Goal: Task Accomplishment & Management: Complete application form

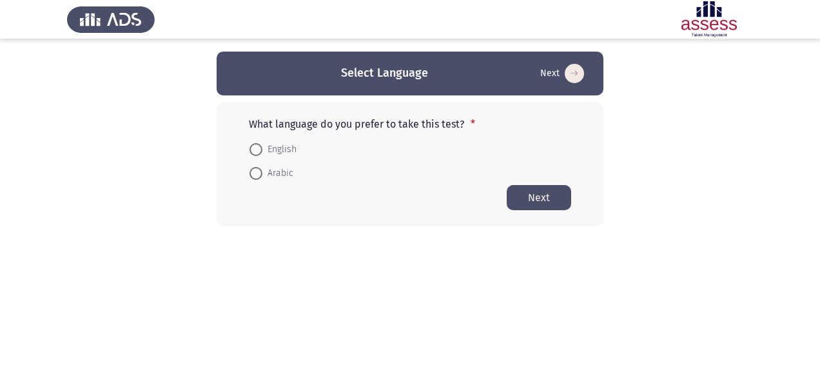
click at [280, 172] on span "Arabic" at bounding box center [277, 173] width 31 height 15
click at [262, 172] on input "Arabic" at bounding box center [256, 173] width 13 height 13
radio input "true"
click at [523, 199] on button "Next" at bounding box center [539, 196] width 64 height 25
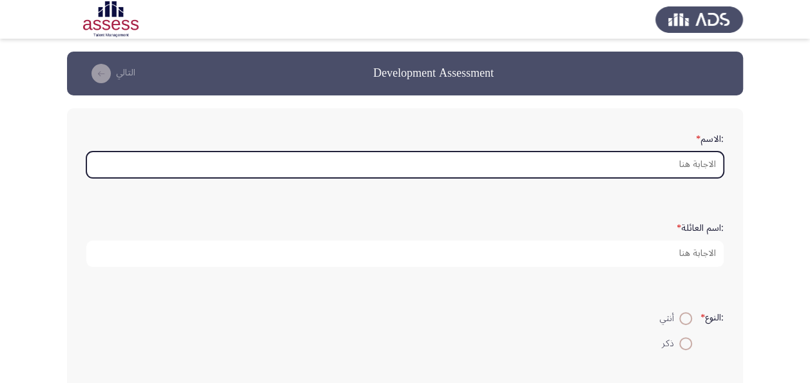
click at [591, 166] on input ":الاسم *" at bounding box center [405, 165] width 638 height 26
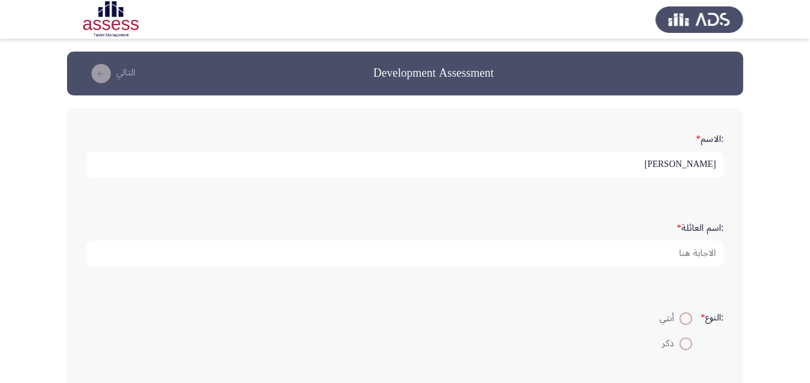
type input "[PERSON_NAME]"
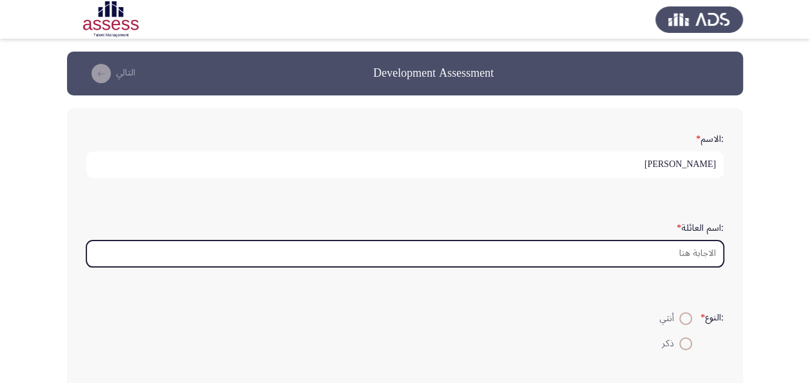
click at [640, 262] on input ":اسم العائلة *" at bounding box center [405, 253] width 638 height 26
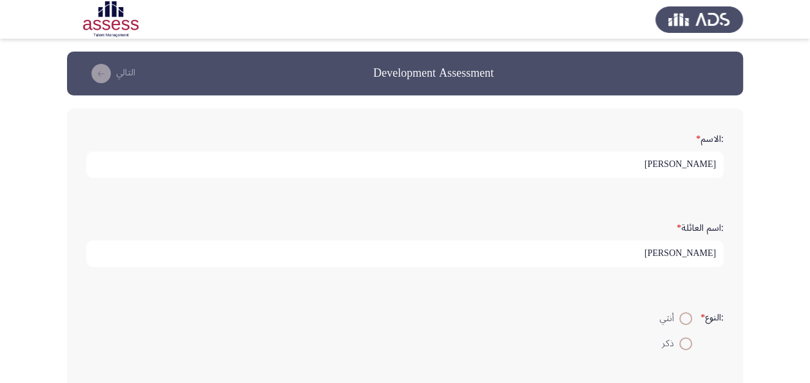
type input "[PERSON_NAME]"
click at [686, 349] on mat-radio-button "ذكر" at bounding box center [676, 342] width 49 height 25
click at [684, 340] on span at bounding box center [686, 343] width 13 height 13
click at [684, 340] on input "ذكر" at bounding box center [686, 343] width 13 height 13
radio input "true"
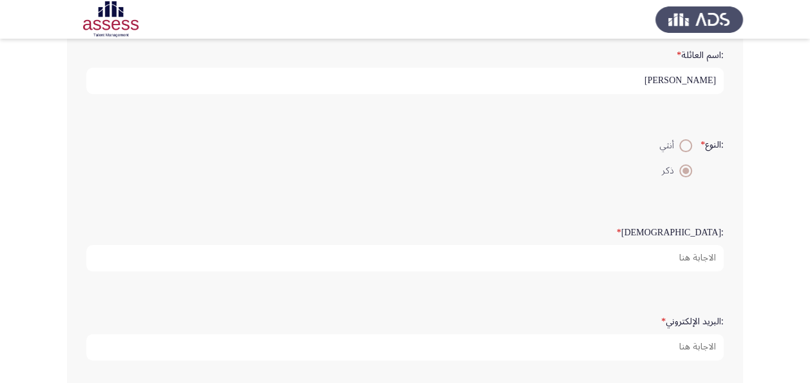
scroll to position [193, 0]
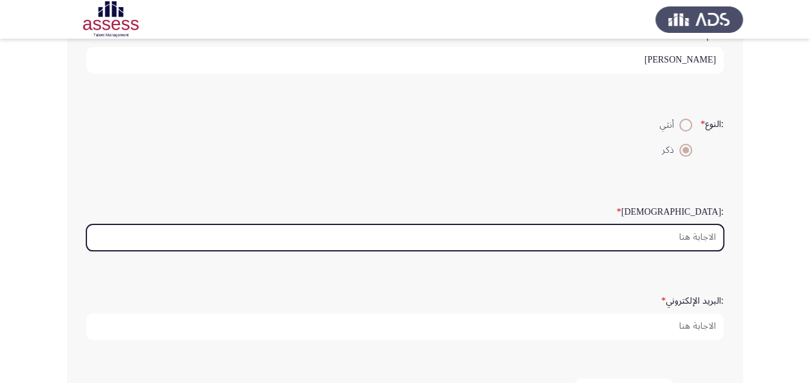
click at [601, 231] on input ":السن *" at bounding box center [405, 237] width 638 height 26
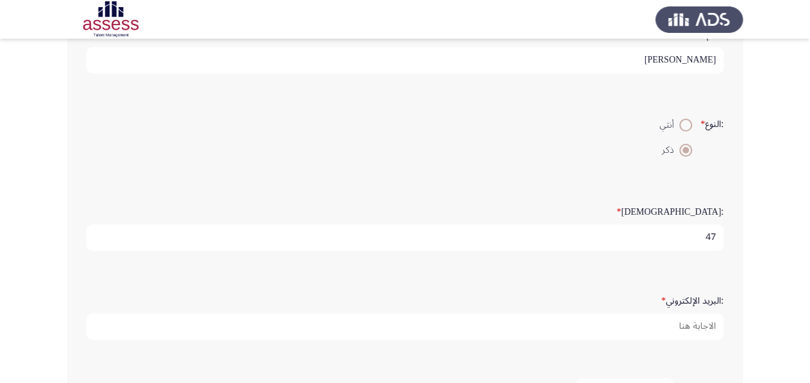
type input "47"
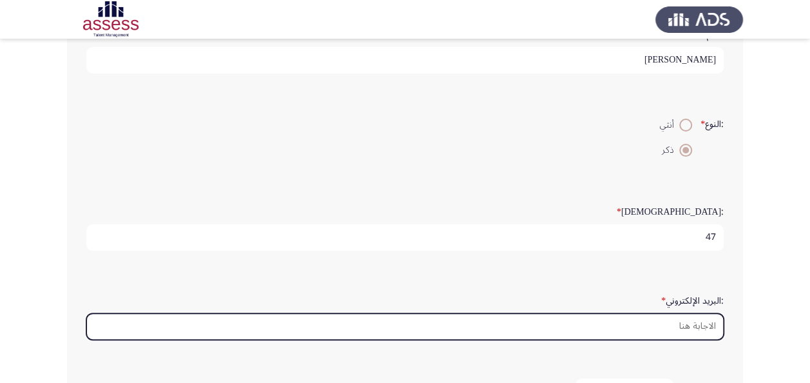
click at [607, 315] on input ":البريد الإلكتروني *" at bounding box center [405, 326] width 638 height 26
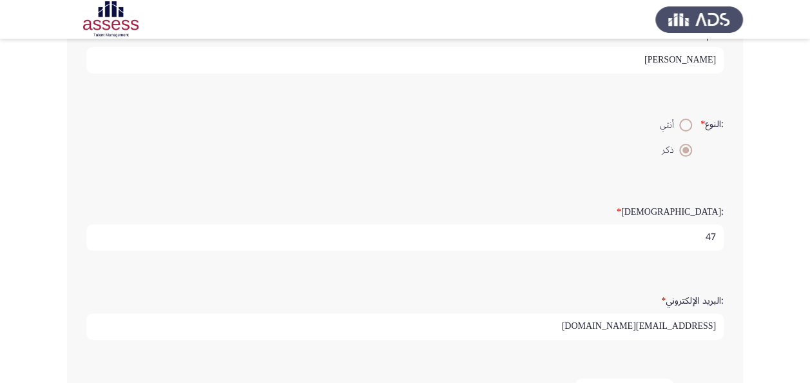
drag, startPoint x: 692, startPoint y: 322, endPoint x: 691, endPoint y: 331, distance: 8.5
click at [692, 324] on input "[EMAIL_ADDRESS][DOMAIN_NAME]" at bounding box center [405, 326] width 638 height 26
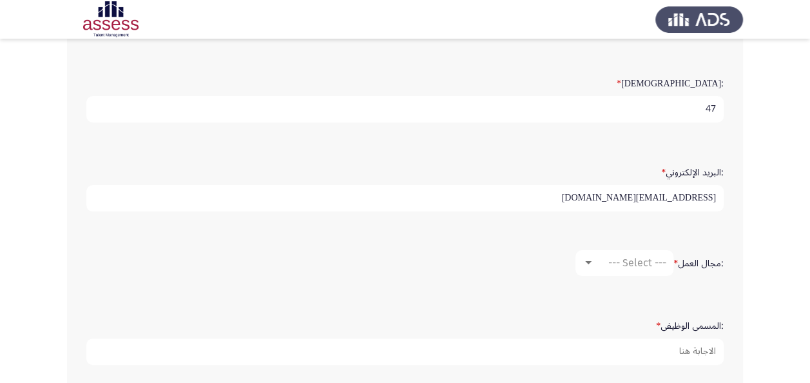
scroll to position [322, 0]
type input "[EMAIL_ADDRESS][DOMAIN_NAME]"
click at [624, 264] on span "--- Select ---" at bounding box center [638, 262] width 58 height 12
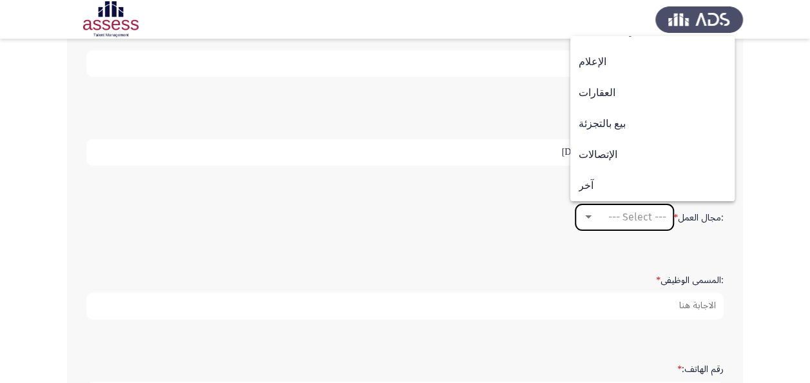
scroll to position [387, 0]
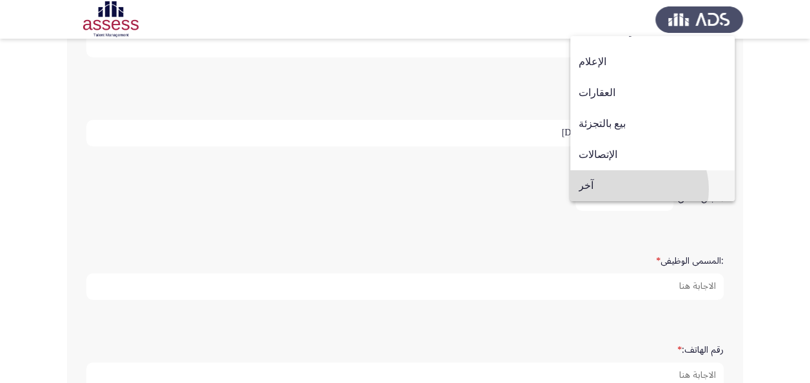
click at [633, 189] on span "آخر" at bounding box center [653, 185] width 148 height 31
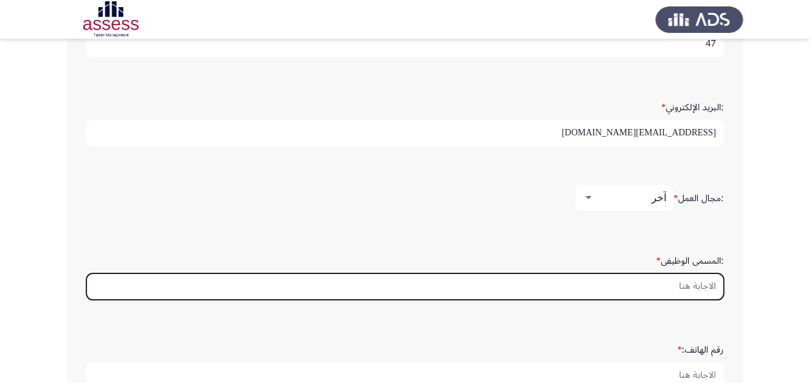
click at [629, 284] on input ":المسمى الوظيفى *" at bounding box center [405, 286] width 638 height 26
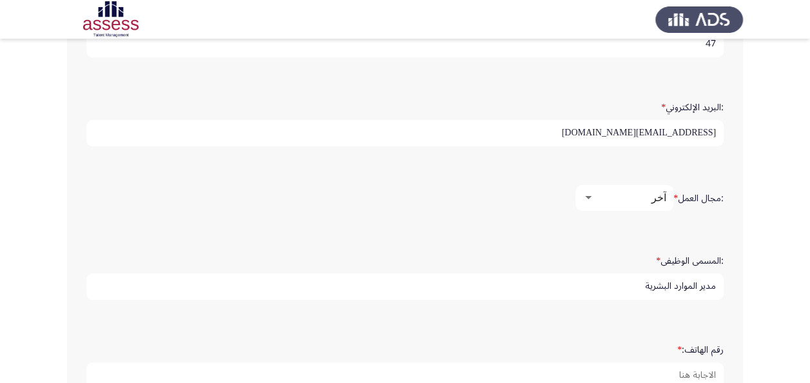
scroll to position [3, 0]
type input "مدير الموارد البشرية"
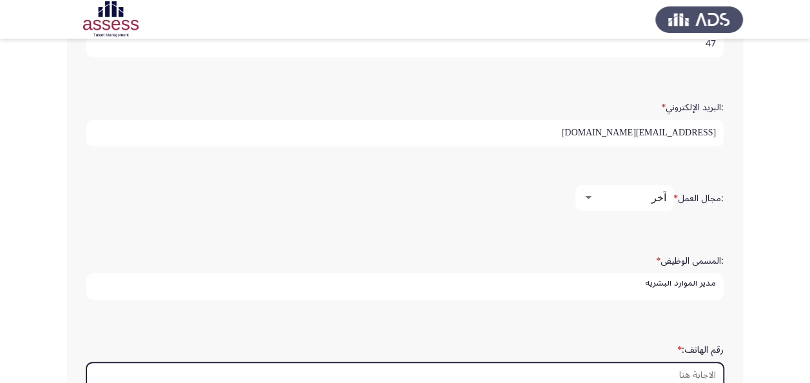
scroll to position [0, 0]
click at [641, 374] on input "رقم الهاتف: *" at bounding box center [405, 375] width 638 height 26
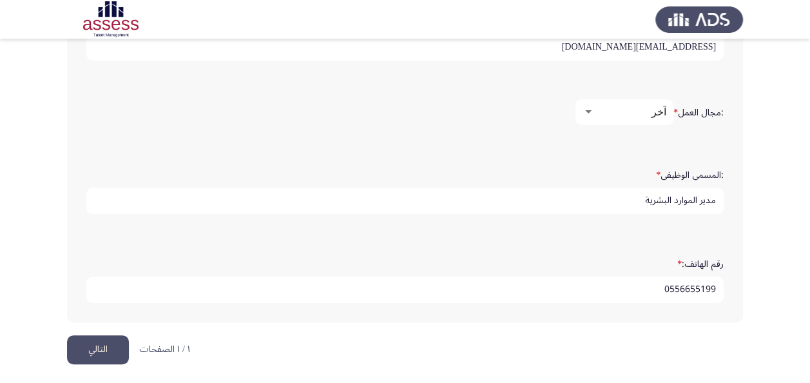
scroll to position [473, 0]
type input "0556655199"
click at [94, 344] on button "التالي" at bounding box center [98, 349] width 62 height 29
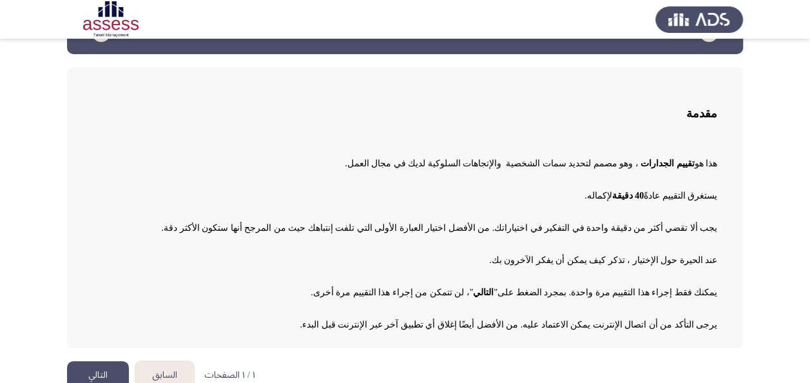
scroll to position [61, 0]
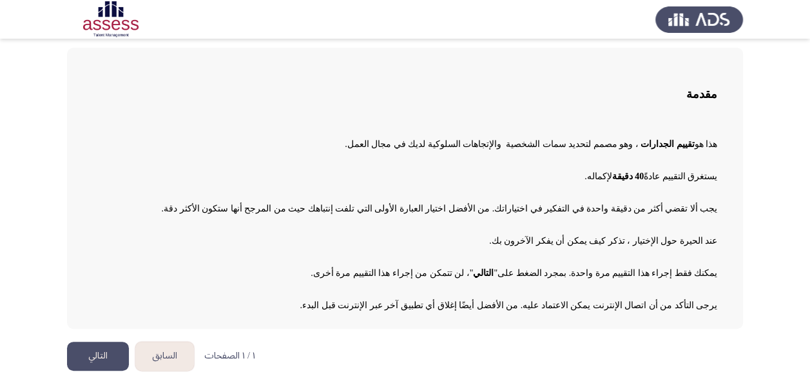
click at [99, 346] on button "التالي" at bounding box center [98, 356] width 62 height 29
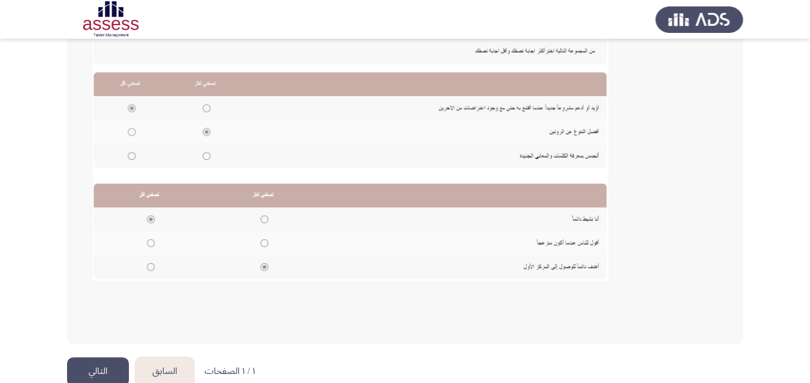
scroll to position [282, 0]
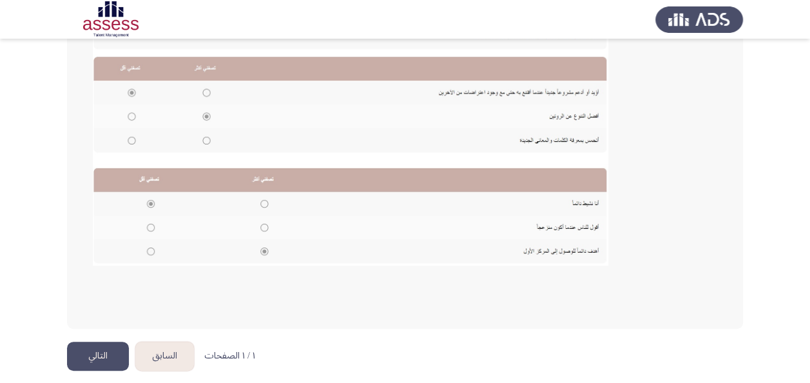
click at [103, 358] on button "التالي" at bounding box center [98, 356] width 62 height 29
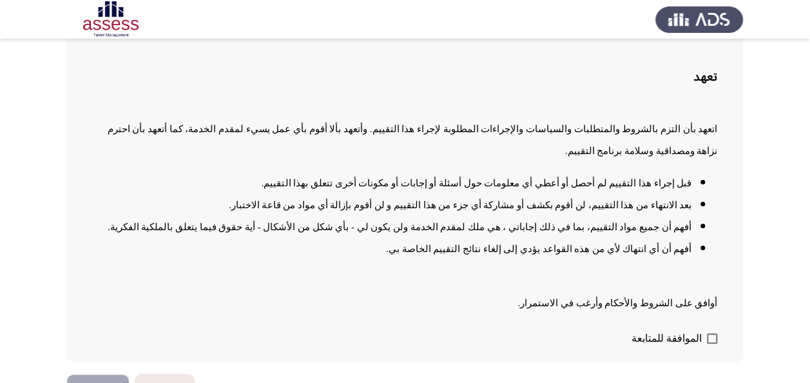
scroll to position [94, 0]
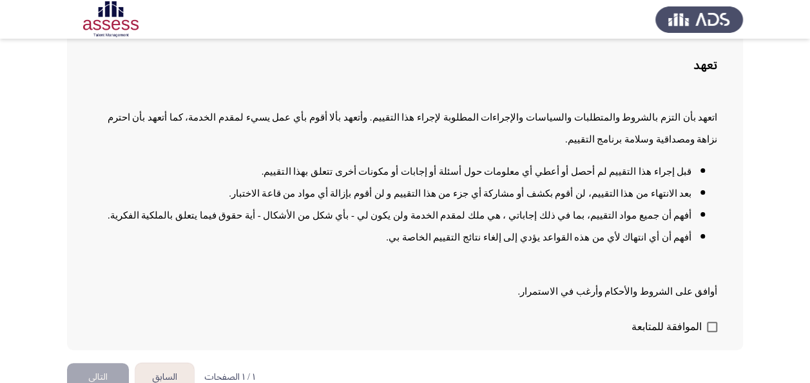
click at [713, 322] on span at bounding box center [712, 327] width 10 height 10
click at [712, 332] on input "الموافقة للمتابعة" at bounding box center [712, 332] width 1 height 1
checkbox input "true"
click at [91, 363] on button "التالي" at bounding box center [98, 377] width 62 height 29
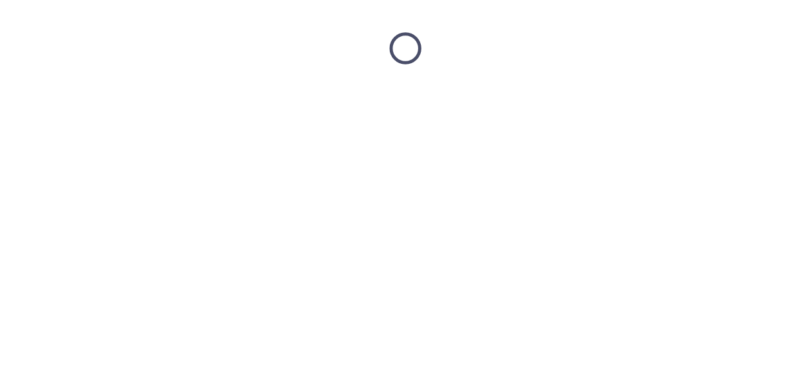
scroll to position [0, 0]
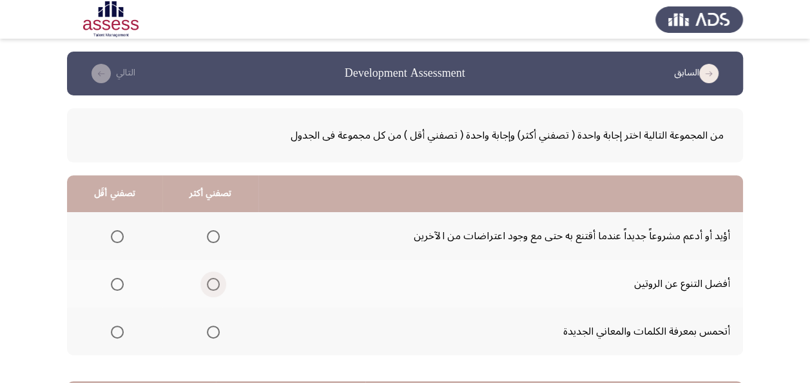
click at [211, 287] on span "Select an option" at bounding box center [213, 284] width 13 height 13
click at [211, 287] on input "Select an option" at bounding box center [213, 284] width 13 height 13
click at [119, 335] on span "Select an option" at bounding box center [117, 332] width 13 height 13
click at [119, 335] on input "Select an option" at bounding box center [117, 332] width 13 height 13
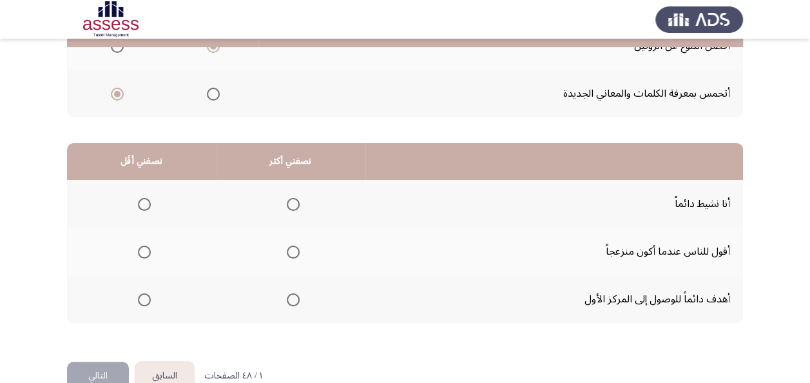
scroll to position [258, 0]
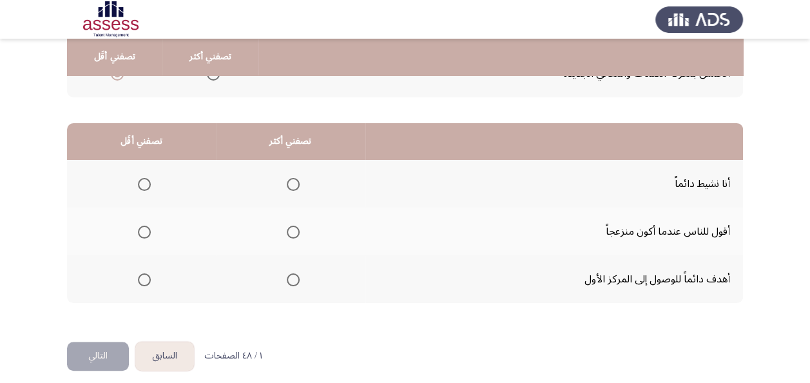
click at [144, 232] on span "Select an option" at bounding box center [144, 232] width 13 height 13
click at [144, 232] on input "Select an option" at bounding box center [144, 232] width 13 height 13
click at [293, 183] on span "Select an option" at bounding box center [293, 184] width 13 height 13
click at [293, 183] on input "Select an option" at bounding box center [293, 184] width 13 height 13
click at [107, 350] on button "التالي" at bounding box center [98, 356] width 62 height 29
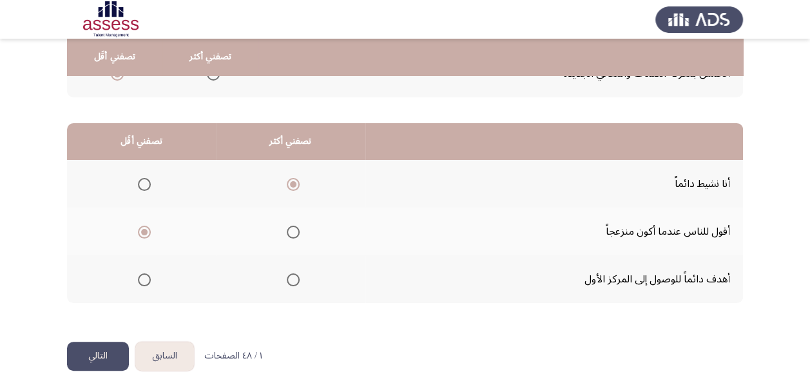
scroll to position [0, 0]
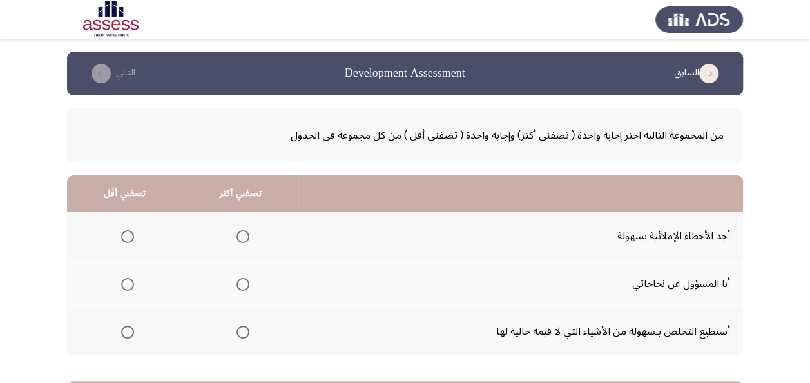
click at [239, 233] on span "Select an option" at bounding box center [243, 236] width 13 height 13
click at [239, 233] on input "Select an option" at bounding box center [243, 236] width 13 height 13
click at [130, 331] on span "Select an option" at bounding box center [127, 332] width 13 height 13
click at [130, 331] on input "Select an option" at bounding box center [127, 332] width 13 height 13
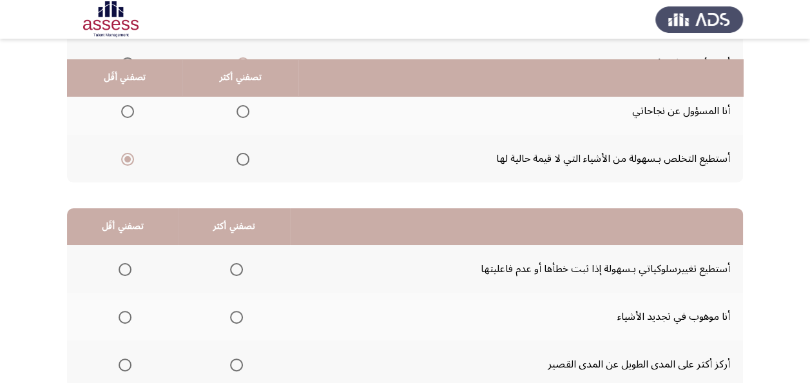
scroll to position [193, 0]
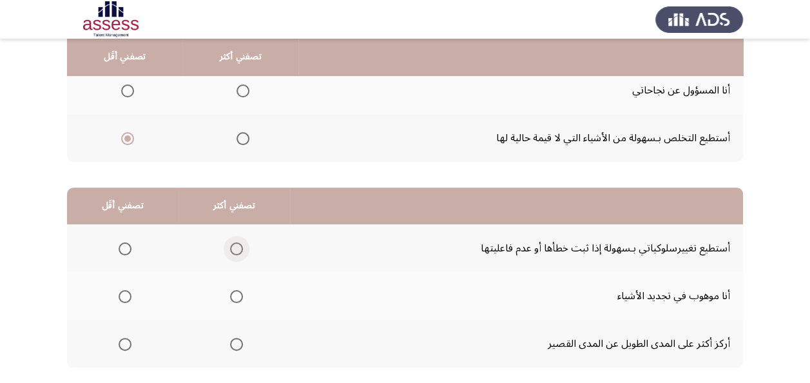
click at [235, 247] on span "Select an option" at bounding box center [236, 248] width 13 height 13
click at [235, 247] on input "Select an option" at bounding box center [236, 248] width 13 height 13
click at [122, 345] on span "Select an option" at bounding box center [125, 344] width 13 height 13
click at [122, 345] on input "Select an option" at bounding box center [125, 344] width 13 height 13
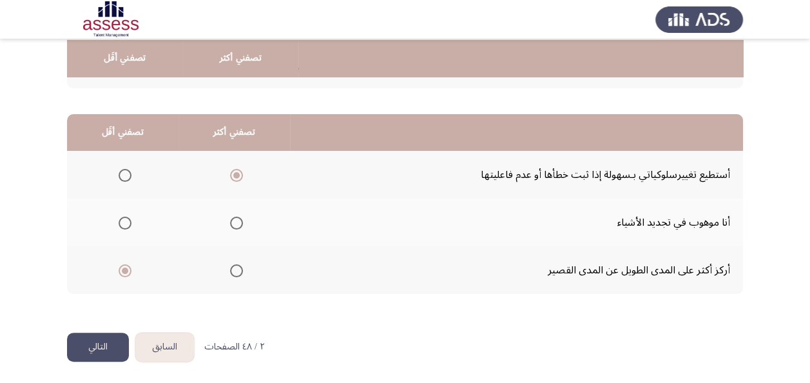
scroll to position [268, 0]
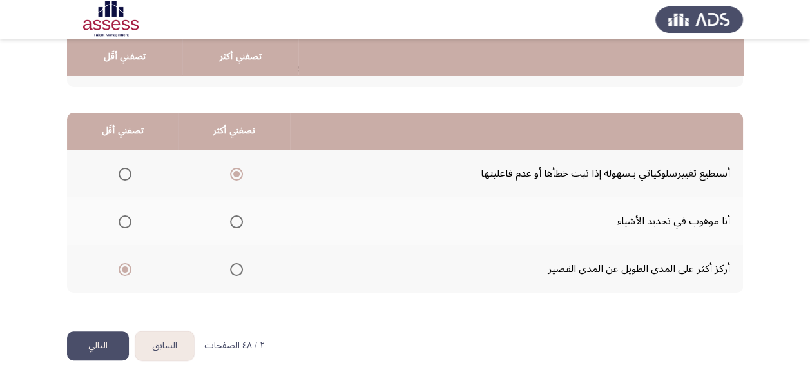
click at [104, 345] on button "التالي" at bounding box center [98, 345] width 62 height 29
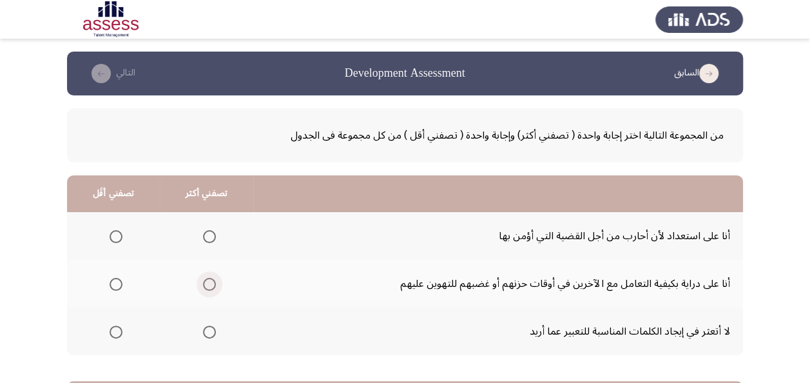
click at [212, 282] on span "Select an option" at bounding box center [209, 284] width 13 height 13
click at [212, 282] on input "Select an option" at bounding box center [209, 284] width 13 height 13
click at [116, 334] on span "Select an option" at bounding box center [116, 332] width 13 height 13
click at [116, 334] on input "Select an option" at bounding box center [116, 332] width 13 height 13
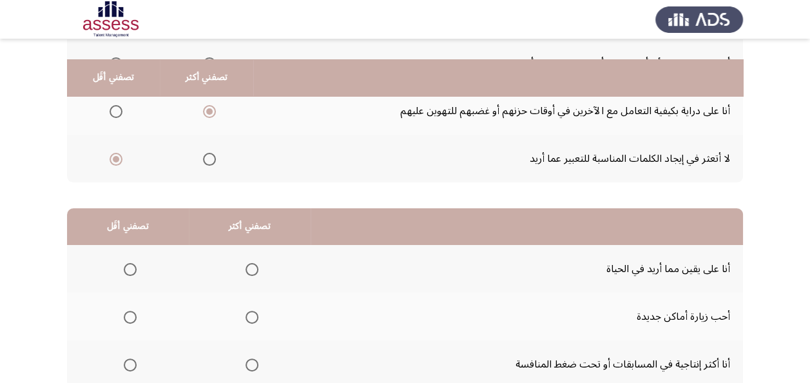
scroll to position [193, 0]
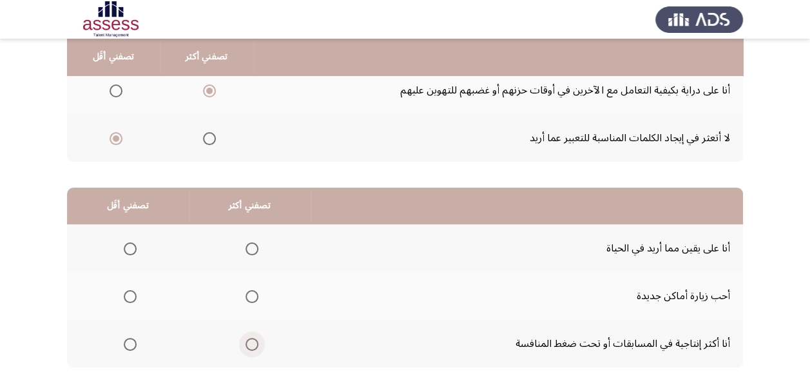
click at [253, 346] on span "Select an option" at bounding box center [252, 344] width 13 height 13
click at [253, 346] on input "Select an option" at bounding box center [252, 344] width 13 height 13
click at [130, 248] on span "Select an option" at bounding box center [130, 248] width 13 height 13
click at [130, 248] on input "Select an option" at bounding box center [130, 248] width 13 height 13
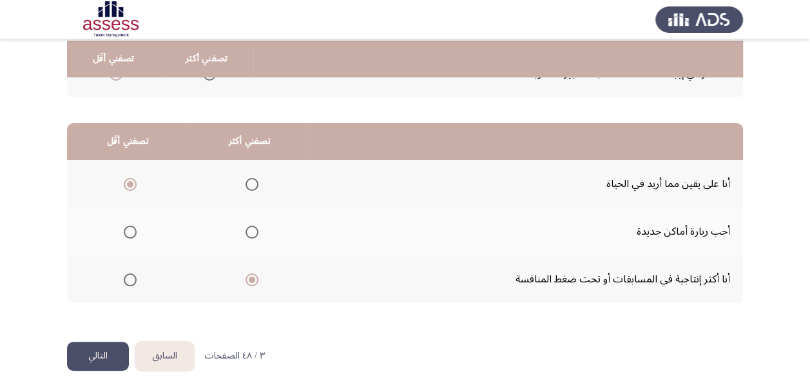
scroll to position [268, 0]
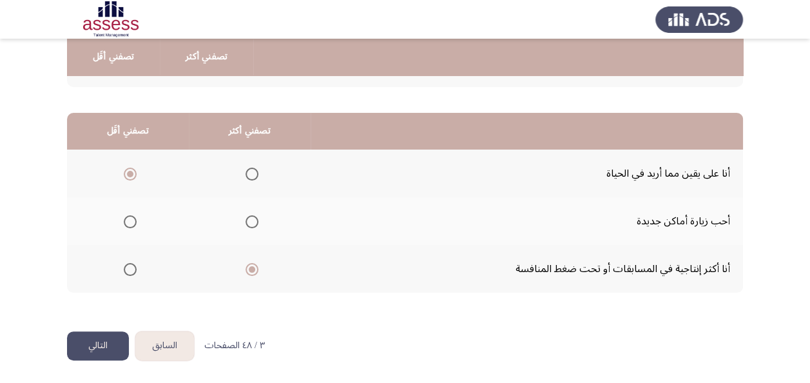
click at [111, 348] on button "التالي" at bounding box center [98, 345] width 62 height 29
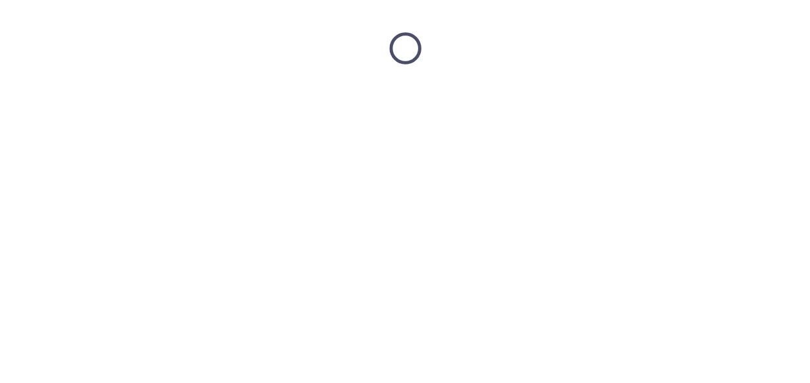
scroll to position [0, 0]
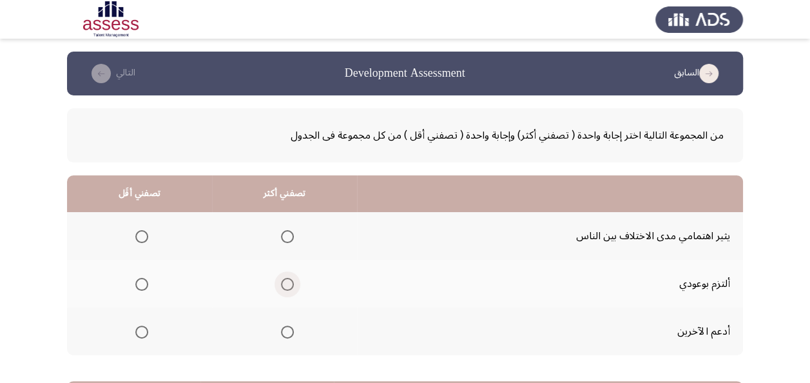
click at [286, 280] on span "Select an option" at bounding box center [287, 284] width 13 height 13
click at [286, 280] on input "Select an option" at bounding box center [287, 284] width 13 height 13
click at [141, 235] on span "Select an option" at bounding box center [141, 236] width 13 height 13
click at [141, 235] on input "Select an option" at bounding box center [141, 236] width 13 height 13
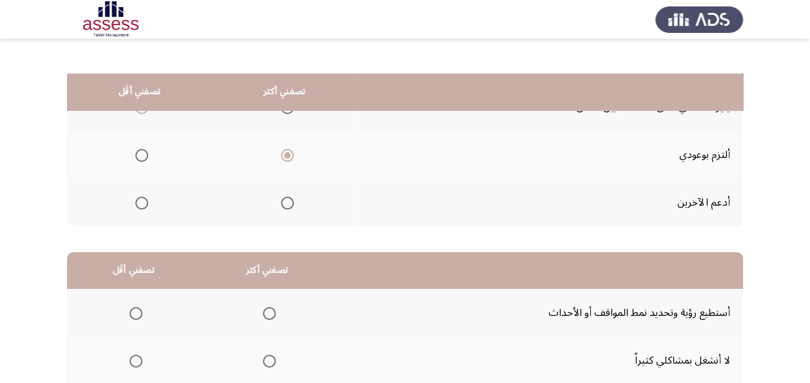
scroll to position [193, 0]
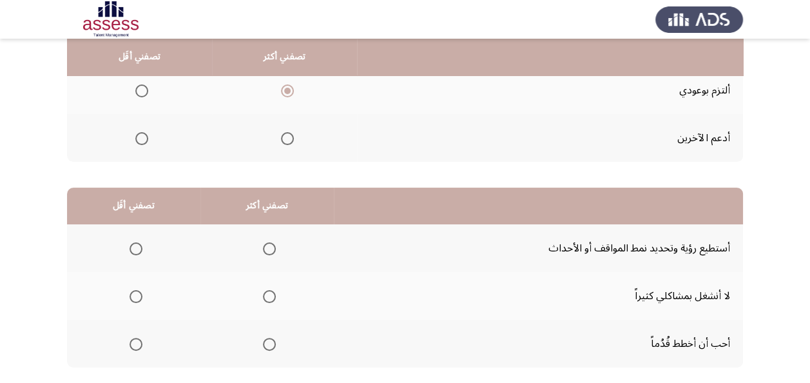
click at [133, 343] on span "Select an option" at bounding box center [136, 344] width 13 height 13
click at [133, 343] on input "Select an option" at bounding box center [136, 344] width 13 height 13
click at [267, 242] on span "Select an option" at bounding box center [269, 248] width 13 height 13
click at [267, 242] on input "Select an option" at bounding box center [269, 248] width 13 height 13
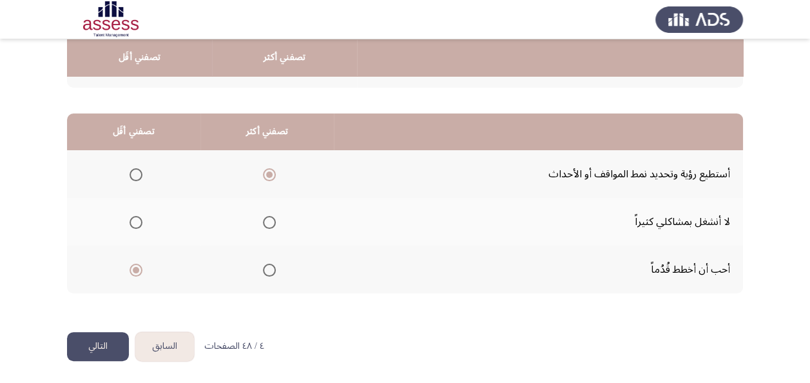
scroll to position [268, 0]
click at [106, 351] on button "التالي" at bounding box center [98, 345] width 62 height 29
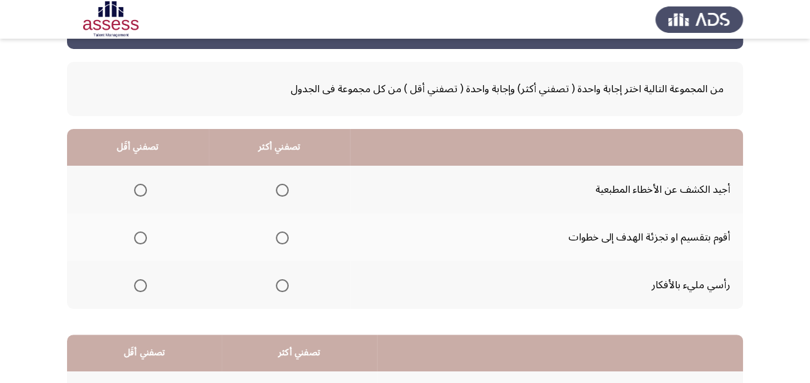
scroll to position [64, 0]
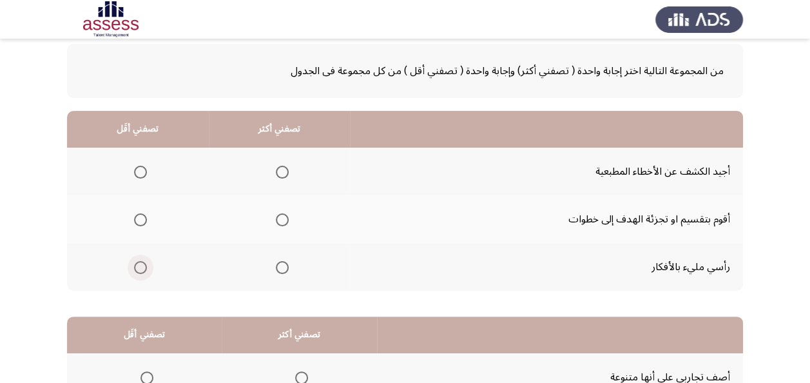
click at [137, 270] on span "Select an option" at bounding box center [140, 267] width 13 height 13
click at [137, 270] on input "Select an option" at bounding box center [140, 267] width 13 height 13
click at [277, 173] on span "Select an option" at bounding box center [282, 172] width 13 height 13
click at [277, 173] on input "Select an option" at bounding box center [282, 172] width 13 height 13
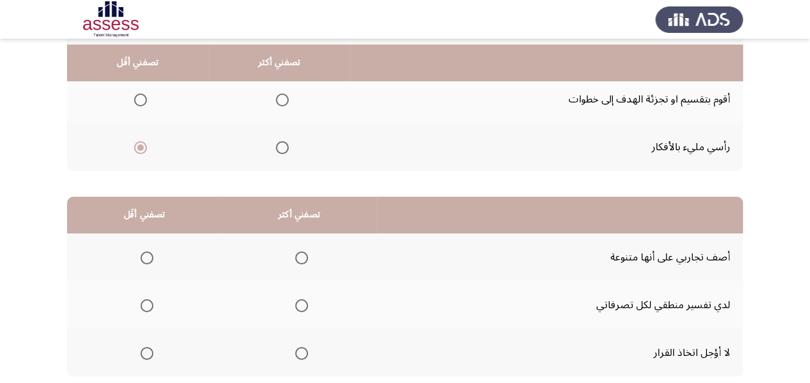
scroll to position [193, 0]
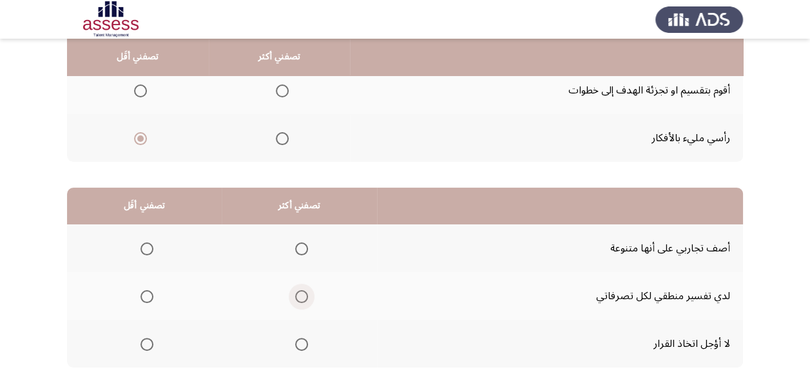
click at [303, 295] on span "Select an option" at bounding box center [301, 296] width 13 height 13
click at [303, 295] on input "Select an option" at bounding box center [301, 296] width 13 height 13
click at [144, 248] on span "Select an option" at bounding box center [147, 248] width 13 height 13
click at [144, 248] on input "Select an option" at bounding box center [147, 248] width 13 height 13
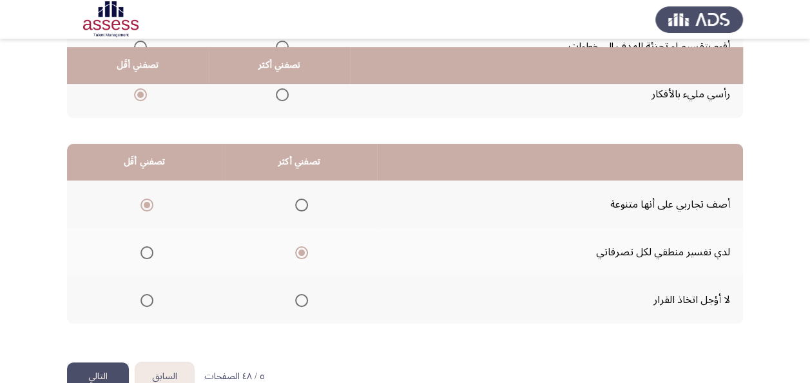
scroll to position [268, 0]
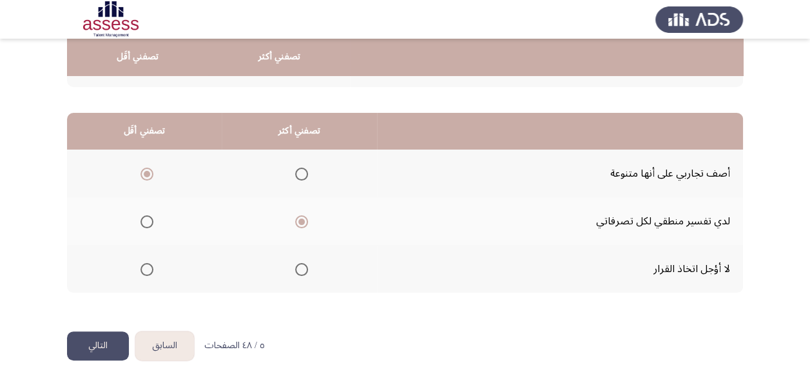
click at [112, 340] on button "التالي" at bounding box center [98, 345] width 62 height 29
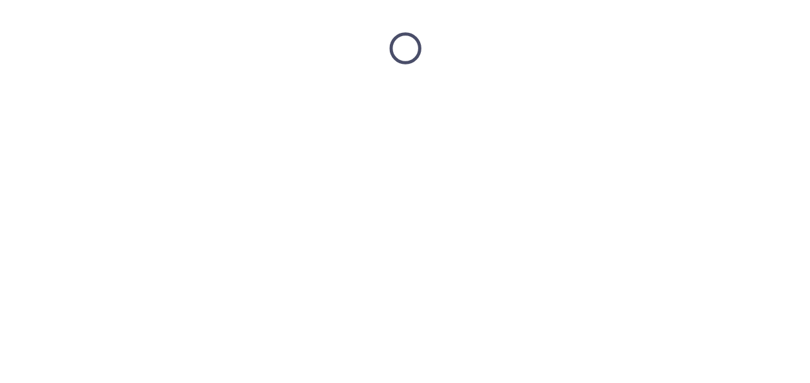
scroll to position [0, 0]
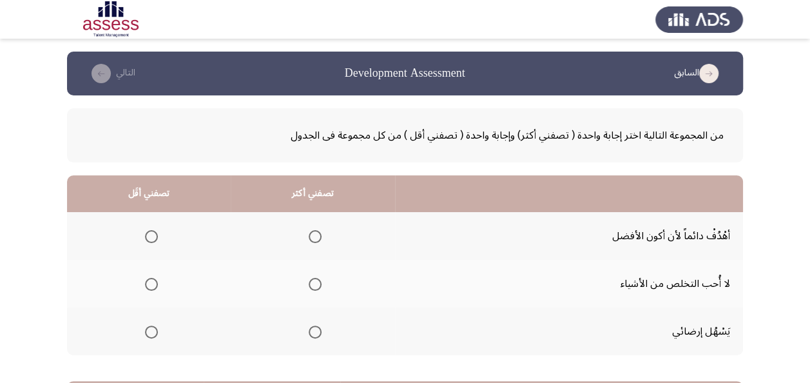
click at [150, 332] on span "Select an option" at bounding box center [151, 332] width 13 height 13
click at [150, 332] on input "Select an option" at bounding box center [151, 332] width 13 height 13
click at [315, 282] on span "Select an option" at bounding box center [315, 284] width 13 height 13
click at [315, 282] on input "Select an option" at bounding box center [315, 284] width 13 height 13
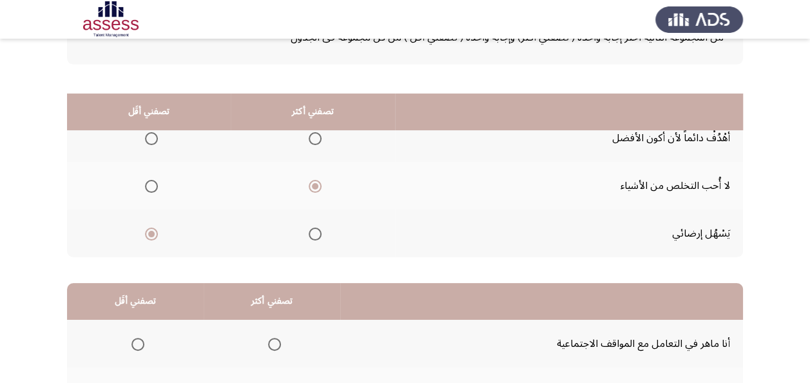
scroll to position [193, 0]
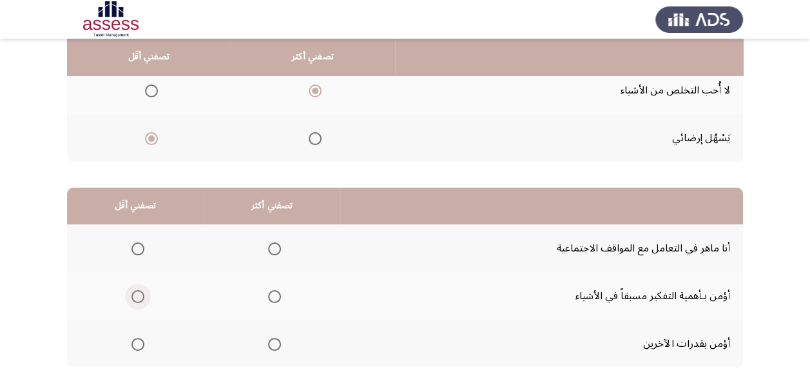
click at [133, 299] on span "Select an option" at bounding box center [138, 296] width 13 height 13
click at [133, 299] on input "Select an option" at bounding box center [138, 296] width 13 height 13
click at [275, 248] on span "Select an option" at bounding box center [274, 248] width 13 height 13
click at [275, 248] on input "Select an option" at bounding box center [274, 248] width 13 height 13
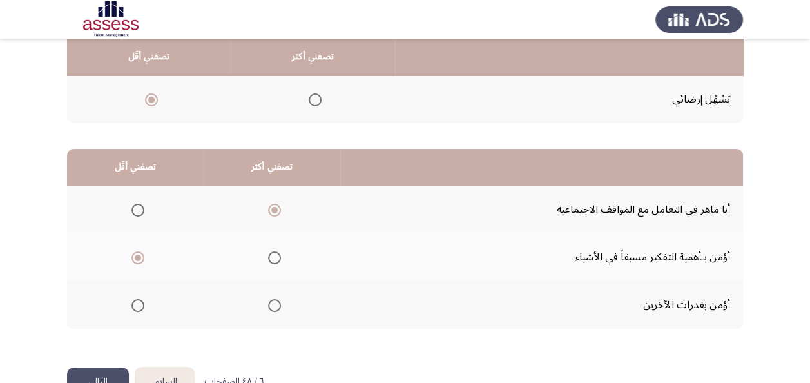
scroll to position [268, 0]
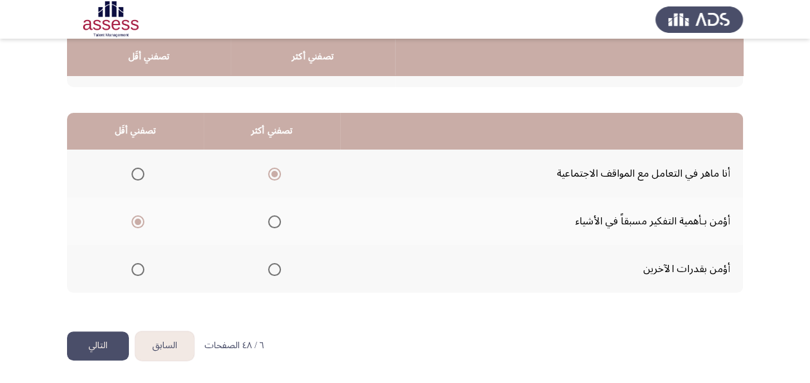
click at [95, 343] on button "التالي" at bounding box center [98, 345] width 62 height 29
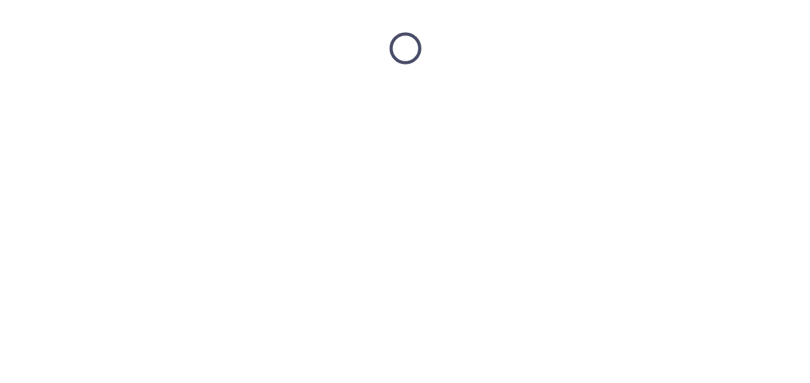
scroll to position [0, 0]
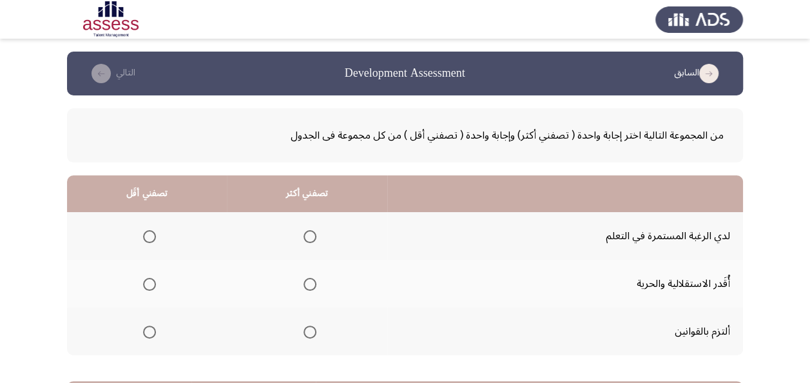
click at [311, 330] on span "Select an option" at bounding box center [310, 332] width 13 height 13
click at [311, 330] on input "Select an option" at bounding box center [310, 332] width 13 height 13
click at [152, 233] on span "Select an option" at bounding box center [149, 236] width 13 height 13
click at [152, 233] on input "Select an option" at bounding box center [149, 236] width 13 height 13
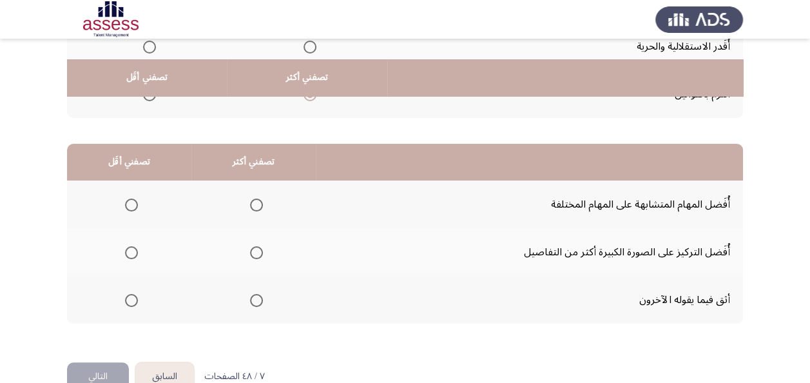
scroll to position [258, 0]
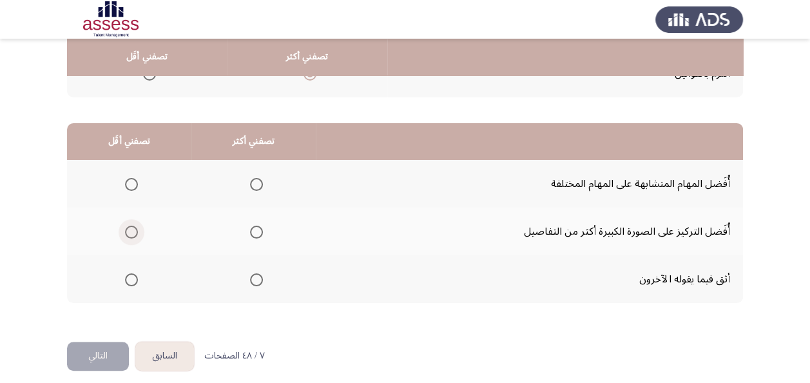
click at [130, 231] on span "Select an option" at bounding box center [131, 232] width 13 height 13
click at [130, 231] on input "Select an option" at bounding box center [131, 232] width 13 height 13
click at [257, 233] on span "Select an option" at bounding box center [256, 232] width 13 height 13
click at [257, 233] on input "Select an option" at bounding box center [256, 232] width 13 height 13
click at [129, 277] on span "Select an option" at bounding box center [131, 279] width 13 height 13
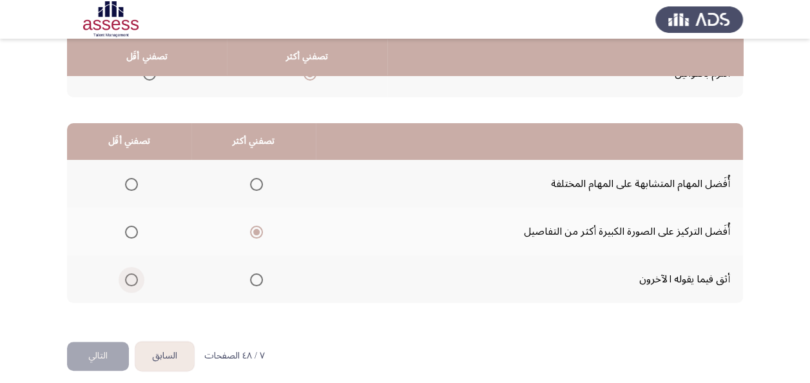
click at [129, 277] on input "Select an option" at bounding box center [131, 279] width 13 height 13
click at [97, 344] on button "التالي" at bounding box center [98, 356] width 62 height 29
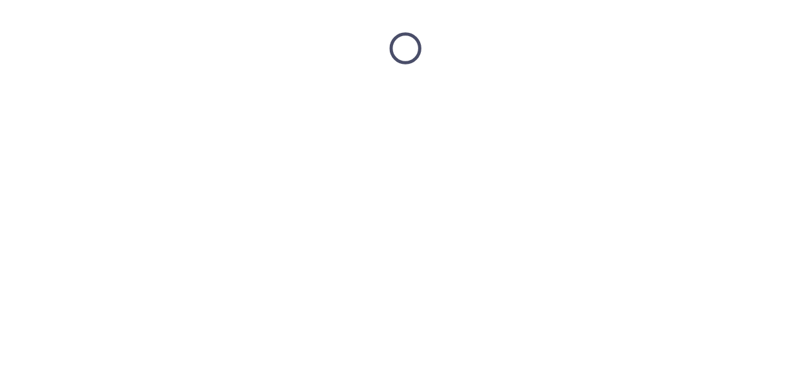
scroll to position [0, 0]
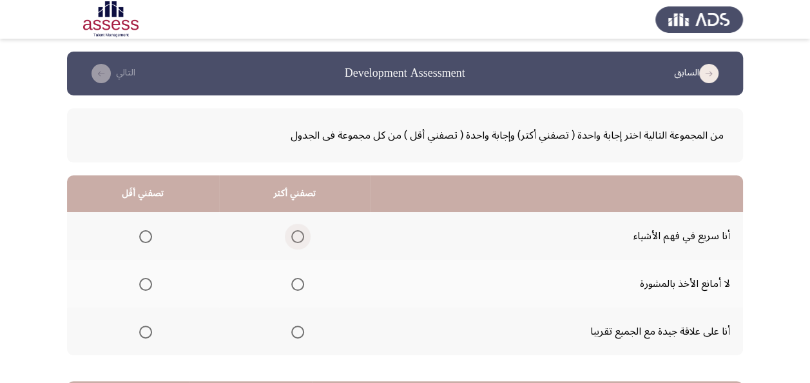
click at [295, 235] on span "Select an option" at bounding box center [297, 236] width 13 height 13
click at [295, 235] on input "Select an option" at bounding box center [297, 236] width 13 height 13
click at [139, 282] on span "Select an option" at bounding box center [145, 284] width 13 height 13
click at [139, 282] on input "Select an option" at bounding box center [145, 284] width 13 height 13
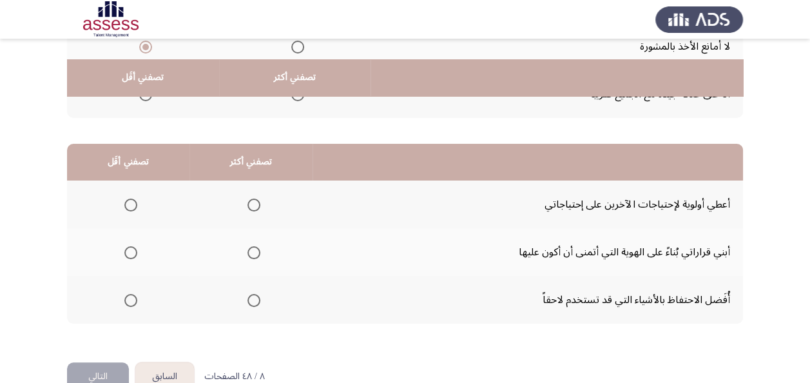
scroll to position [258, 0]
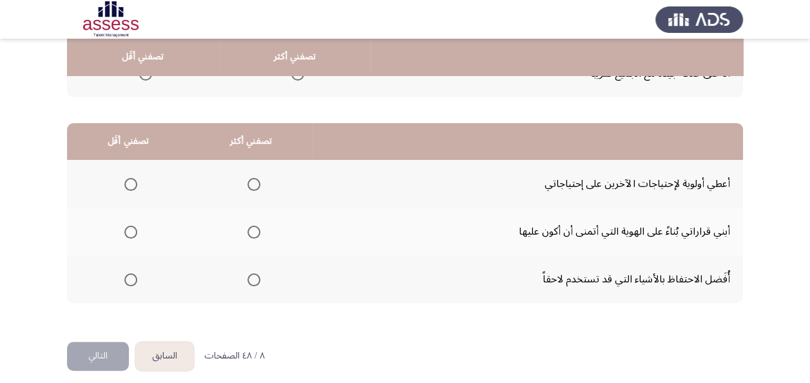
click at [250, 184] on span "Select an option" at bounding box center [254, 184] width 13 height 13
click at [250, 184] on input "Select an option" at bounding box center [254, 184] width 13 height 13
click at [134, 228] on span "Select an option" at bounding box center [130, 232] width 13 height 13
click at [134, 228] on input "Select an option" at bounding box center [130, 232] width 13 height 13
drag, startPoint x: 115, startPoint y: 347, endPoint x: 113, endPoint y: 333, distance: 13.7
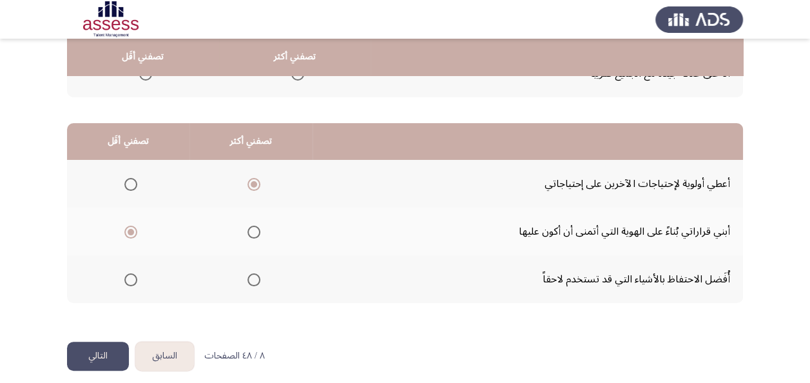
click at [115, 340] on div "السابق Development Assessment التالي من المجموعة التالية اختر إجابة واحدة ( تصف…" at bounding box center [405, 68] width 676 height 548
click at [97, 357] on button "التالي" at bounding box center [98, 356] width 62 height 29
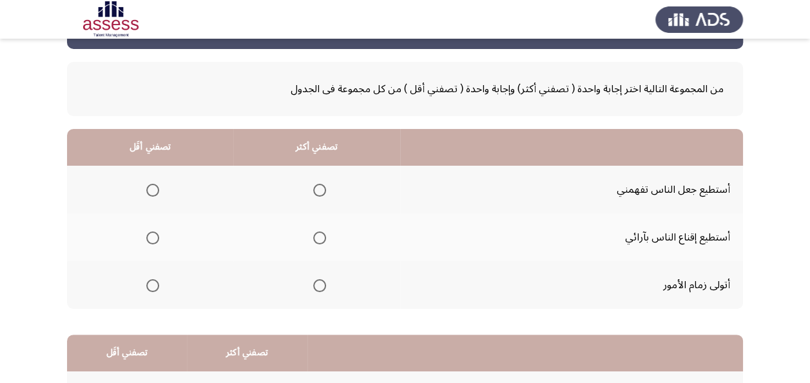
scroll to position [64, 0]
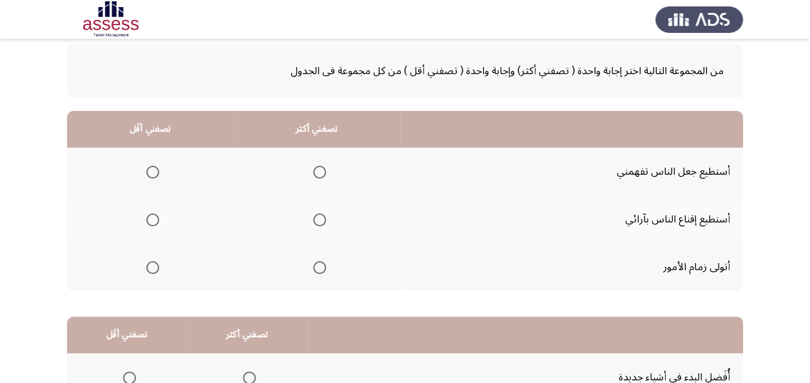
click at [149, 173] on span "Select an option" at bounding box center [152, 172] width 13 height 13
click at [149, 173] on input "Select an option" at bounding box center [152, 172] width 13 height 13
click at [318, 267] on span "Select an option" at bounding box center [319, 267] width 13 height 13
click at [318, 267] on input "Select an option" at bounding box center [319, 267] width 13 height 13
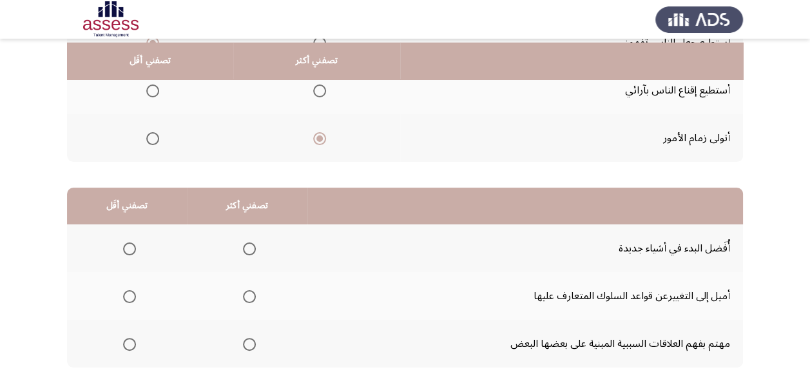
scroll to position [258, 0]
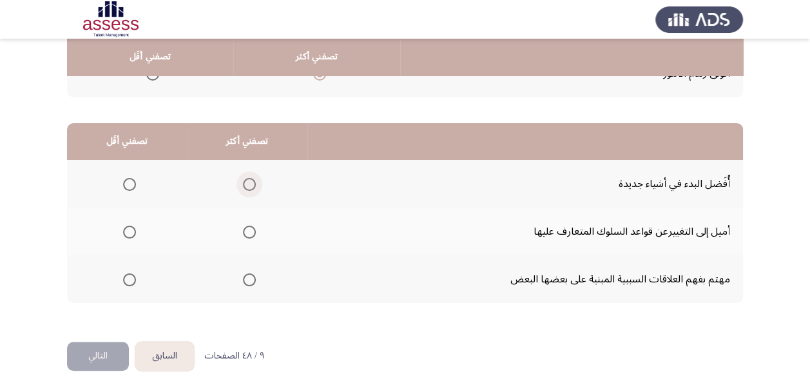
click at [251, 182] on span "Select an option" at bounding box center [249, 184] width 13 height 13
click at [251, 182] on input "Select an option" at bounding box center [249, 184] width 13 height 13
click at [133, 277] on span "Select an option" at bounding box center [129, 279] width 13 height 13
click at [133, 277] on input "Select an option" at bounding box center [129, 279] width 13 height 13
click at [99, 346] on button "التالي" at bounding box center [98, 356] width 62 height 29
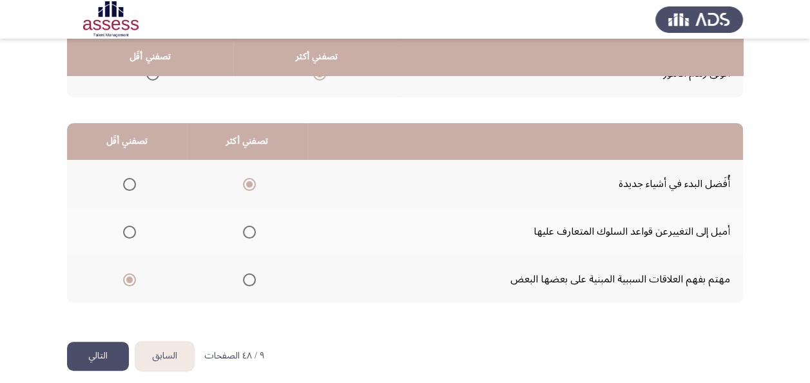
scroll to position [0, 0]
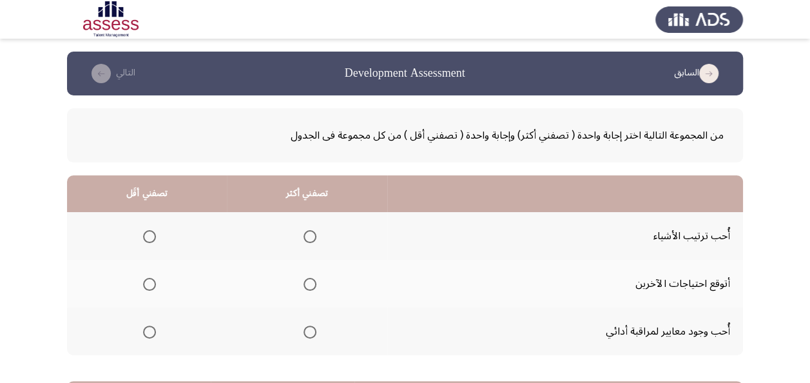
click at [308, 236] on span "Select an option" at bounding box center [310, 236] width 13 height 13
click at [308, 236] on input "Select an option" at bounding box center [310, 236] width 13 height 13
click at [147, 333] on span "Select an option" at bounding box center [149, 332] width 13 height 13
click at [147, 333] on input "Select an option" at bounding box center [149, 332] width 13 height 13
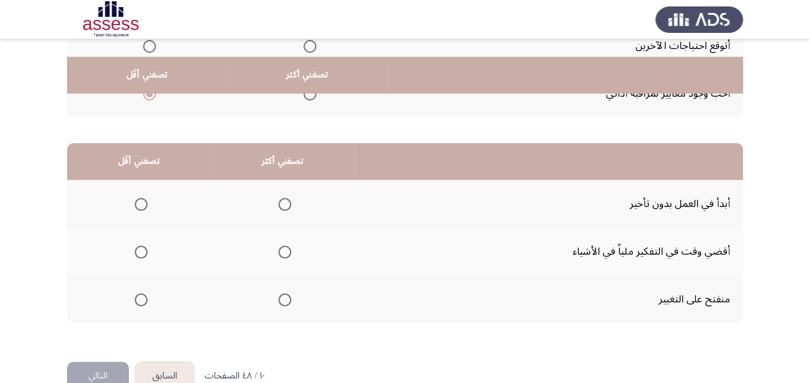
scroll to position [258, 0]
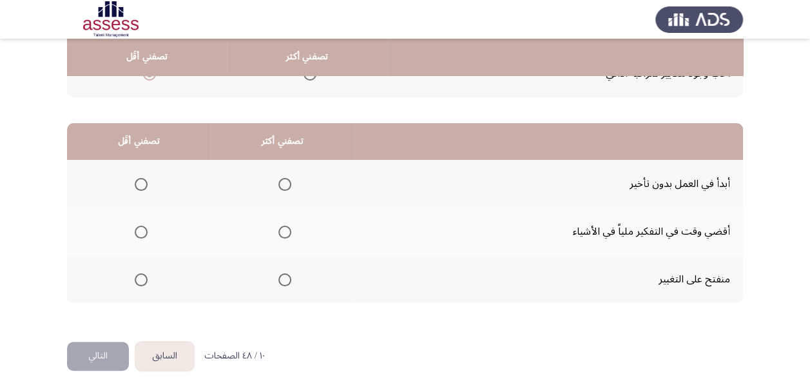
click at [138, 231] on span "Select an option" at bounding box center [141, 232] width 13 height 13
click at [138, 231] on input "Select an option" at bounding box center [141, 232] width 13 height 13
click at [282, 277] on span "Select an option" at bounding box center [285, 279] width 13 height 13
click at [282, 277] on input "Select an option" at bounding box center [285, 279] width 13 height 13
click at [116, 341] on div "السابق Development Assessment التالي من المجموعة التالية اختر إجابة واحدة ( تصف…" at bounding box center [405, 68] width 676 height 548
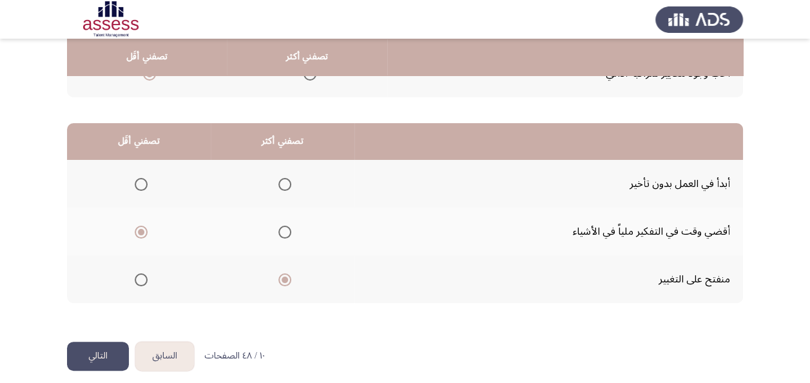
click at [113, 344] on button "التالي" at bounding box center [98, 356] width 62 height 29
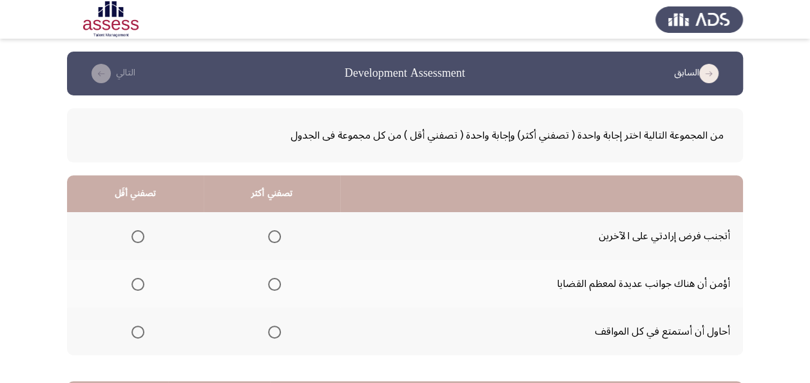
click at [272, 235] on span "Select an option" at bounding box center [274, 236] width 13 height 13
click at [272, 235] on input "Select an option" at bounding box center [274, 236] width 13 height 13
click at [133, 228] on mat-radio-group "Select an option" at bounding box center [135, 236] width 18 height 22
click at [134, 332] on span "Select an option" at bounding box center [138, 332] width 13 height 13
click at [134, 332] on input "Select an option" at bounding box center [138, 332] width 13 height 13
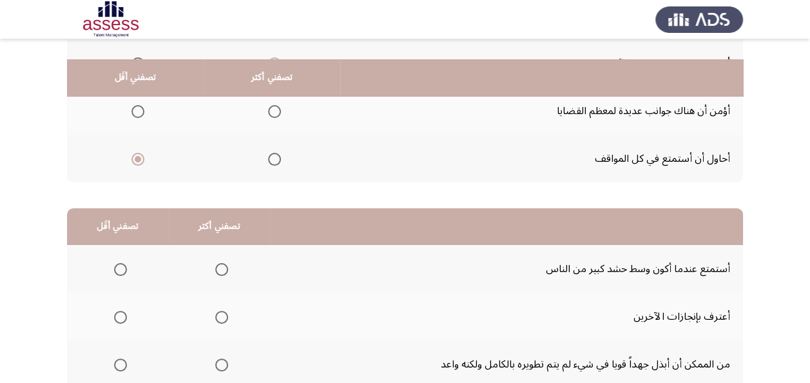
scroll to position [193, 0]
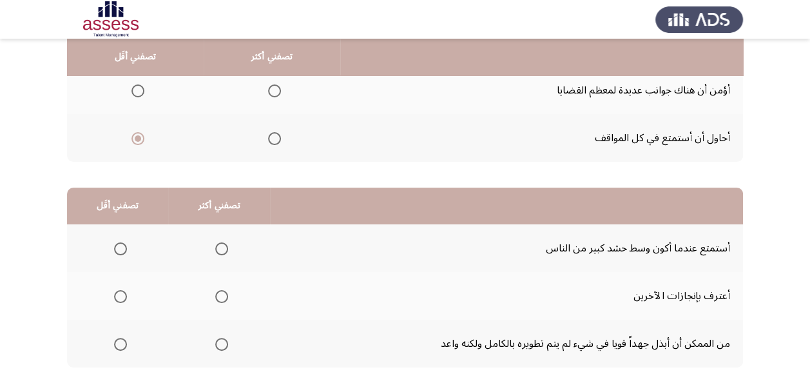
click at [123, 249] on span "Select an option" at bounding box center [120, 248] width 13 height 13
click at [123, 249] on input "Select an option" at bounding box center [120, 248] width 13 height 13
click at [221, 299] on span "Select an option" at bounding box center [221, 296] width 13 height 13
click at [221, 299] on input "Select an option" at bounding box center [221, 296] width 13 height 13
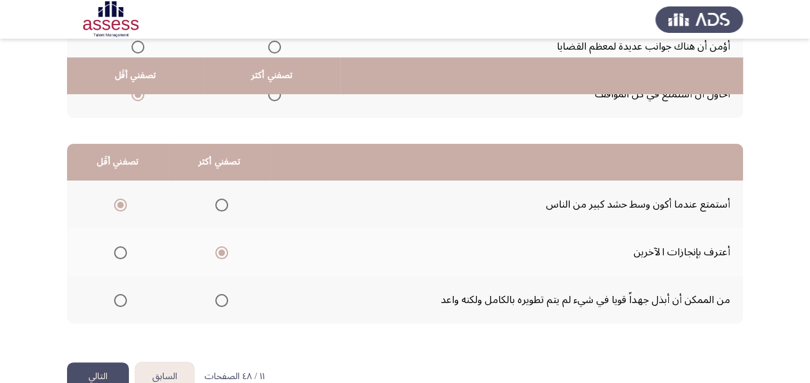
scroll to position [258, 0]
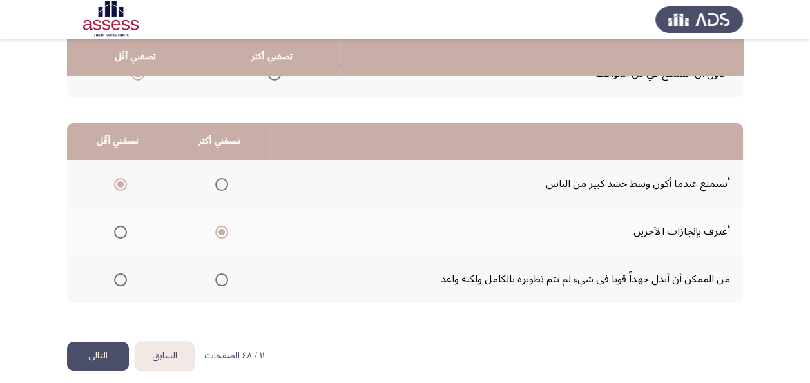
click at [103, 355] on button "التالي" at bounding box center [98, 356] width 62 height 29
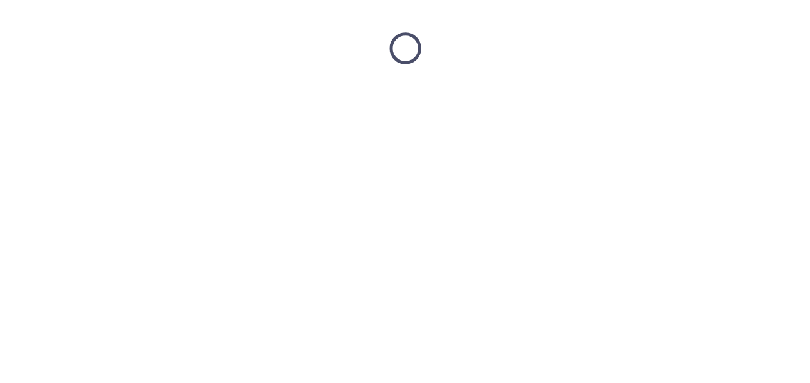
scroll to position [0, 0]
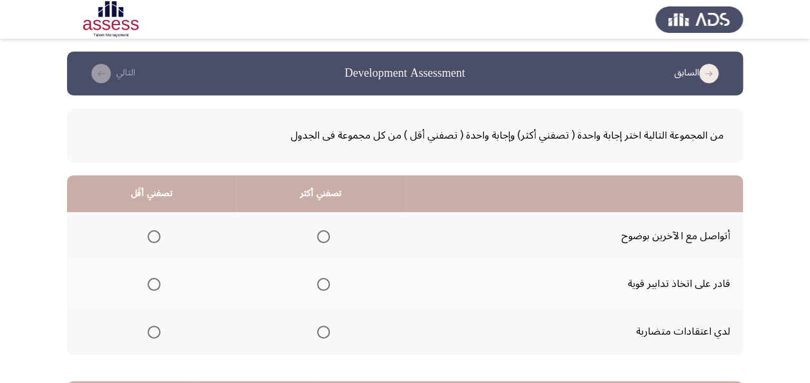
click at [322, 237] on span "Select an option" at bounding box center [323, 236] width 13 height 13
click at [322, 237] on input "Select an option" at bounding box center [323, 236] width 13 height 13
click at [157, 288] on span "Select an option" at bounding box center [154, 284] width 13 height 13
click at [157, 288] on input "Select an option" at bounding box center [154, 284] width 13 height 13
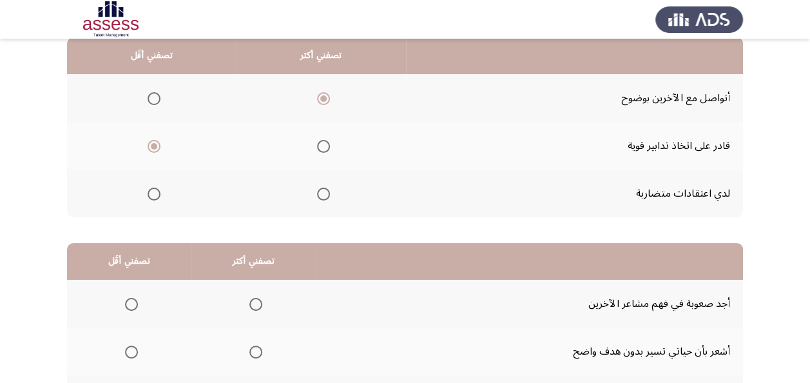
scroll to position [193, 0]
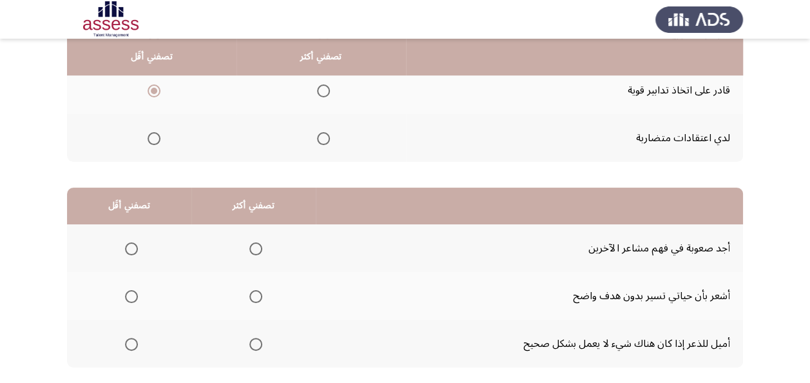
click at [129, 244] on span "Select an option" at bounding box center [131, 248] width 13 height 13
click at [129, 244] on input "Select an option" at bounding box center [131, 248] width 13 height 13
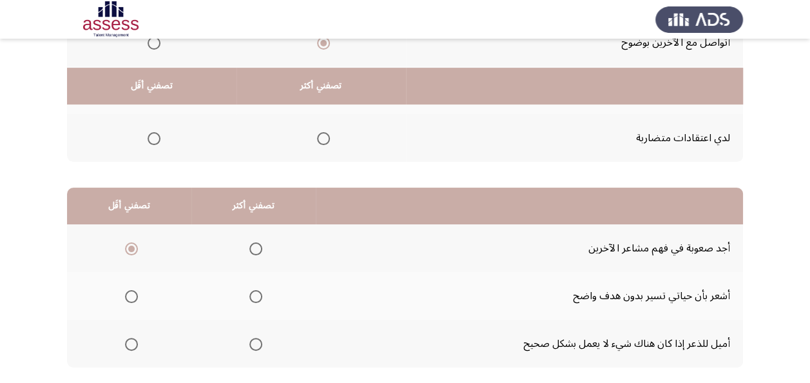
scroll to position [258, 0]
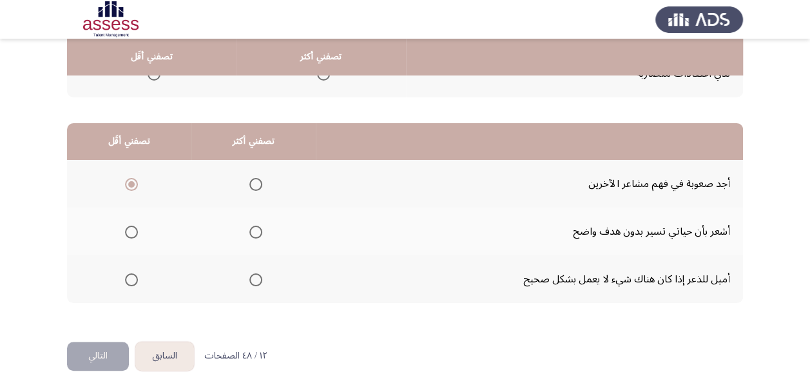
click at [255, 230] on span "Select an option" at bounding box center [256, 232] width 13 height 13
click at [255, 230] on input "Select an option" at bounding box center [256, 232] width 13 height 13
click at [108, 357] on button "التالي" at bounding box center [98, 356] width 62 height 29
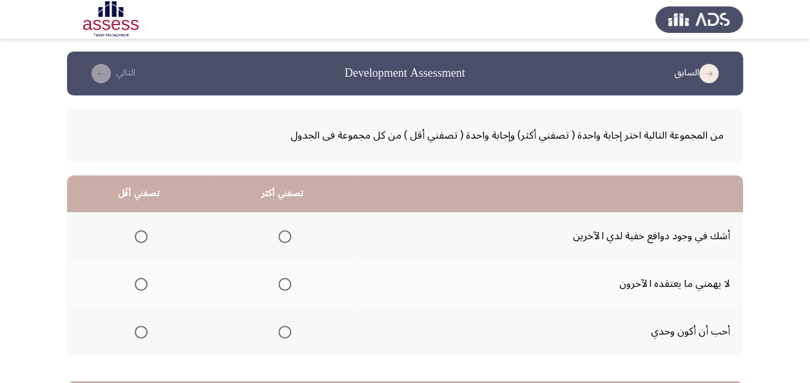
click at [135, 235] on span "Select an option" at bounding box center [141, 236] width 13 height 13
click at [135, 235] on input "Select an option" at bounding box center [141, 236] width 13 height 13
click at [280, 328] on span "Select an option" at bounding box center [285, 332] width 13 height 13
click at [280, 328] on input "Select an option" at bounding box center [285, 332] width 13 height 13
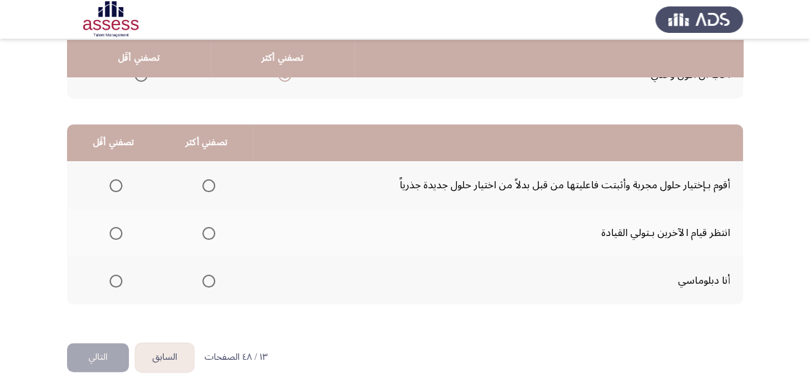
scroll to position [258, 0]
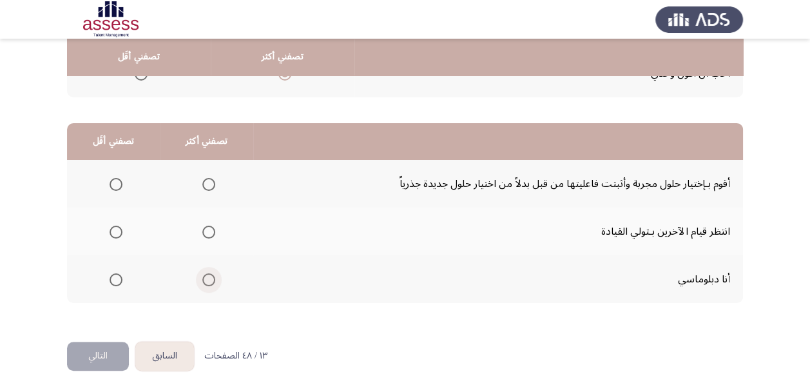
click at [208, 280] on span "Select an option" at bounding box center [208, 279] width 13 height 13
click at [208, 280] on input "Select an option" at bounding box center [208, 279] width 13 height 13
click at [111, 182] on span "Select an option" at bounding box center [116, 184] width 13 height 13
click at [111, 182] on input "Select an option" at bounding box center [116, 184] width 13 height 13
click at [95, 355] on button "التالي" at bounding box center [98, 356] width 62 height 29
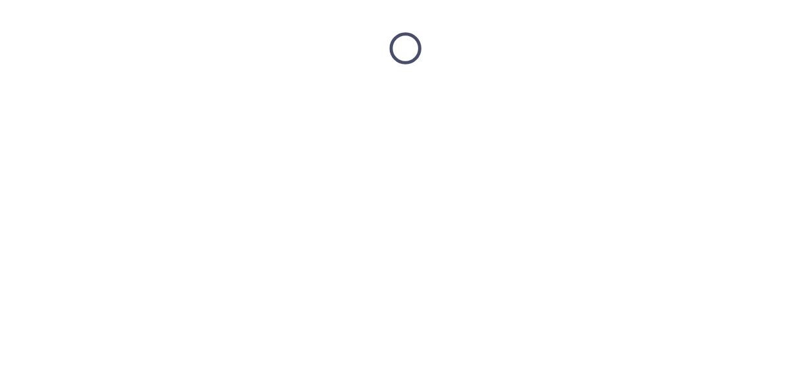
scroll to position [0, 0]
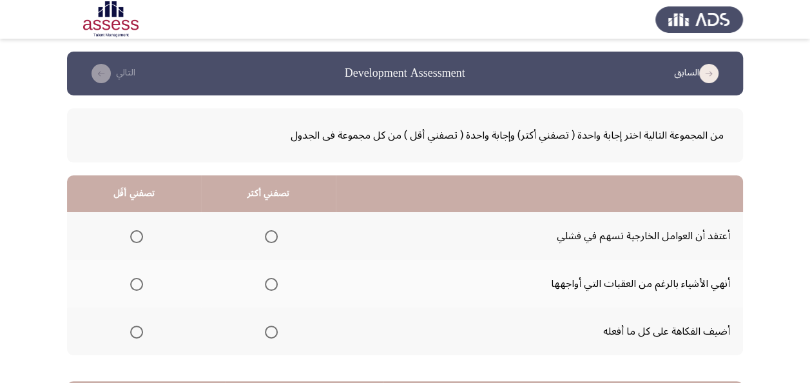
click at [271, 331] on span "Select an option" at bounding box center [271, 332] width 13 height 13
click at [271, 331] on input "Select an option" at bounding box center [271, 332] width 13 height 13
click at [138, 234] on span "Select an option" at bounding box center [136, 236] width 13 height 13
click at [138, 234] on input "Select an option" at bounding box center [136, 236] width 13 height 13
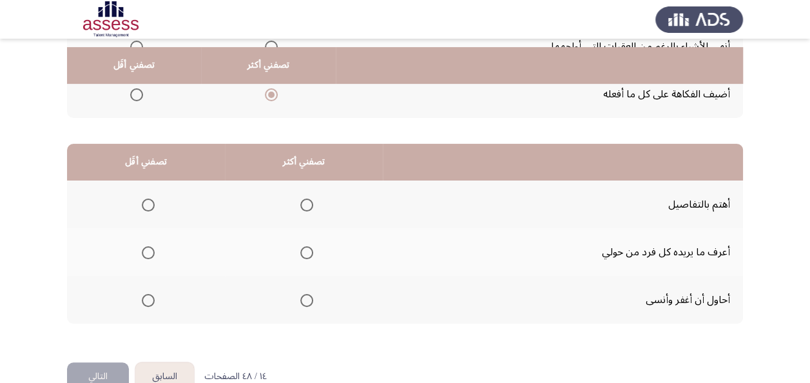
scroll to position [258, 0]
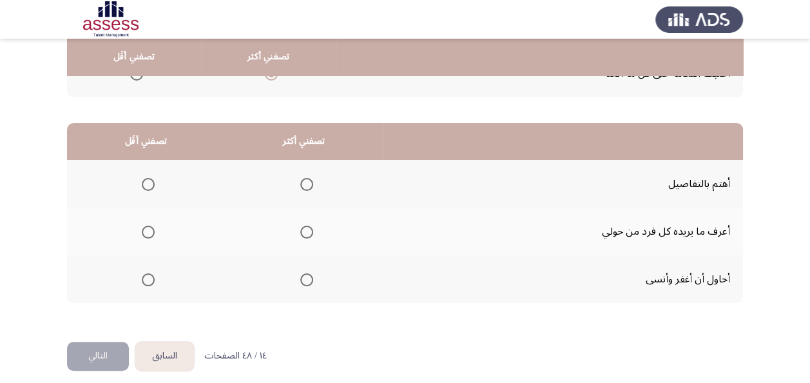
click at [307, 184] on span "Select an option" at bounding box center [307, 184] width 0 height 0
click at [306, 184] on input "Select an option" at bounding box center [306, 184] width 13 height 13
click at [149, 233] on span "Select an option" at bounding box center [148, 232] width 13 height 13
click at [149, 233] on input "Select an option" at bounding box center [148, 232] width 13 height 13
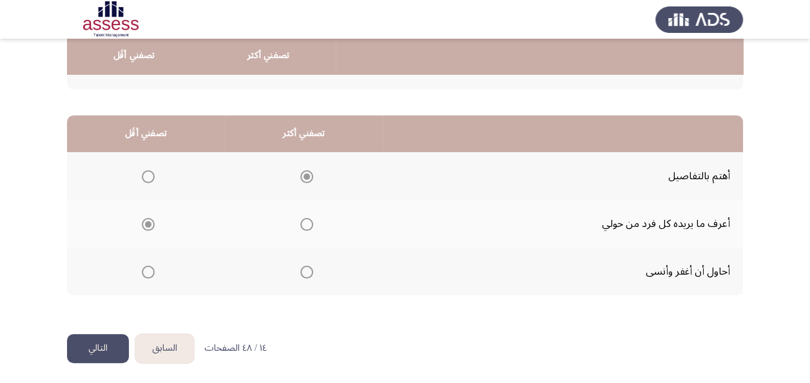
scroll to position [268, 0]
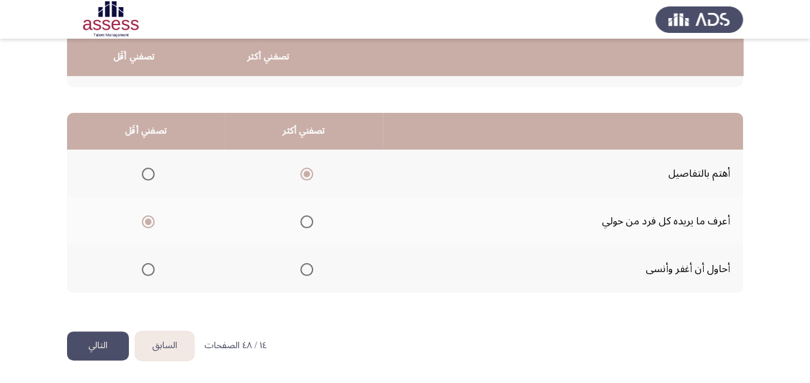
click at [117, 344] on button "التالي" at bounding box center [98, 345] width 62 height 29
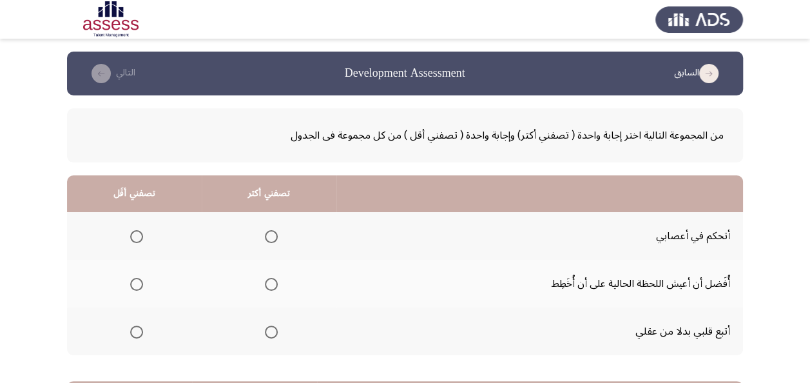
click at [137, 330] on span "Select an option" at bounding box center [136, 332] width 13 height 13
click at [137, 330] on input "Select an option" at bounding box center [136, 332] width 13 height 13
click at [267, 233] on span "Select an option" at bounding box center [271, 236] width 13 height 13
click at [267, 233] on input "Select an option" at bounding box center [271, 236] width 13 height 13
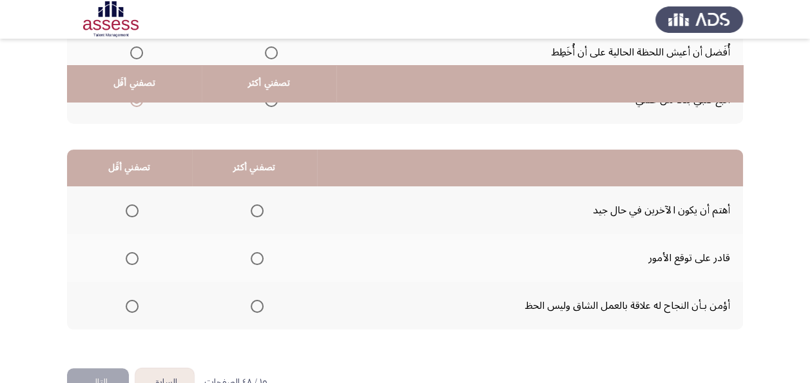
scroll to position [258, 0]
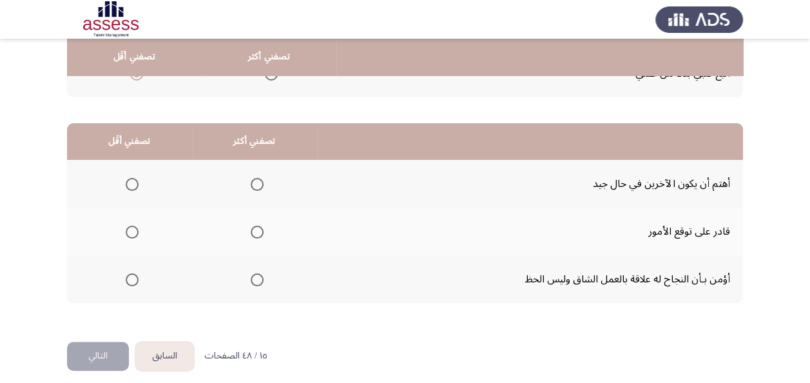
click at [252, 230] on span "Select an option" at bounding box center [257, 232] width 13 height 13
click at [252, 230] on input "Select an option" at bounding box center [257, 232] width 13 height 13
click at [132, 183] on span "Select an option" at bounding box center [132, 184] width 13 height 13
click at [132, 183] on input "Select an option" at bounding box center [132, 184] width 13 height 13
click at [111, 350] on button "التالي" at bounding box center [98, 356] width 62 height 29
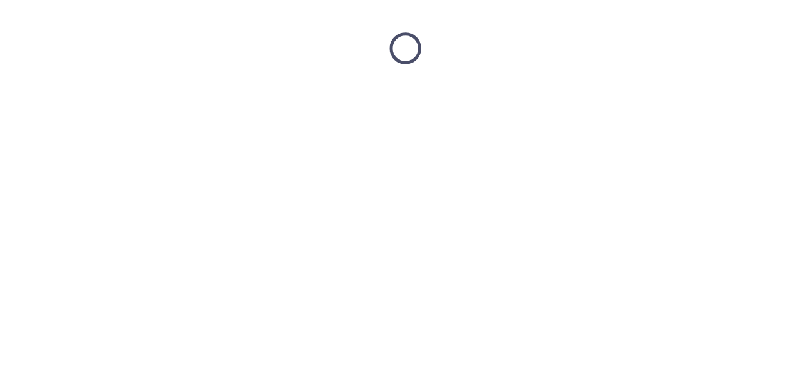
scroll to position [0, 0]
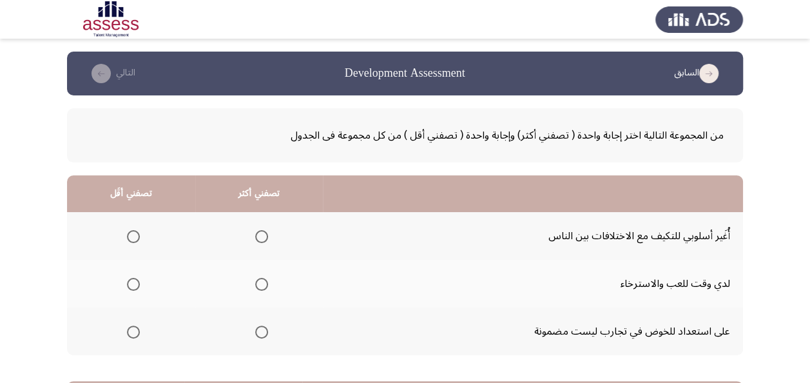
click at [130, 282] on span "Select an option" at bounding box center [133, 284] width 13 height 13
click at [130, 282] on input "Select an option" at bounding box center [133, 284] width 13 height 13
click at [263, 236] on span "Select an option" at bounding box center [261, 236] width 13 height 13
click at [263, 236] on input "Select an option" at bounding box center [261, 236] width 13 height 13
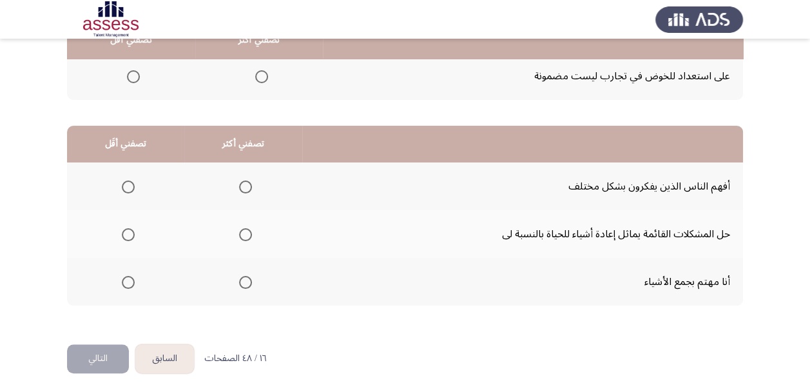
scroll to position [258, 0]
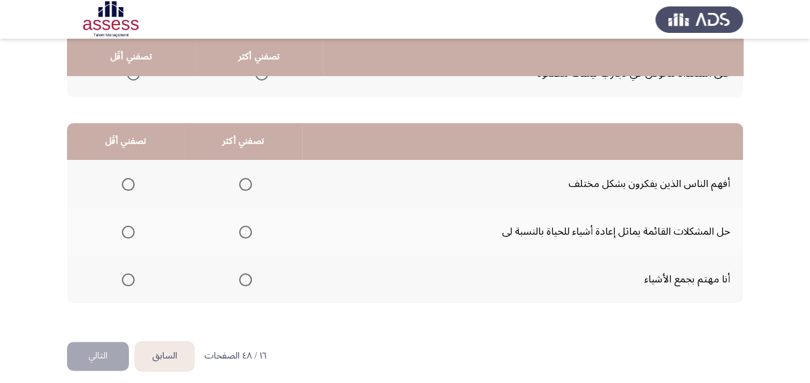
click at [244, 183] on span "Select an option" at bounding box center [245, 184] width 13 height 13
click at [244, 183] on input "Select an option" at bounding box center [245, 184] width 13 height 13
click at [123, 280] on span "Select an option" at bounding box center [128, 279] width 13 height 13
click at [123, 280] on input "Select an option" at bounding box center [128, 279] width 13 height 13
click at [112, 353] on button "التالي" at bounding box center [98, 356] width 62 height 29
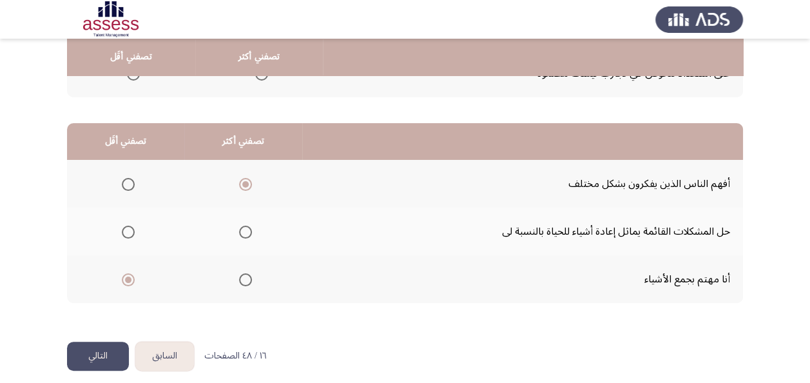
scroll to position [0, 0]
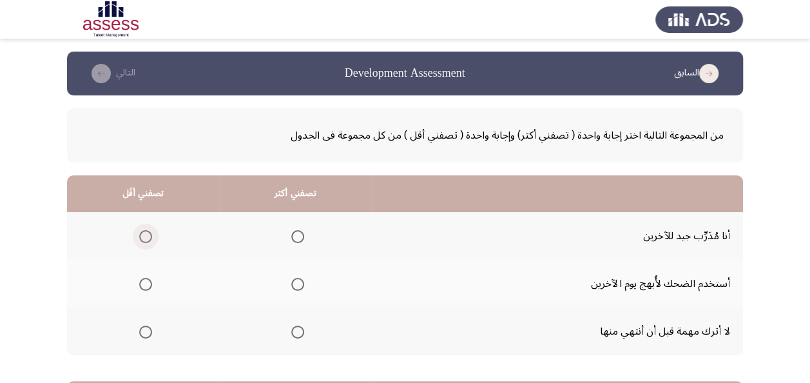
click at [148, 239] on span "Select an option" at bounding box center [145, 236] width 13 height 13
click at [148, 239] on input "Select an option" at bounding box center [145, 236] width 13 height 13
click at [297, 286] on span "Select an option" at bounding box center [297, 284] width 13 height 13
click at [297, 286] on input "Select an option" at bounding box center [297, 284] width 13 height 13
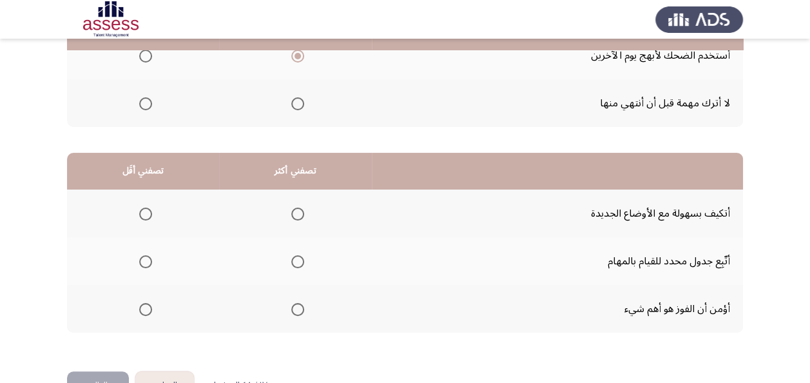
scroll to position [258, 0]
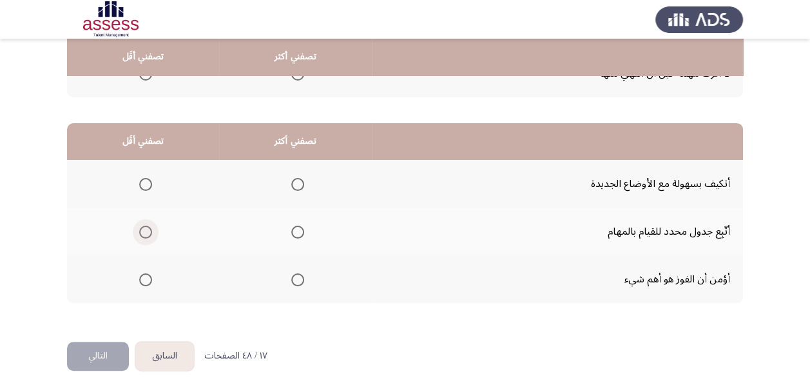
click at [141, 231] on span "Select an option" at bounding box center [145, 232] width 13 height 13
click at [141, 231] on input "Select an option" at bounding box center [145, 232] width 13 height 13
click at [295, 180] on span "Select an option" at bounding box center [297, 184] width 13 height 13
click at [295, 180] on input "Select an option" at bounding box center [297, 184] width 13 height 13
click at [98, 349] on button "التالي" at bounding box center [98, 356] width 62 height 29
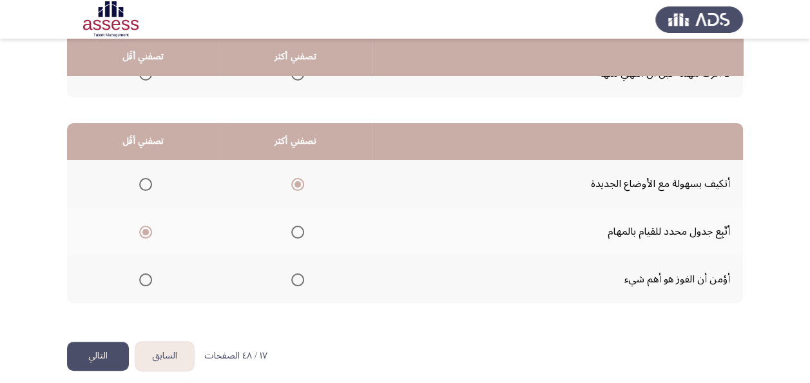
scroll to position [0, 0]
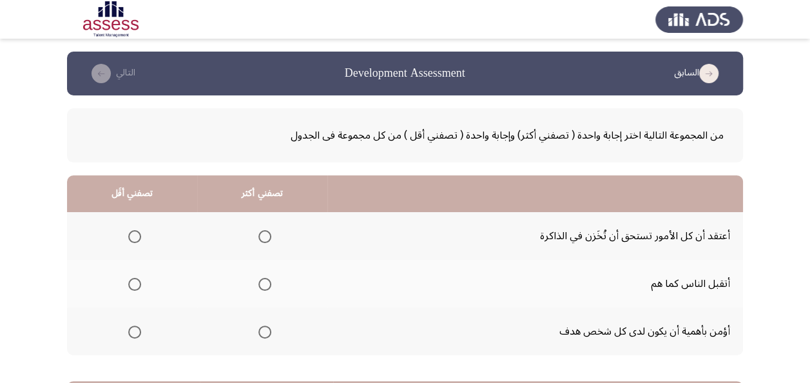
click at [135, 333] on span "Select an option" at bounding box center [134, 332] width 13 height 13
click at [135, 333] on input "Select an option" at bounding box center [134, 332] width 13 height 13
click at [264, 282] on span "Select an option" at bounding box center [265, 284] width 13 height 13
click at [264, 282] on input "Select an option" at bounding box center [265, 284] width 13 height 13
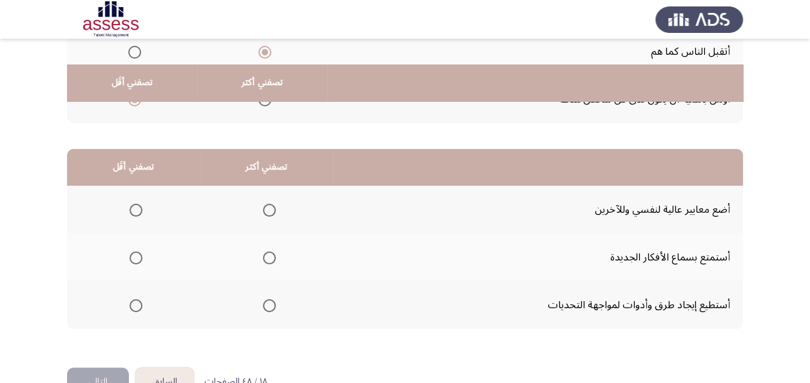
scroll to position [258, 0]
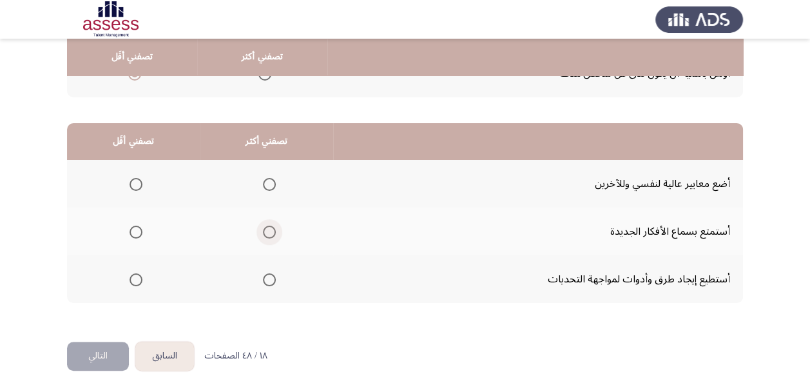
click at [269, 231] on span "Select an option" at bounding box center [269, 232] width 13 height 13
click at [269, 231] on input "Select an option" at bounding box center [269, 232] width 13 height 13
click at [138, 279] on span "Select an option" at bounding box center [136, 279] width 13 height 13
click at [138, 279] on input "Select an option" at bounding box center [136, 279] width 13 height 13
click at [95, 370] on html "السابق Development Assessment التالي من المجموعة التالية اختر إجابة واحدة ( تصف…" at bounding box center [405, 67] width 810 height 651
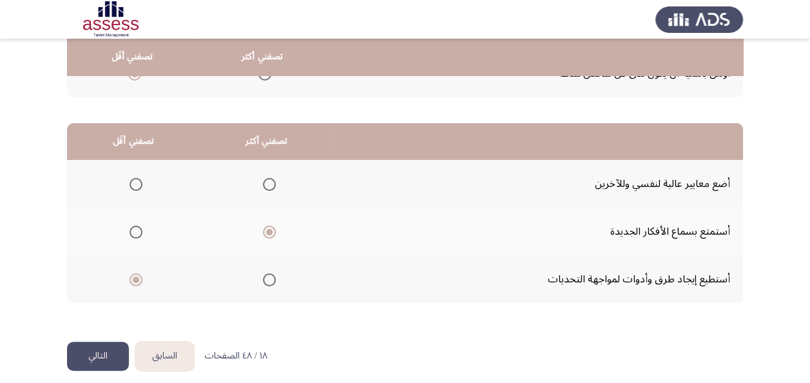
click at [88, 355] on button "التالي" at bounding box center [98, 356] width 62 height 29
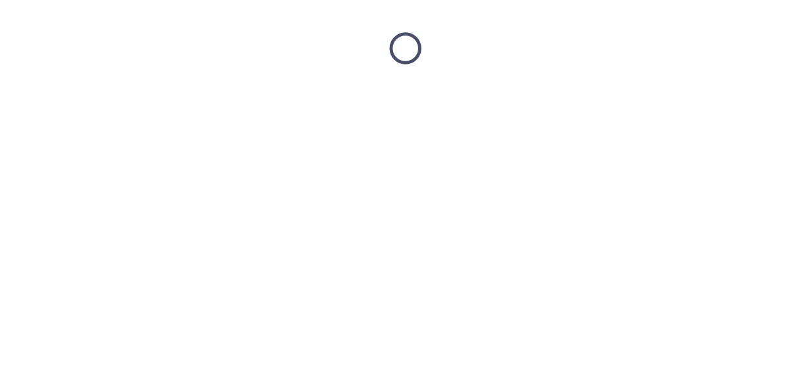
scroll to position [0, 0]
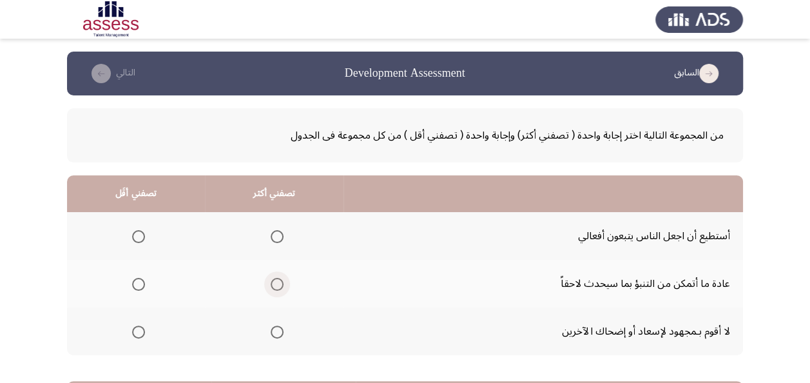
click at [274, 283] on span "Select an option" at bounding box center [277, 284] width 13 height 13
click at [274, 283] on input "Select an option" at bounding box center [277, 284] width 13 height 13
click at [138, 237] on span "Select an option" at bounding box center [138, 236] width 13 height 13
click at [138, 237] on input "Select an option" at bounding box center [138, 236] width 13 height 13
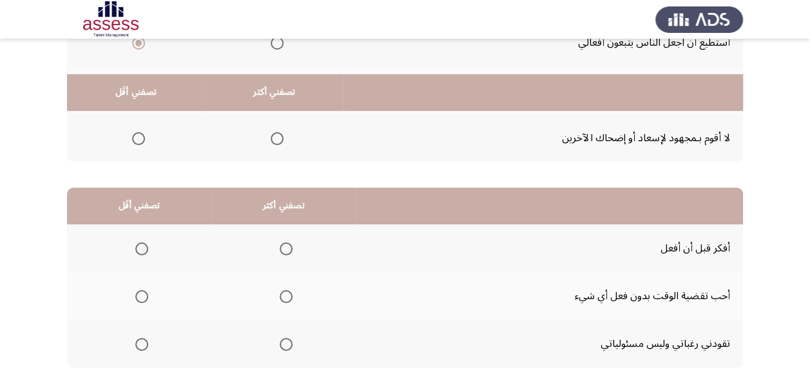
scroll to position [258, 0]
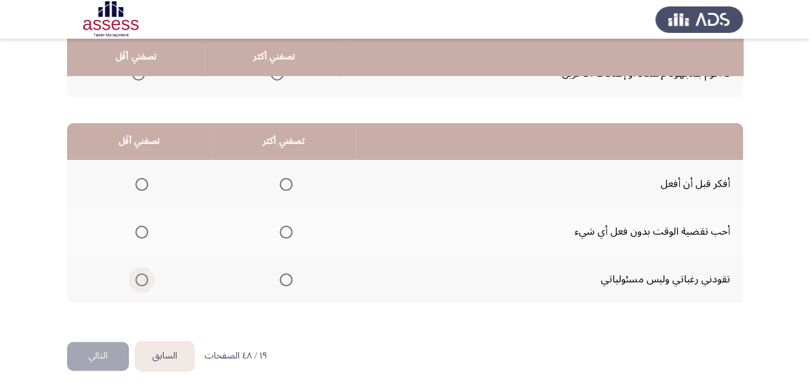
click at [141, 284] on span "Select an option" at bounding box center [141, 279] width 13 height 13
click at [141, 284] on input "Select an option" at bounding box center [141, 279] width 13 height 13
click at [282, 235] on span "Select an option" at bounding box center [286, 232] width 13 height 13
click at [282, 235] on input "Select an option" at bounding box center [286, 232] width 13 height 13
click at [109, 349] on button "التالي" at bounding box center [98, 356] width 62 height 29
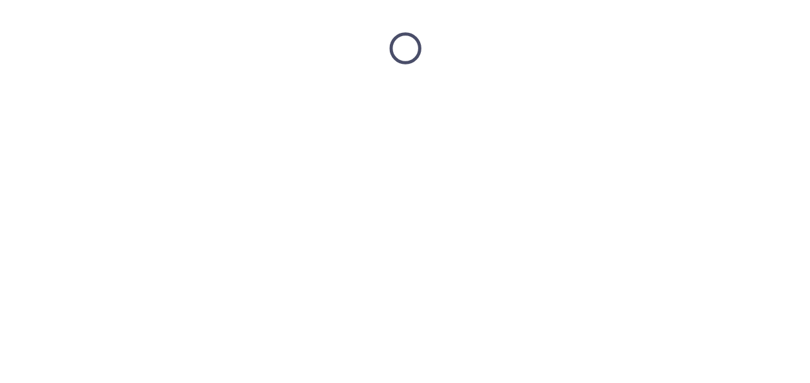
scroll to position [0, 0]
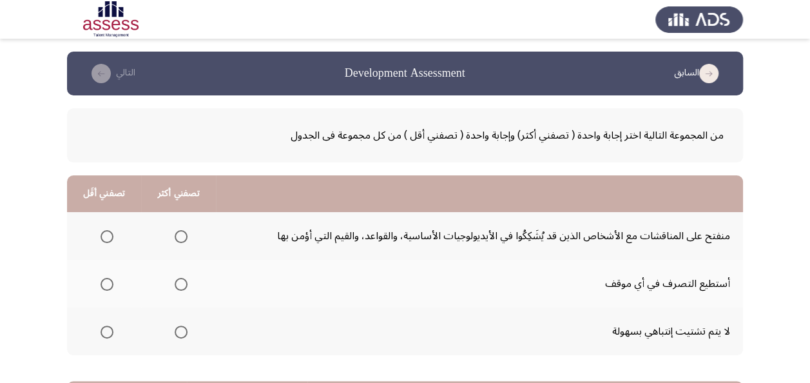
click at [179, 333] on span "Select an option" at bounding box center [181, 332] width 13 height 13
click at [179, 333] on input "Select an option" at bounding box center [181, 332] width 13 height 13
click at [110, 285] on span "Select an option" at bounding box center [107, 284] width 13 height 13
click at [110, 285] on input "Select an option" at bounding box center [107, 284] width 13 height 13
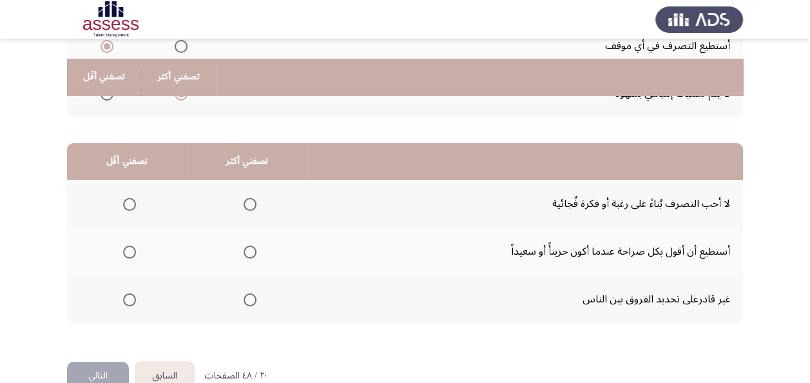
scroll to position [258, 0]
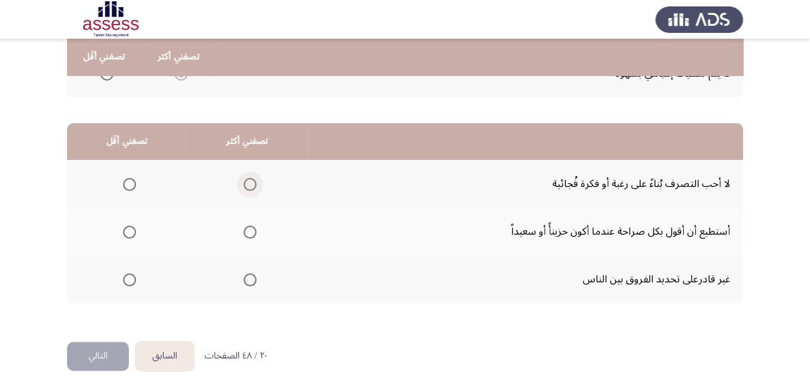
click at [251, 185] on span "Select an option" at bounding box center [250, 184] width 13 height 13
click at [251, 185] on input "Select an option" at bounding box center [250, 184] width 13 height 13
click at [127, 232] on span "Select an option" at bounding box center [129, 232] width 13 height 13
click at [127, 232] on input "Select an option" at bounding box center [129, 232] width 13 height 13
click at [107, 357] on button "التالي" at bounding box center [98, 356] width 62 height 29
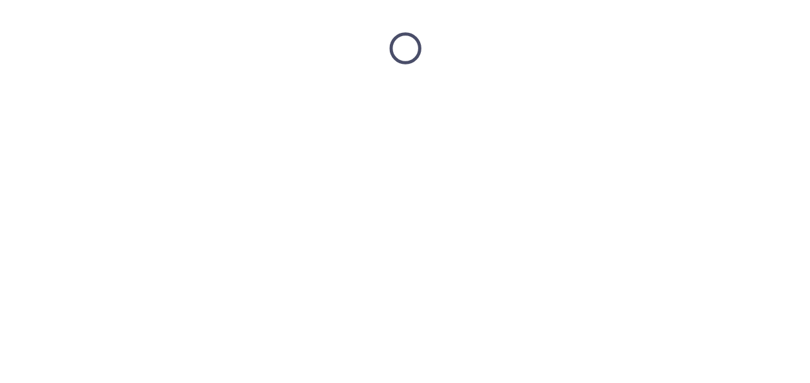
scroll to position [0, 0]
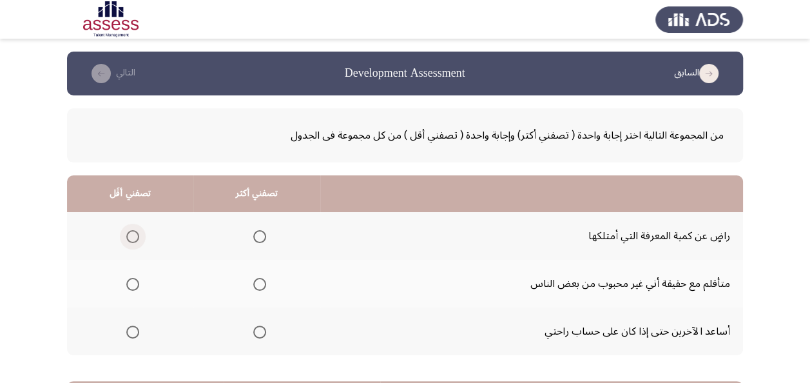
click at [135, 235] on span "Select an option" at bounding box center [132, 236] width 13 height 13
click at [135, 235] on input "Select an option" at bounding box center [132, 236] width 13 height 13
click at [257, 333] on span "Select an option" at bounding box center [259, 332] width 13 height 13
click at [257, 333] on input "Select an option" at bounding box center [259, 332] width 13 height 13
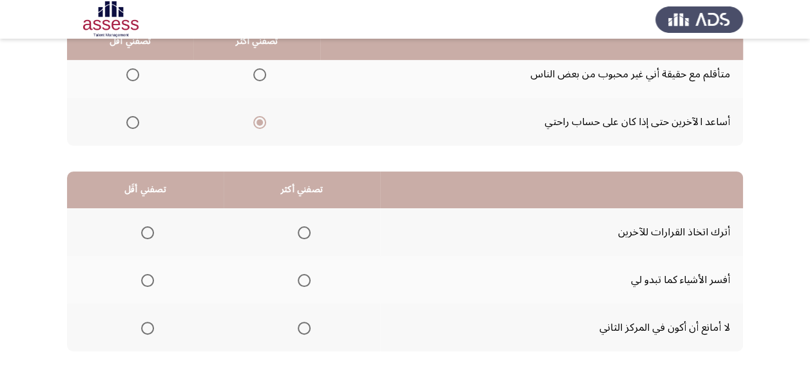
scroll to position [258, 0]
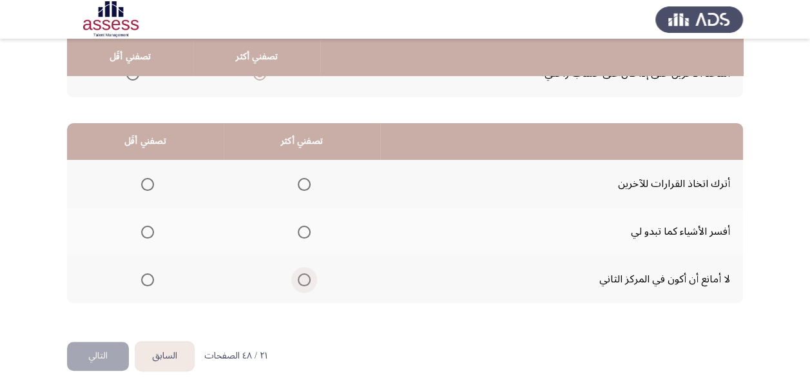
click at [308, 279] on span "Select an option" at bounding box center [304, 279] width 13 height 13
click at [308, 279] on input "Select an option" at bounding box center [304, 279] width 13 height 13
click at [150, 183] on span "Select an option" at bounding box center [147, 184] width 13 height 13
click at [150, 183] on input "Select an option" at bounding box center [147, 184] width 13 height 13
click at [150, 230] on span "Select an option" at bounding box center [147, 232] width 13 height 13
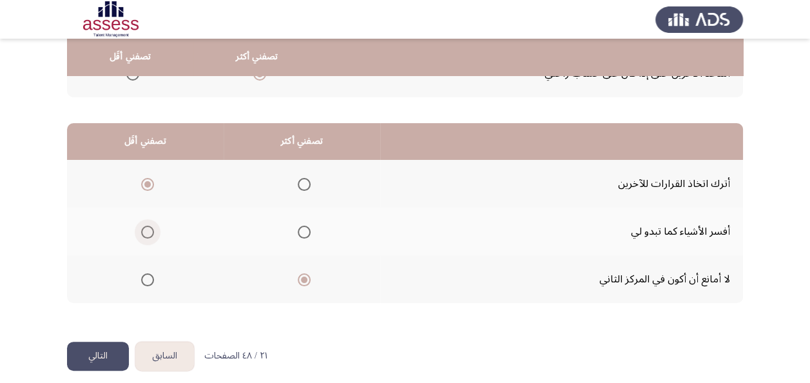
click at [150, 230] on input "Select an option" at bounding box center [147, 232] width 13 height 13
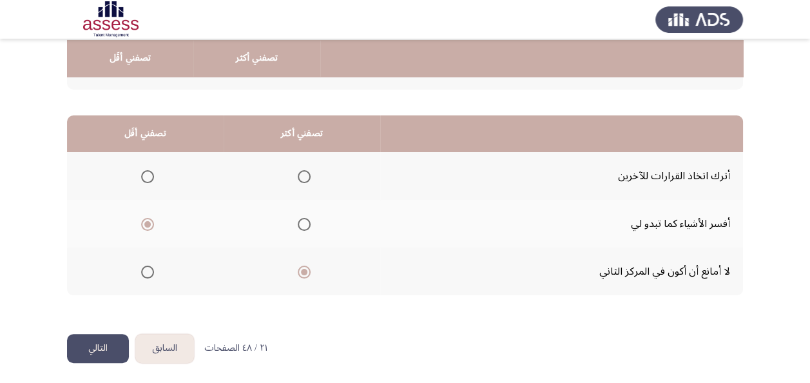
scroll to position [268, 0]
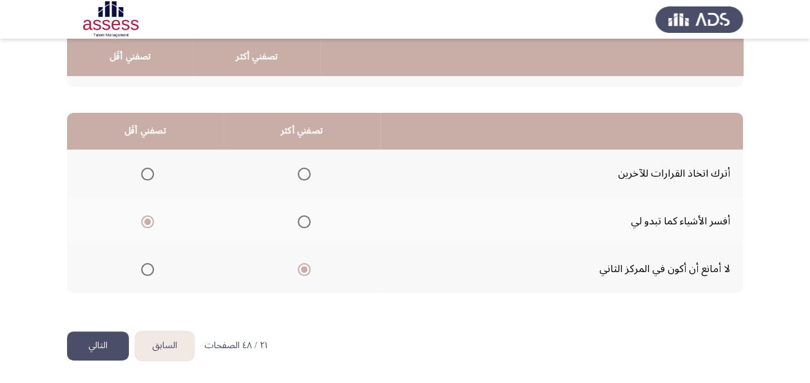
click at [117, 340] on button "التالي" at bounding box center [98, 345] width 62 height 29
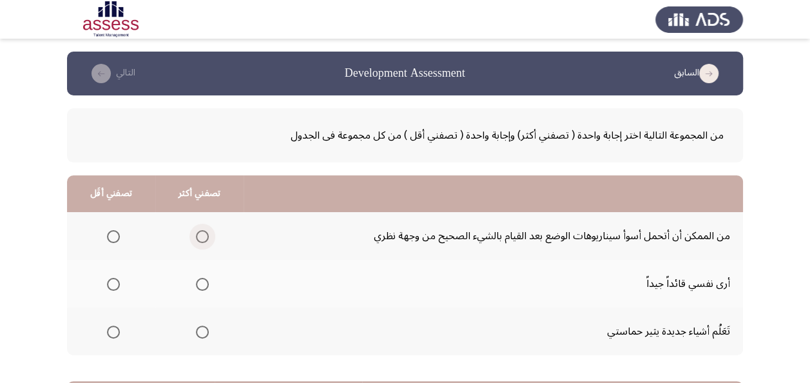
click at [203, 234] on span "Select an option" at bounding box center [202, 236] width 13 height 13
click at [203, 234] on input "Select an option" at bounding box center [202, 236] width 13 height 13
click at [112, 285] on span "Select an option" at bounding box center [113, 284] width 13 height 13
click at [112, 285] on input "Select an option" at bounding box center [113, 284] width 13 height 13
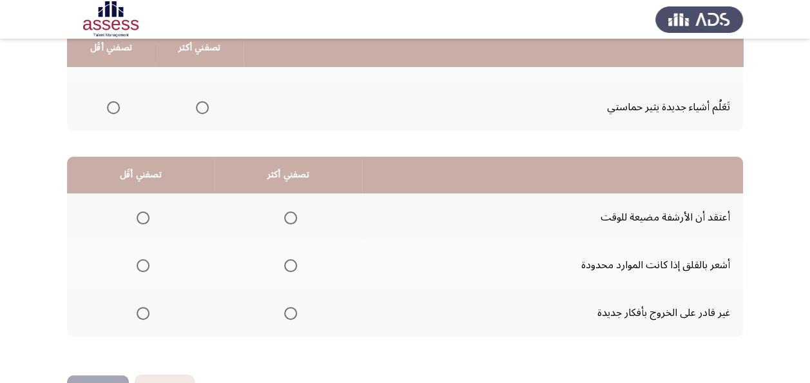
scroll to position [258, 0]
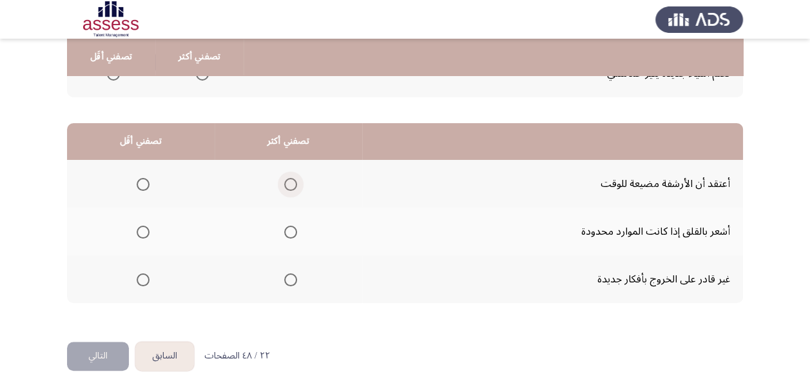
click at [288, 186] on span "Select an option" at bounding box center [290, 184] width 13 height 13
click at [288, 186] on input "Select an option" at bounding box center [290, 184] width 13 height 13
click at [139, 230] on span "Select an option" at bounding box center [143, 232] width 13 height 13
click at [139, 230] on input "Select an option" at bounding box center [143, 232] width 13 height 13
click at [119, 357] on button "التالي" at bounding box center [98, 356] width 62 height 29
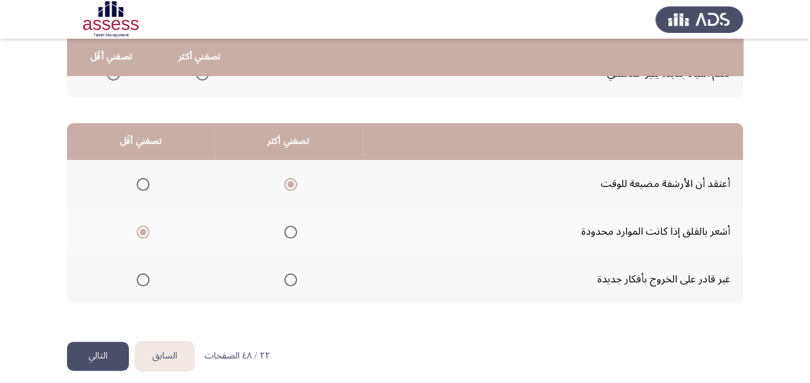
scroll to position [0, 0]
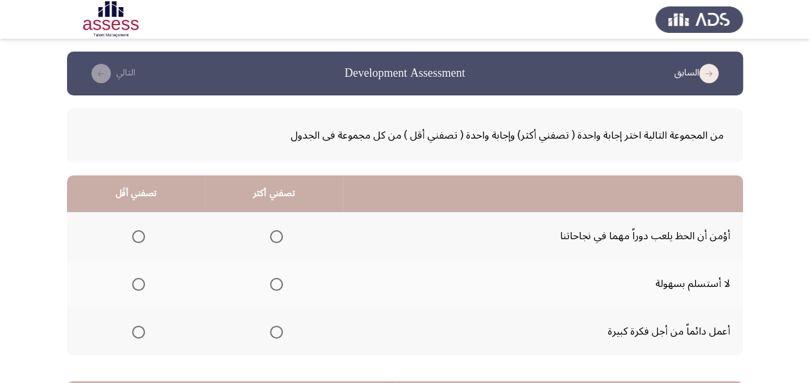
click at [279, 282] on span "Select an option" at bounding box center [276, 284] width 13 height 13
click at [279, 282] on input "Select an option" at bounding box center [276, 284] width 13 height 13
click at [137, 328] on span "Select an option" at bounding box center [138, 332] width 13 height 13
click at [137, 328] on input "Select an option" at bounding box center [138, 332] width 13 height 13
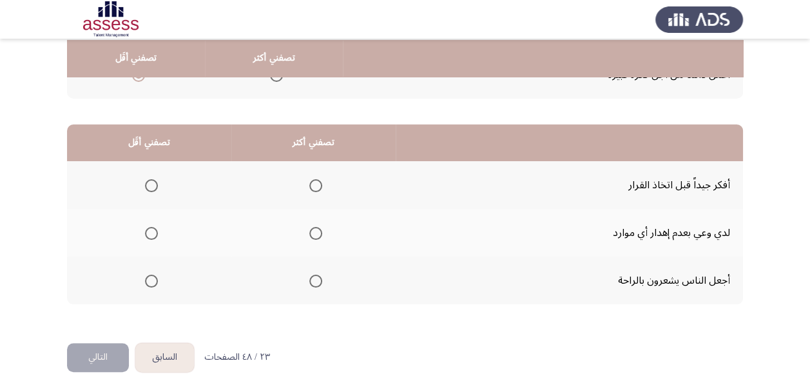
scroll to position [258, 0]
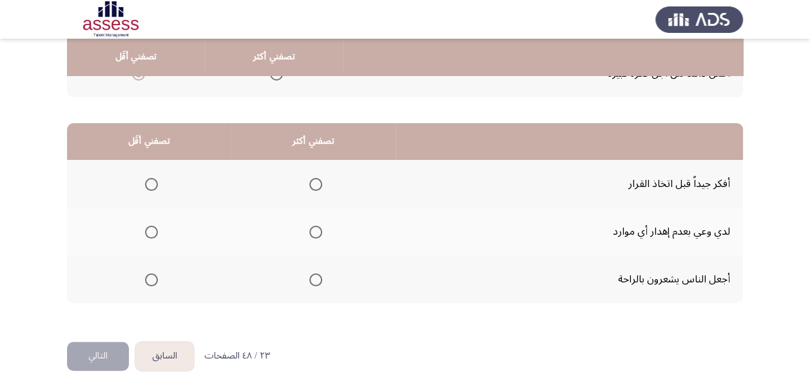
click at [147, 230] on span "Select an option" at bounding box center [151, 232] width 13 height 13
click at [147, 230] on input "Select an option" at bounding box center [151, 232] width 13 height 13
click at [316, 280] on span "Select an option" at bounding box center [316, 280] width 0 height 0
click at [313, 279] on input "Select an option" at bounding box center [315, 279] width 13 height 13
click at [108, 348] on button "التالي" at bounding box center [98, 356] width 62 height 29
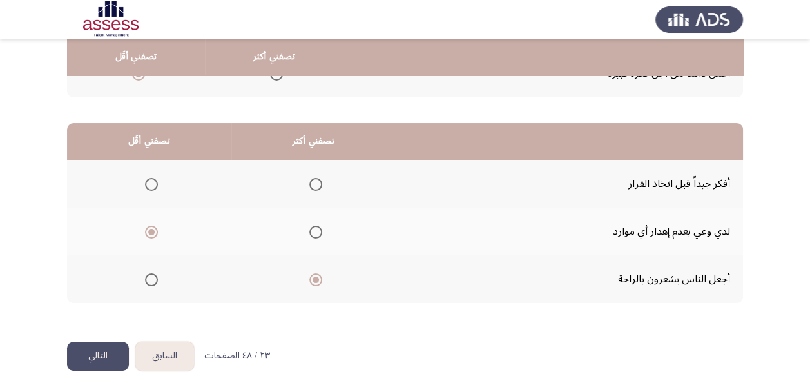
scroll to position [0, 0]
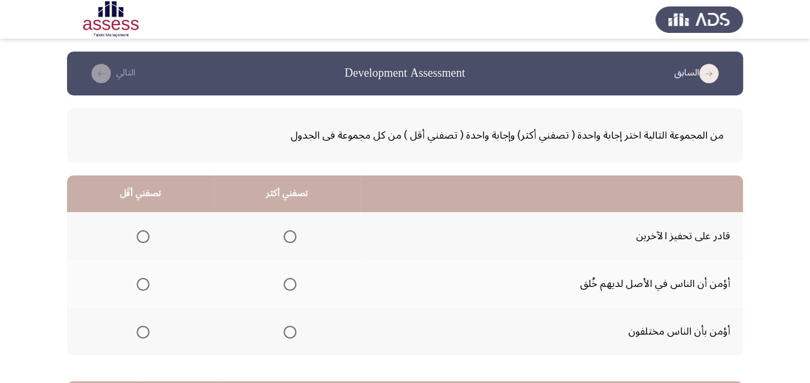
click at [291, 283] on span "Select an option" at bounding box center [290, 284] width 13 height 13
click at [291, 283] on input "Select an option" at bounding box center [290, 284] width 13 height 13
click at [146, 237] on span "Select an option" at bounding box center [143, 236] width 13 height 13
click at [146, 237] on input "Select an option" at bounding box center [143, 236] width 13 height 13
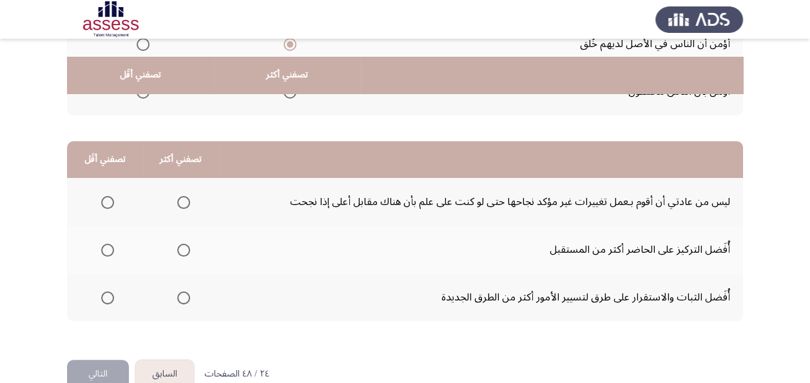
scroll to position [258, 0]
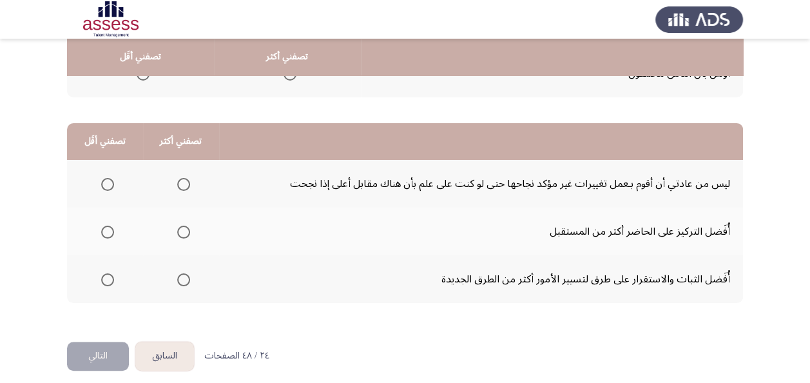
click at [181, 231] on span "Select an option" at bounding box center [183, 232] width 13 height 13
click at [181, 231] on input "Select an option" at bounding box center [183, 232] width 13 height 13
click at [108, 182] on span "Select an option" at bounding box center [107, 184] width 13 height 13
click at [108, 182] on input "Select an option" at bounding box center [107, 184] width 13 height 13
click at [95, 353] on button "التالي" at bounding box center [98, 356] width 62 height 29
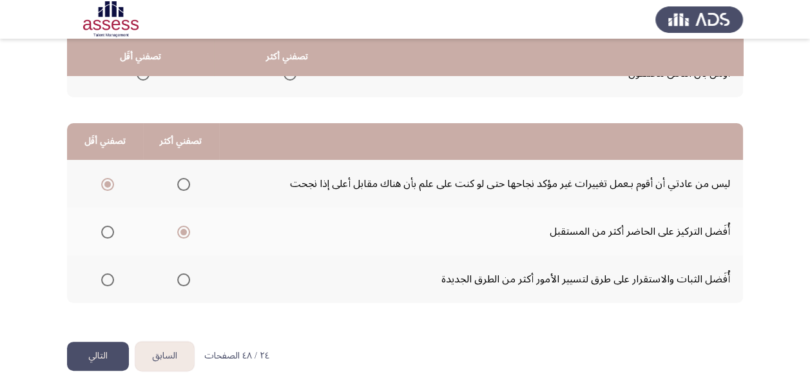
scroll to position [0, 0]
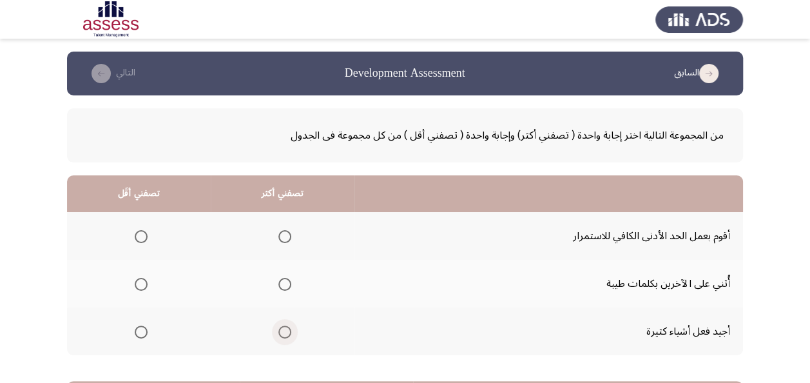
click at [288, 331] on span "Select an option" at bounding box center [285, 332] width 13 height 13
click at [288, 331] on input "Select an option" at bounding box center [285, 332] width 13 height 13
click at [142, 235] on span "Select an option" at bounding box center [141, 236] width 13 height 13
click at [142, 235] on input "Select an option" at bounding box center [141, 236] width 13 height 13
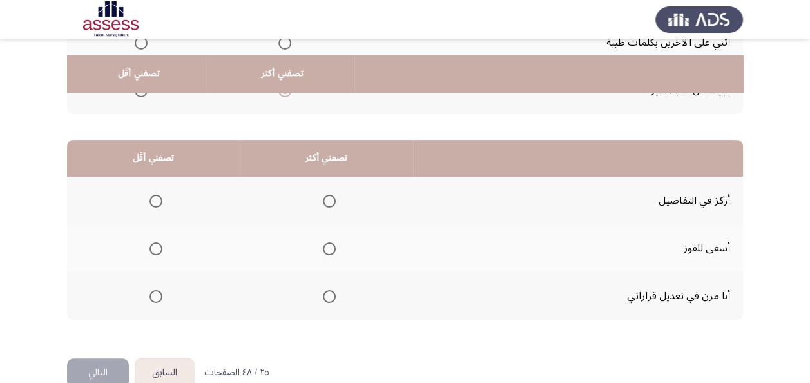
scroll to position [258, 0]
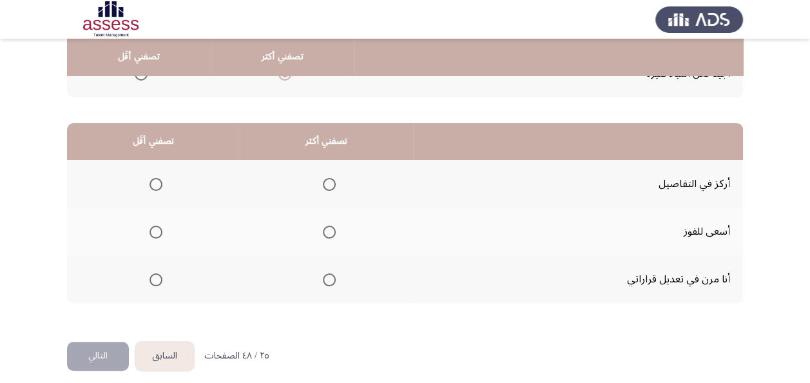
click at [329, 185] on span "Select an option" at bounding box center [329, 184] width 13 height 13
click at [329, 185] on input "Select an option" at bounding box center [329, 184] width 13 height 13
click at [154, 235] on span "Select an option" at bounding box center [156, 232] width 13 height 13
click at [154, 235] on input "Select an option" at bounding box center [156, 232] width 13 height 13
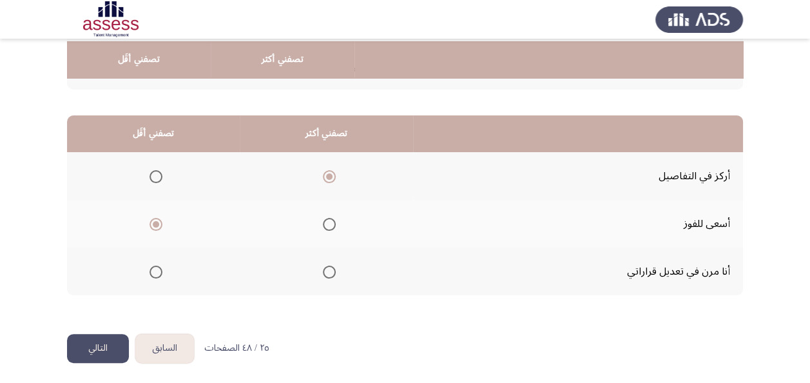
scroll to position [268, 0]
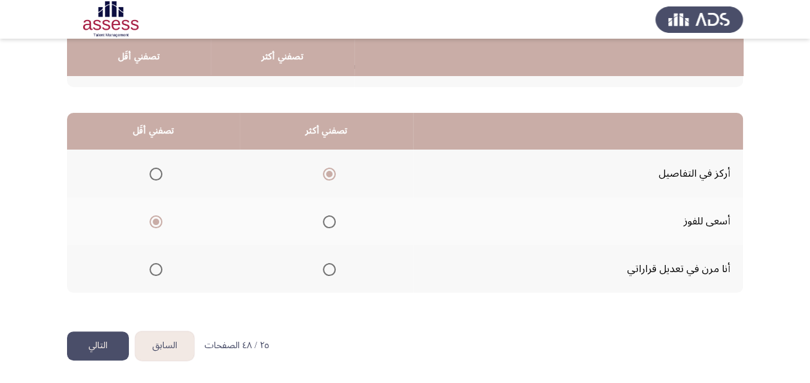
click at [83, 351] on button "التالي" at bounding box center [98, 345] width 62 height 29
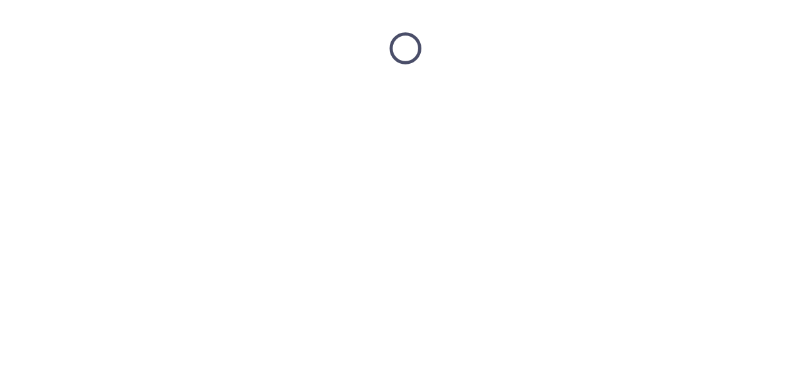
scroll to position [0, 0]
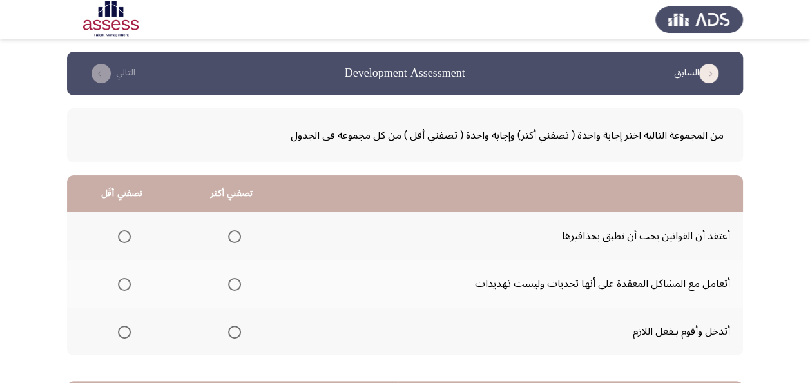
click at [234, 333] on span "Select an option" at bounding box center [234, 332] width 13 height 13
click at [234, 333] on input "Select an option" at bounding box center [234, 332] width 13 height 13
click at [128, 284] on span "Select an option" at bounding box center [124, 284] width 13 height 13
click at [128, 284] on input "Select an option" at bounding box center [124, 284] width 13 height 13
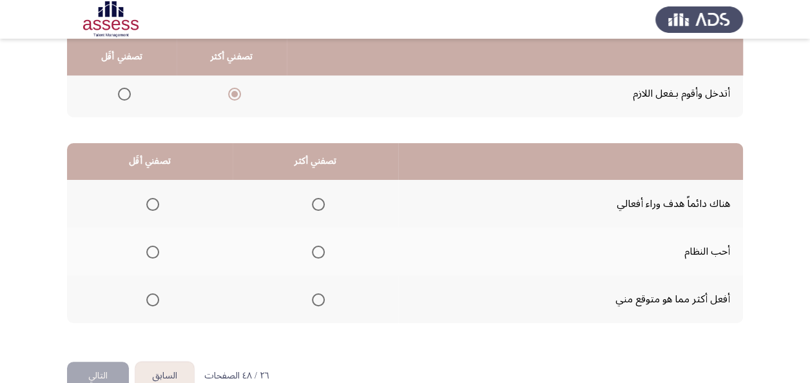
scroll to position [258, 0]
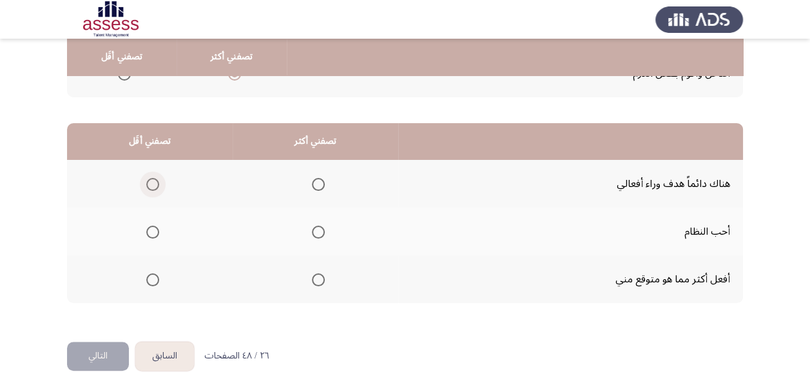
click at [152, 183] on span "Select an option" at bounding box center [152, 184] width 13 height 13
click at [152, 183] on input "Select an option" at bounding box center [152, 184] width 13 height 13
click at [316, 230] on span "Select an option" at bounding box center [318, 232] width 13 height 13
click at [316, 230] on input "Select an option" at bounding box center [318, 232] width 13 height 13
click at [112, 346] on button "التالي" at bounding box center [98, 356] width 62 height 29
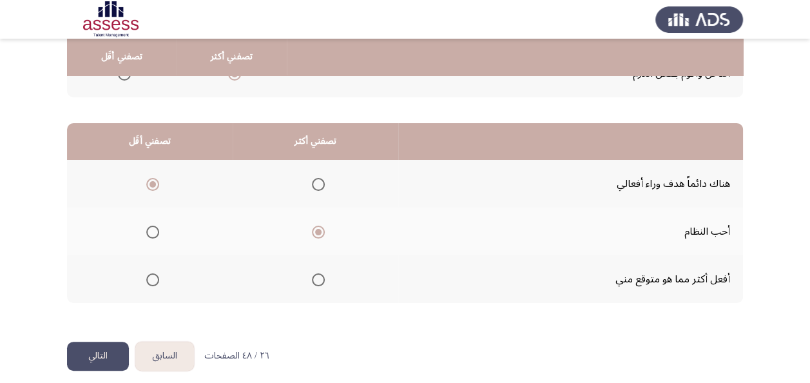
scroll to position [0, 0]
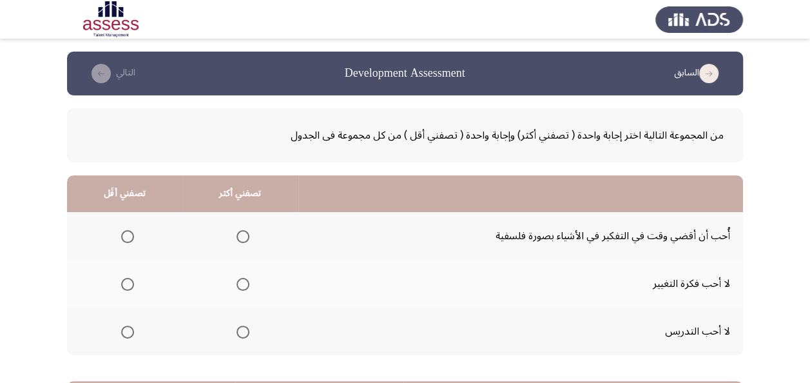
click at [126, 238] on span "Select an option" at bounding box center [127, 236] width 13 height 13
click at [126, 238] on input "Select an option" at bounding box center [127, 236] width 13 height 13
click at [246, 285] on span "Select an option" at bounding box center [243, 284] width 13 height 13
click at [246, 285] on input "Select an option" at bounding box center [243, 284] width 13 height 13
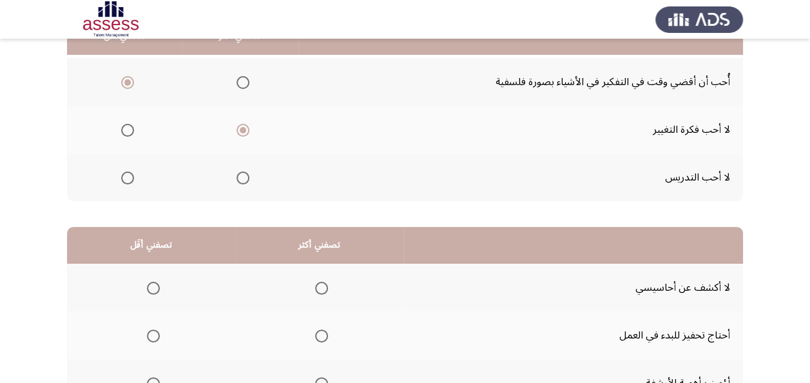
scroll to position [193, 0]
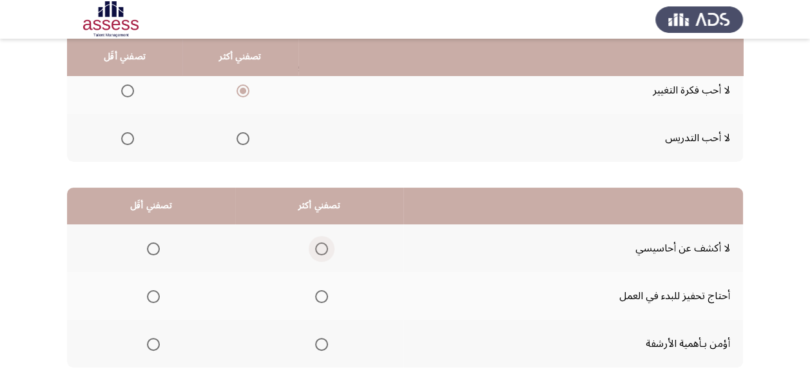
click at [321, 251] on span "Select an option" at bounding box center [321, 248] width 13 height 13
click at [321, 251] on input "Select an option" at bounding box center [321, 248] width 13 height 13
click at [152, 343] on span "Select an option" at bounding box center [153, 344] width 13 height 13
click at [152, 343] on input "Select an option" at bounding box center [153, 344] width 13 height 13
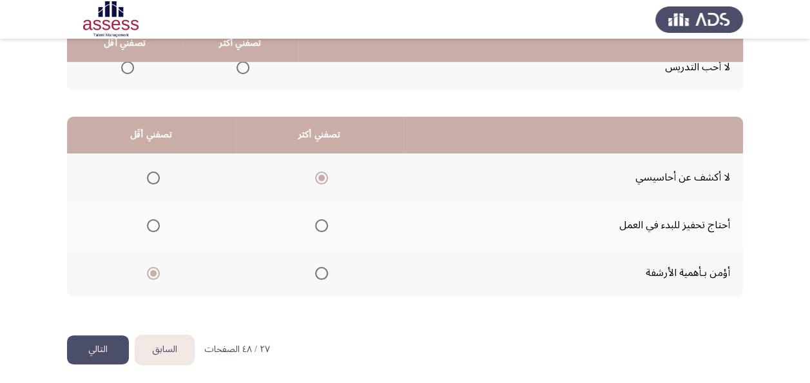
scroll to position [268, 0]
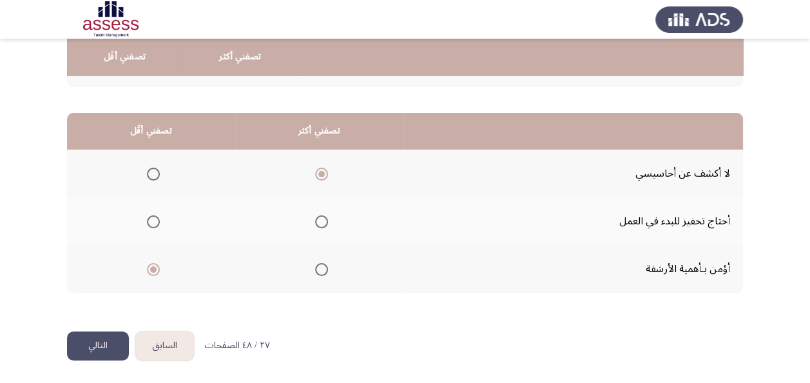
click at [108, 342] on button "التالي" at bounding box center [98, 345] width 62 height 29
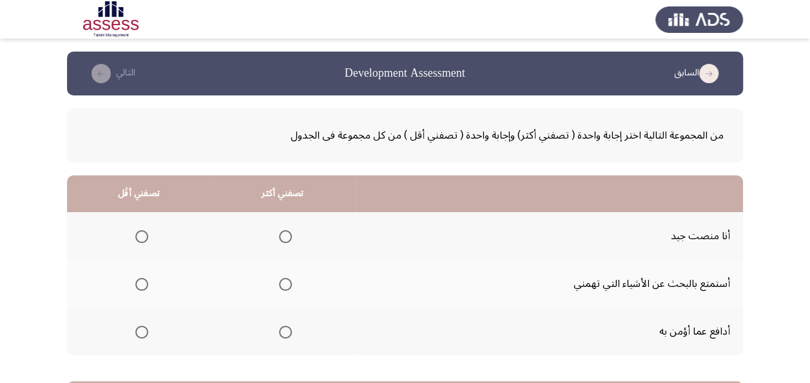
click at [280, 285] on span "Select an option" at bounding box center [285, 284] width 13 height 13
click at [280, 285] on input "Select an option" at bounding box center [285, 284] width 13 height 13
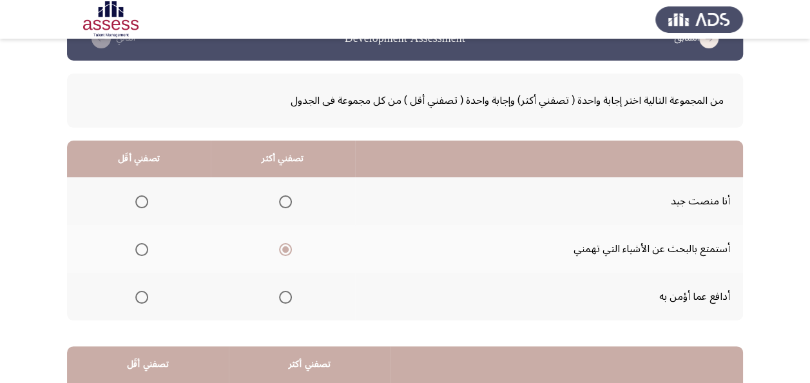
scroll to position [64, 0]
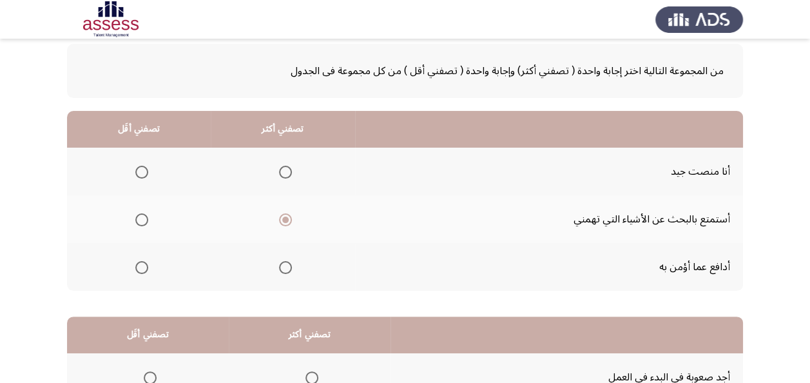
click at [287, 168] on span "Select an option" at bounding box center [285, 172] width 13 height 13
click at [287, 168] on input "Select an option" at bounding box center [285, 172] width 13 height 13
click at [141, 264] on span "Select an option" at bounding box center [141, 267] width 13 height 13
click at [141, 264] on input "Select an option" at bounding box center [141, 267] width 13 height 13
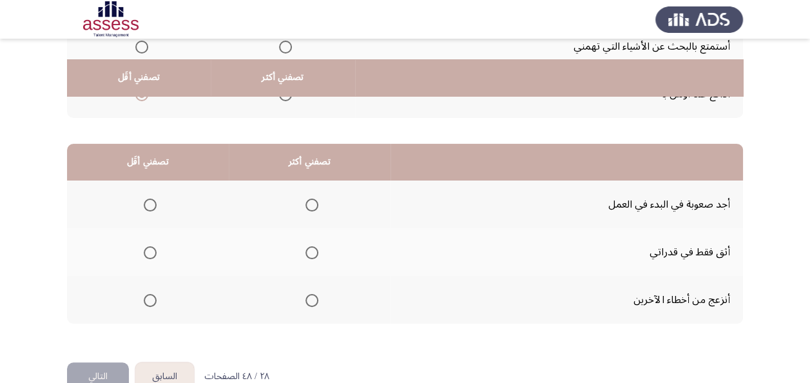
scroll to position [258, 0]
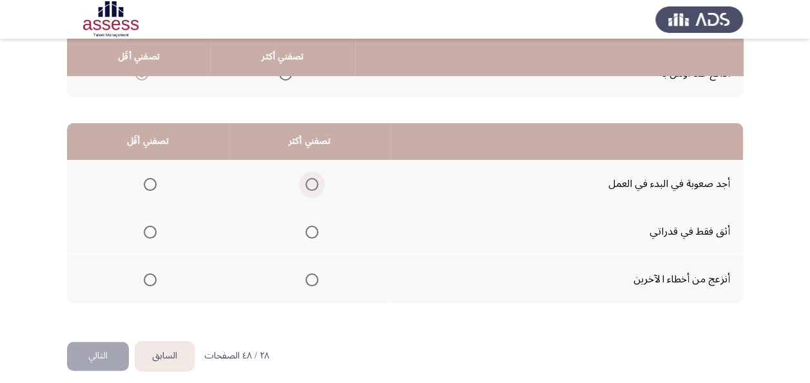
click at [308, 182] on span "Select an option" at bounding box center [312, 184] width 13 height 13
click at [308, 182] on input "Select an option" at bounding box center [312, 184] width 13 height 13
click at [151, 231] on span "Select an option" at bounding box center [150, 232] width 13 height 13
click at [151, 231] on input "Select an option" at bounding box center [150, 232] width 13 height 13
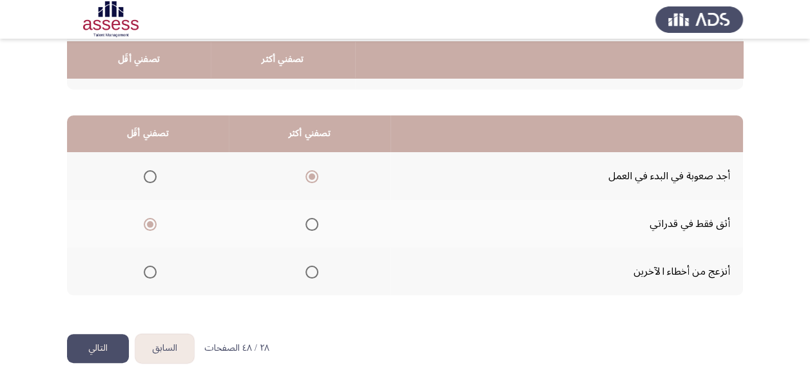
scroll to position [268, 0]
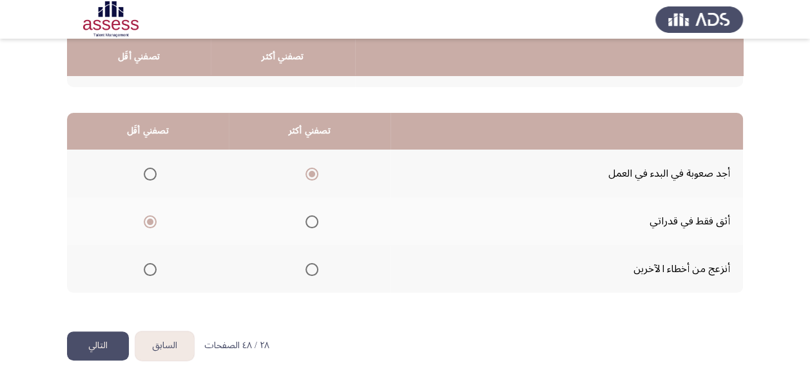
click at [102, 342] on button "التالي" at bounding box center [98, 345] width 62 height 29
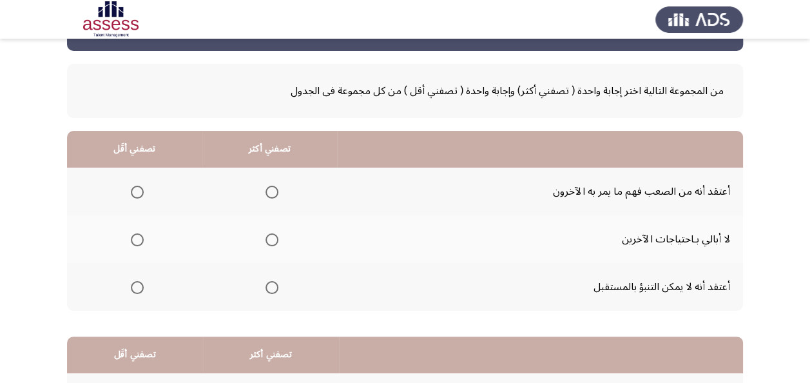
scroll to position [64, 0]
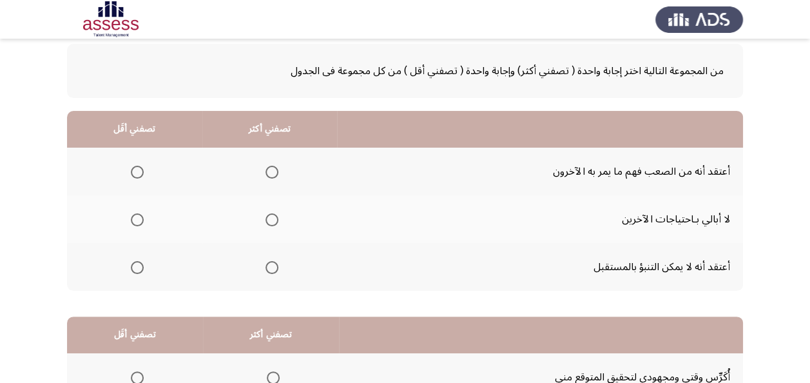
click at [273, 266] on span "Select an option" at bounding box center [272, 267] width 13 height 13
click at [273, 266] on input "Select an option" at bounding box center [272, 267] width 13 height 13
click at [137, 220] on span "Select an option" at bounding box center [137, 220] width 0 height 0
click at [137, 219] on input "Select an option" at bounding box center [137, 219] width 13 height 13
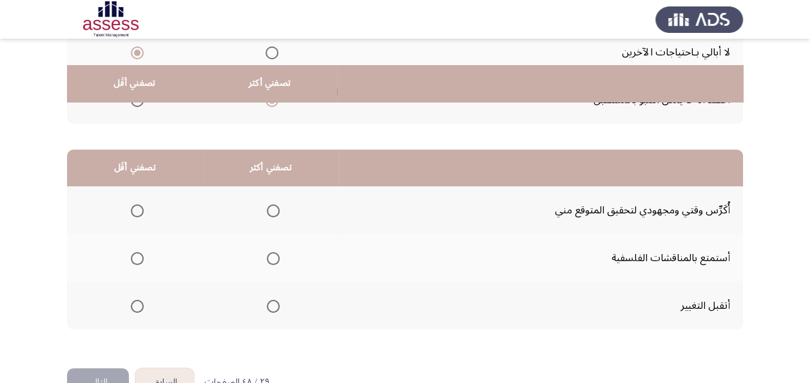
scroll to position [258, 0]
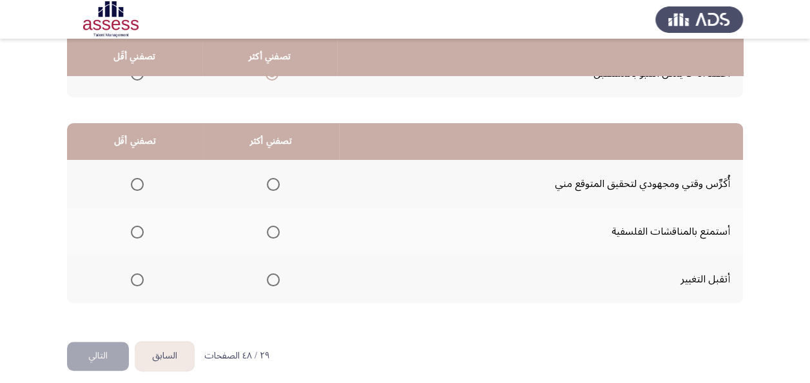
click at [271, 182] on span "Select an option" at bounding box center [273, 184] width 13 height 13
click at [271, 182] on input "Select an option" at bounding box center [273, 184] width 13 height 13
click at [140, 232] on span "Select an option" at bounding box center [137, 232] width 13 height 13
click at [140, 232] on input "Select an option" at bounding box center [137, 232] width 13 height 13
click at [103, 349] on button "التالي" at bounding box center [98, 356] width 62 height 29
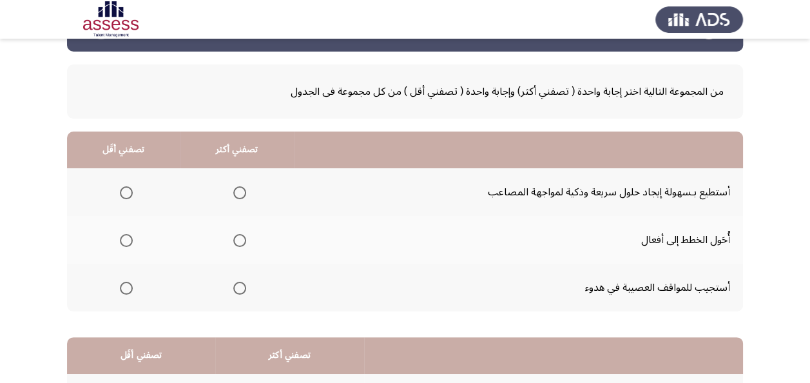
scroll to position [64, 0]
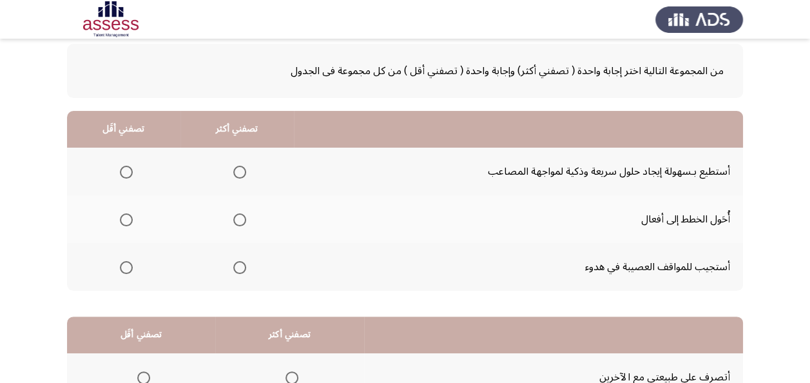
click at [238, 267] on span "Select an option" at bounding box center [239, 267] width 13 height 13
click at [238, 267] on input "Select an option" at bounding box center [239, 267] width 13 height 13
click at [126, 219] on span "Select an option" at bounding box center [126, 219] width 13 height 13
click at [126, 219] on input "Select an option" at bounding box center [126, 219] width 13 height 13
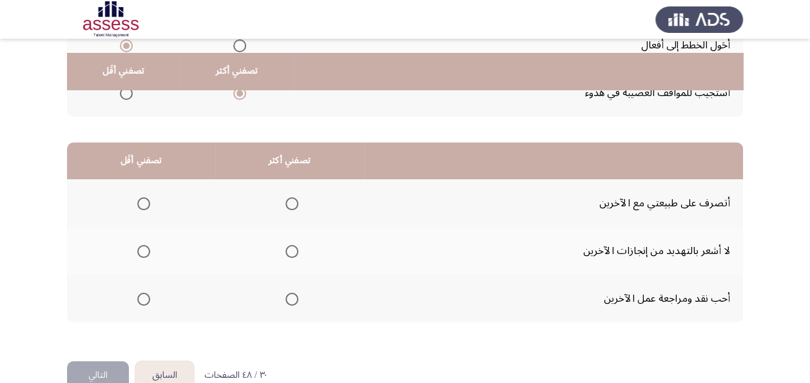
scroll to position [258, 0]
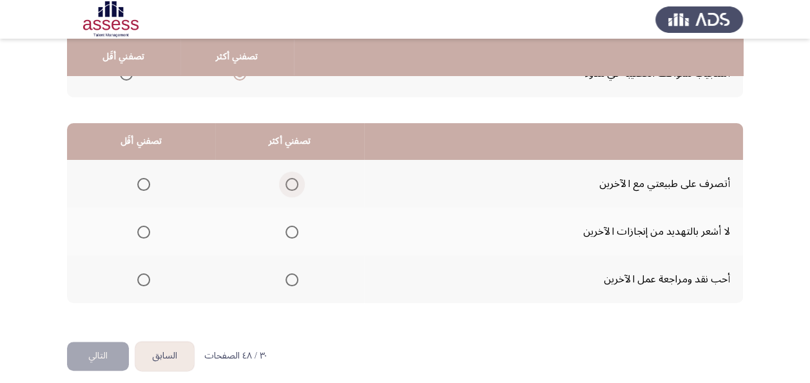
click at [290, 182] on span "Select an option" at bounding box center [292, 184] width 13 height 13
click at [290, 182] on input "Select an option" at bounding box center [292, 184] width 13 height 13
click at [142, 281] on span "Select an option" at bounding box center [143, 279] width 13 height 13
click at [142, 281] on input "Select an option" at bounding box center [143, 279] width 13 height 13
click at [98, 356] on button "التالي" at bounding box center [98, 356] width 62 height 29
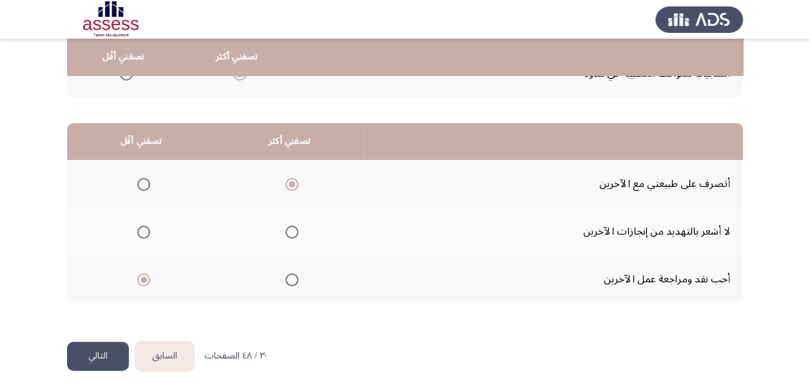
scroll to position [0, 0]
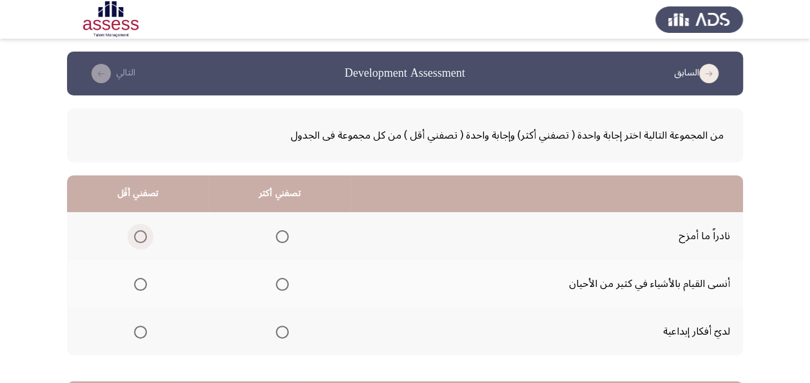
click at [138, 232] on span "Select an option" at bounding box center [140, 236] width 13 height 13
click at [138, 232] on input "Select an option" at bounding box center [140, 236] width 13 height 13
click at [284, 280] on span "Select an option" at bounding box center [282, 284] width 13 height 13
click at [284, 280] on input "Select an option" at bounding box center [282, 284] width 13 height 13
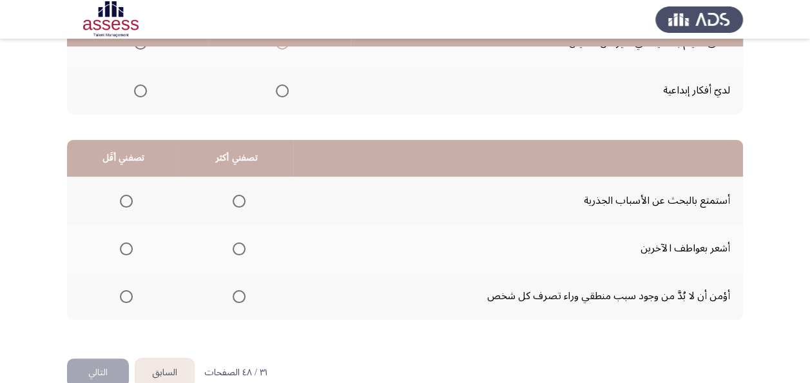
scroll to position [258, 0]
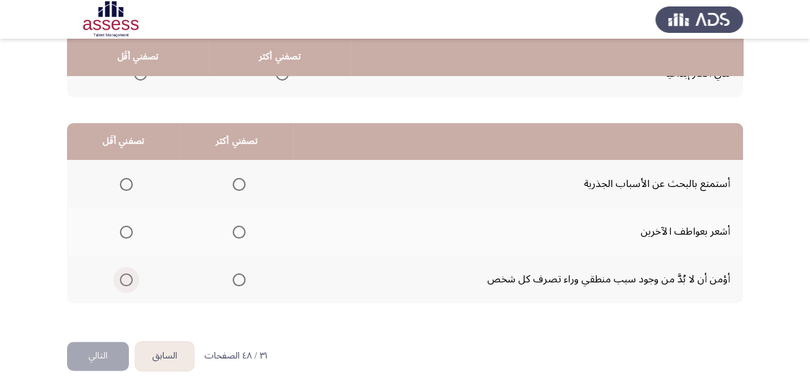
click at [123, 282] on span "Select an option" at bounding box center [126, 279] width 13 height 13
click at [123, 282] on input "Select an option" at bounding box center [126, 279] width 13 height 13
click at [239, 231] on span "Select an option" at bounding box center [239, 232] width 13 height 13
click at [239, 231] on input "Select an option" at bounding box center [239, 232] width 13 height 13
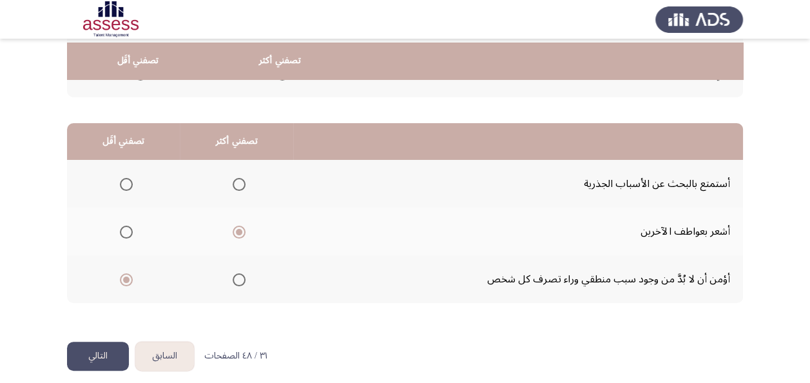
scroll to position [268, 0]
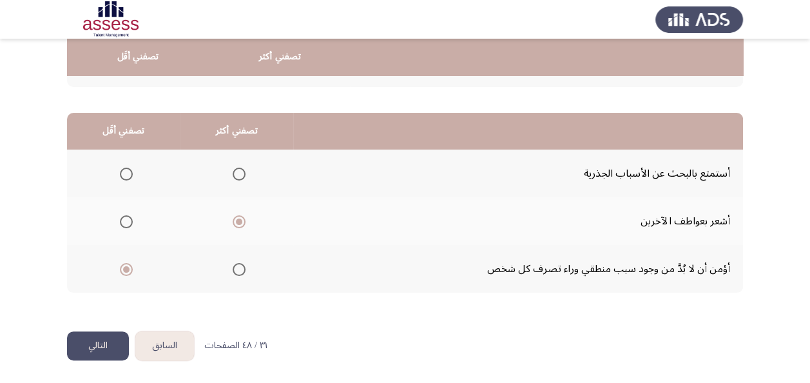
drag, startPoint x: 83, startPoint y: 335, endPoint x: 95, endPoint y: 335, distance: 11.6
click at [84, 335] on button "التالي" at bounding box center [98, 345] width 62 height 29
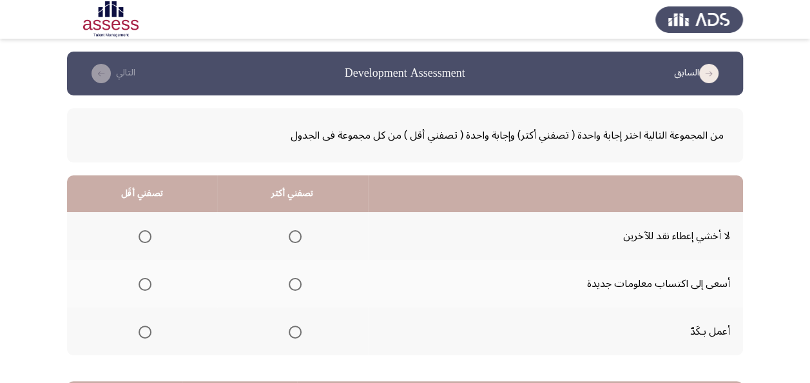
click at [296, 333] on span "Select an option" at bounding box center [295, 332] width 13 height 13
click at [296, 333] on input "Select an option" at bounding box center [295, 332] width 13 height 13
click at [145, 239] on span "Select an option" at bounding box center [145, 236] width 13 height 13
click at [145, 239] on input "Select an option" at bounding box center [145, 236] width 13 height 13
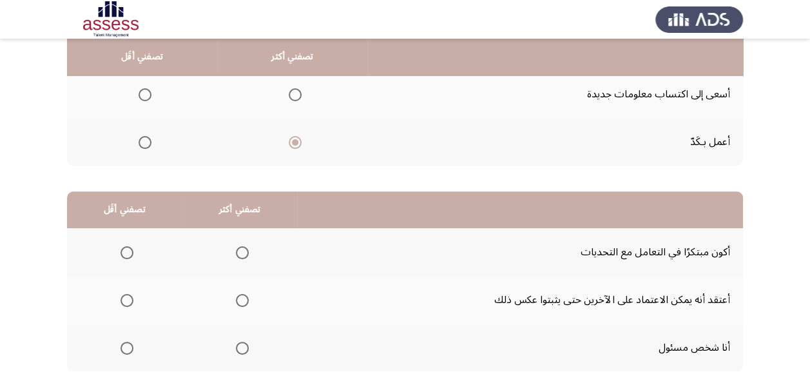
scroll to position [193, 0]
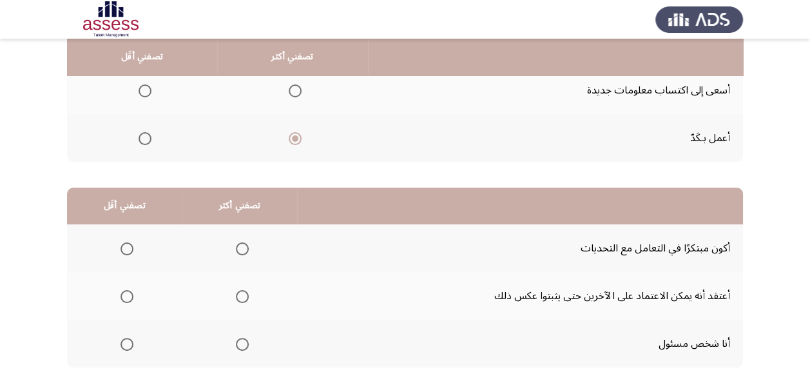
click at [241, 344] on span "Select an option" at bounding box center [242, 344] width 13 height 13
click at [241, 344] on input "Select an option" at bounding box center [242, 344] width 13 height 13
click at [125, 293] on span "Select an option" at bounding box center [127, 296] width 13 height 13
click at [125, 293] on input "Select an option" at bounding box center [127, 296] width 13 height 13
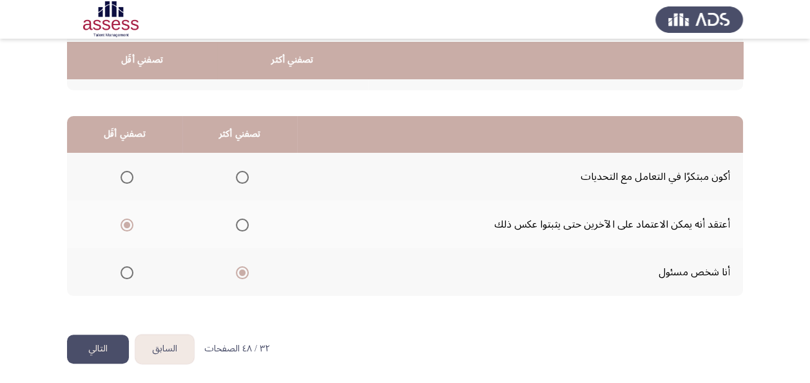
scroll to position [268, 0]
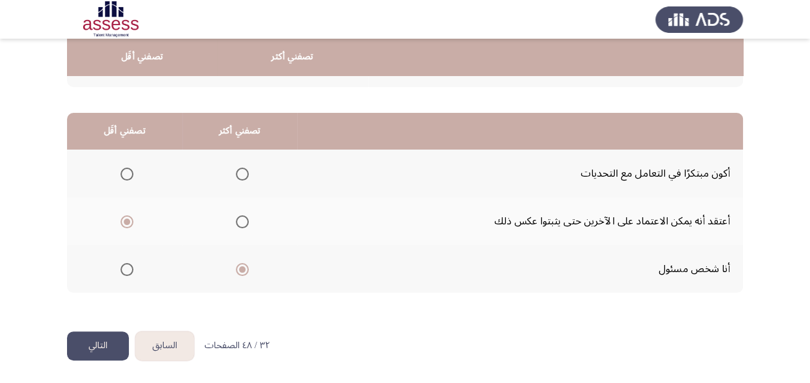
click at [101, 340] on button "التالي" at bounding box center [98, 345] width 62 height 29
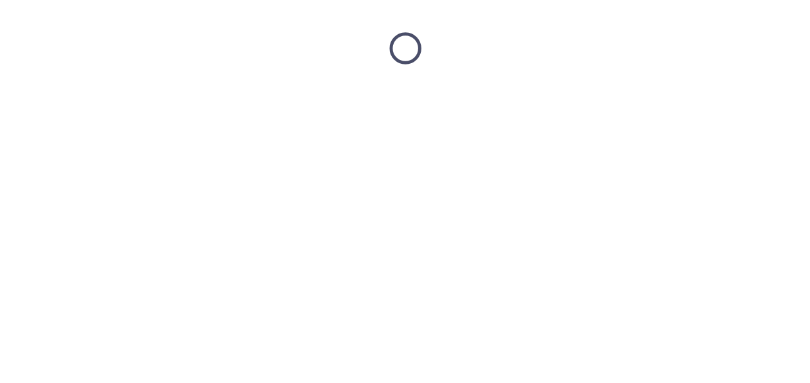
scroll to position [0, 0]
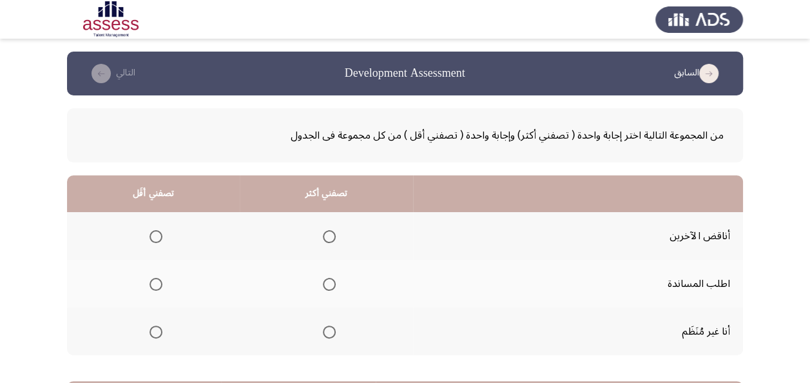
click at [154, 236] on span "Select an option" at bounding box center [156, 236] width 13 height 13
click at [154, 236] on input "Select an option" at bounding box center [156, 236] width 13 height 13
click at [333, 333] on th at bounding box center [326, 332] width 173 height 48
click at [325, 331] on span "Select an option" at bounding box center [329, 332] width 13 height 13
click at [325, 331] on input "Select an option" at bounding box center [329, 332] width 13 height 13
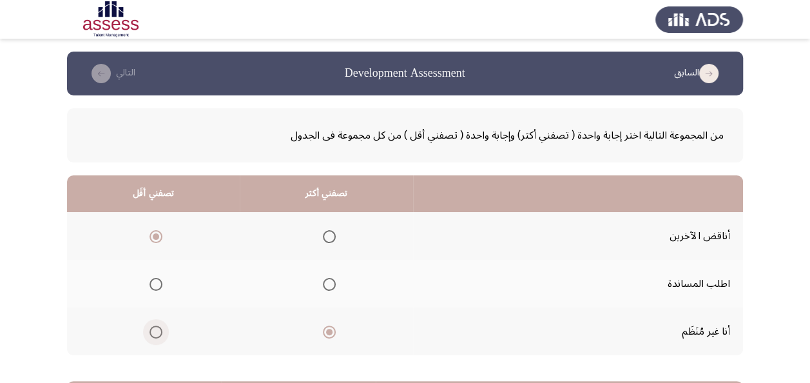
click at [155, 330] on span "Select an option" at bounding box center [156, 332] width 13 height 13
click at [155, 330] on input "Select an option" at bounding box center [156, 332] width 13 height 13
click at [328, 234] on span "Select an option" at bounding box center [329, 236] width 13 height 13
click at [328, 234] on input "Select an option" at bounding box center [329, 236] width 13 height 13
click at [323, 334] on span "Select an option" at bounding box center [329, 332] width 13 height 13
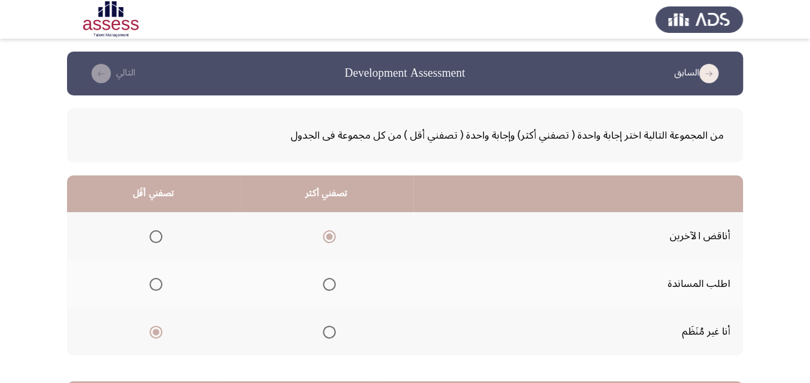
click at [323, 334] on input "Select an option" at bounding box center [329, 332] width 13 height 13
click at [148, 279] on label "Select an option" at bounding box center [153, 284] width 18 height 13
click at [150, 279] on input "Select an option" at bounding box center [156, 284] width 13 height 13
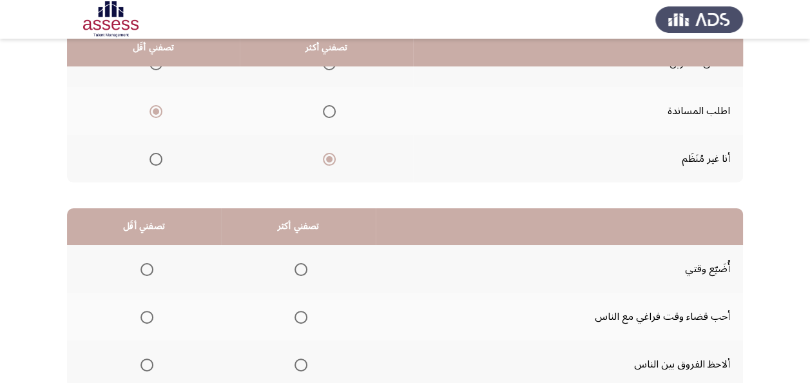
scroll to position [193, 0]
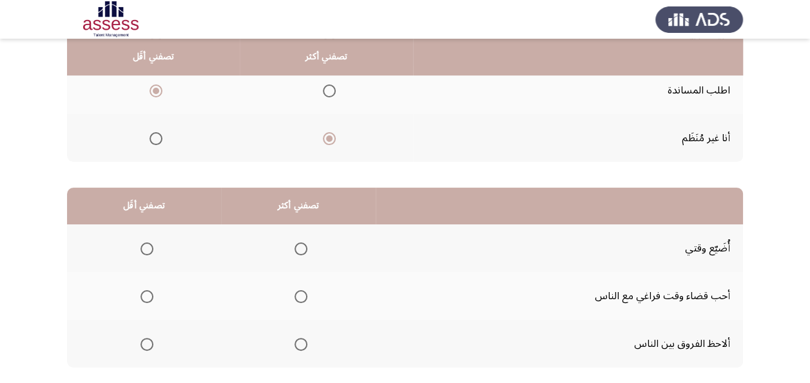
click at [146, 344] on span "Select an option" at bounding box center [147, 344] width 13 height 13
click at [146, 344] on input "Select an option" at bounding box center [147, 344] width 13 height 13
click at [303, 297] on span "Select an option" at bounding box center [301, 296] width 13 height 13
click at [303, 297] on input "Select an option" at bounding box center [301, 296] width 13 height 13
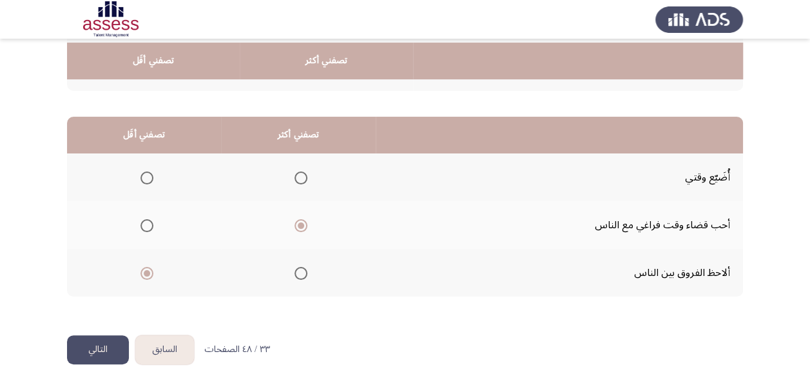
scroll to position [268, 0]
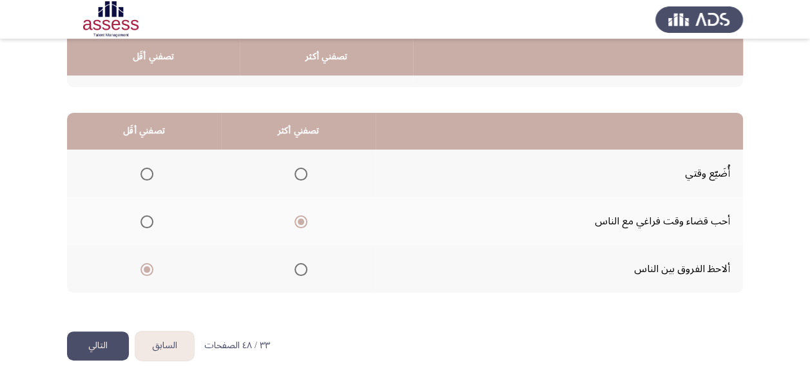
click at [113, 349] on button "التالي" at bounding box center [98, 345] width 62 height 29
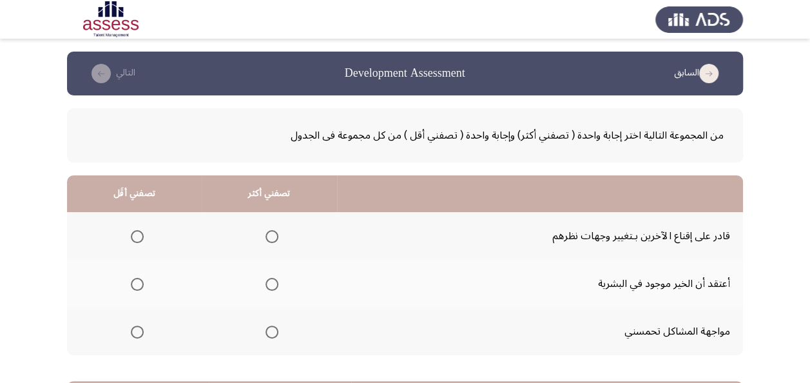
click at [139, 334] on span "Select an option" at bounding box center [137, 332] width 13 height 13
click at [139, 334] on input "Select an option" at bounding box center [137, 332] width 13 height 13
click at [270, 234] on span "Select an option" at bounding box center [272, 236] width 13 height 13
click at [270, 234] on input "Select an option" at bounding box center [272, 236] width 13 height 13
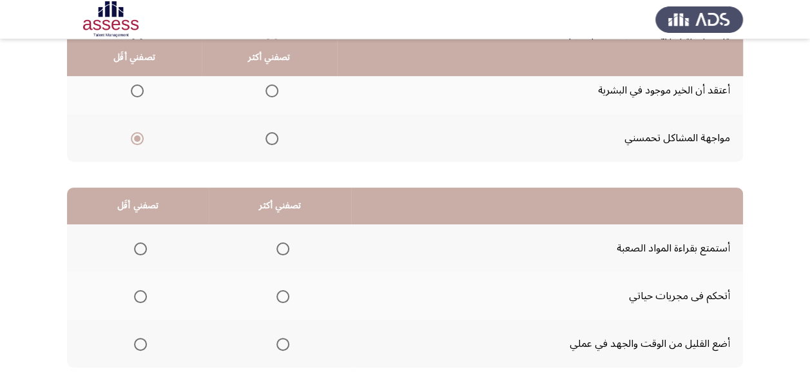
scroll to position [258, 0]
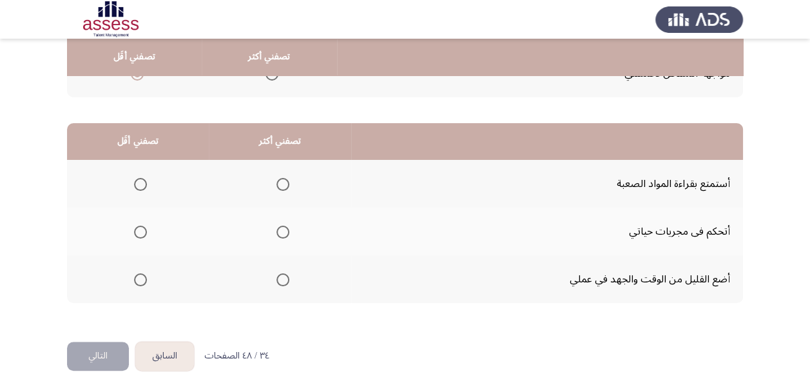
click at [142, 184] on span "Select an option" at bounding box center [140, 184] width 13 height 13
click at [142, 184] on input "Select an option" at bounding box center [140, 184] width 13 height 13
click at [283, 280] on span "Select an option" at bounding box center [283, 279] width 13 height 13
click at [283, 280] on input "Select an option" at bounding box center [283, 279] width 13 height 13
click at [107, 361] on button "التالي" at bounding box center [98, 356] width 62 height 29
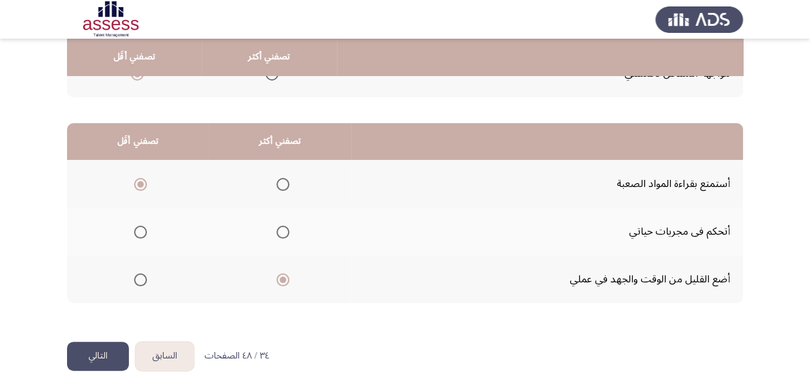
scroll to position [0, 0]
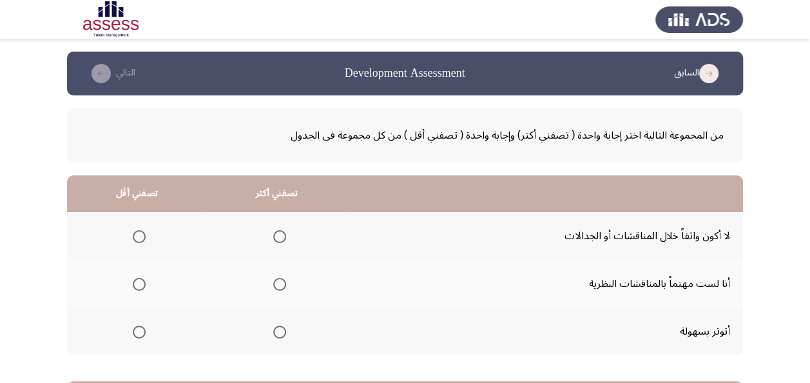
click at [277, 237] on span "Select an option" at bounding box center [279, 236] width 13 height 13
click at [277, 237] on input "Select an option" at bounding box center [279, 236] width 13 height 13
click at [141, 284] on span "Select an option" at bounding box center [139, 284] width 13 height 13
click at [141, 284] on input "Select an option" at bounding box center [139, 284] width 13 height 13
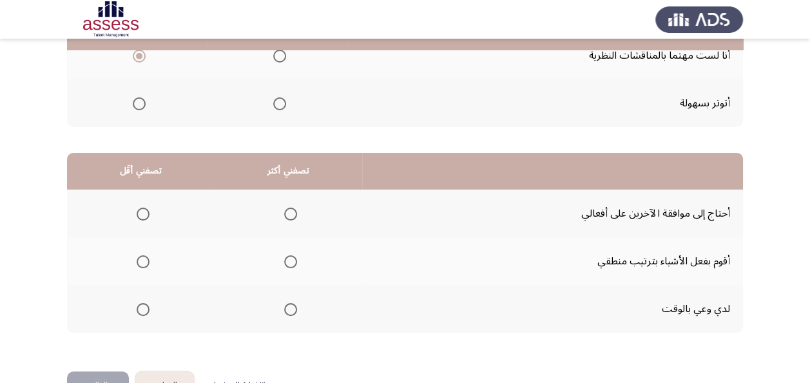
scroll to position [258, 0]
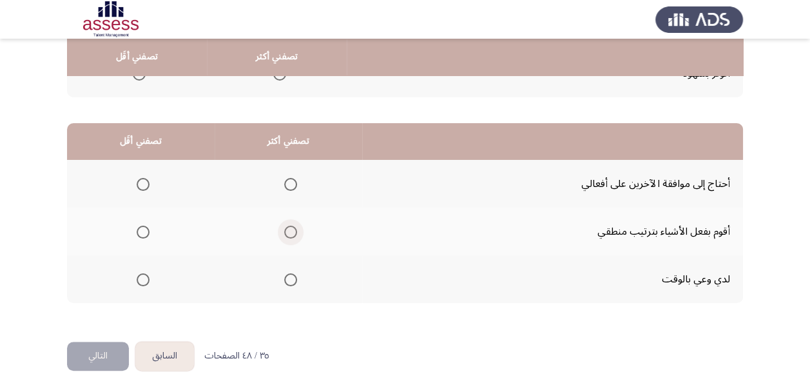
click at [288, 233] on span "Select an option" at bounding box center [290, 232] width 13 height 13
click at [288, 233] on input "Select an option" at bounding box center [290, 232] width 13 height 13
click at [137, 277] on span "Select an option" at bounding box center [143, 279] width 13 height 13
click at [137, 277] on input "Select an option" at bounding box center [143, 279] width 13 height 13
click at [112, 353] on button "التالي" at bounding box center [98, 356] width 62 height 29
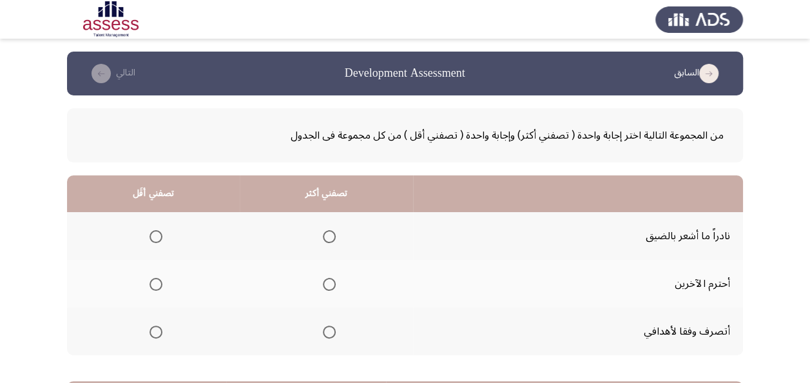
scroll to position [64, 0]
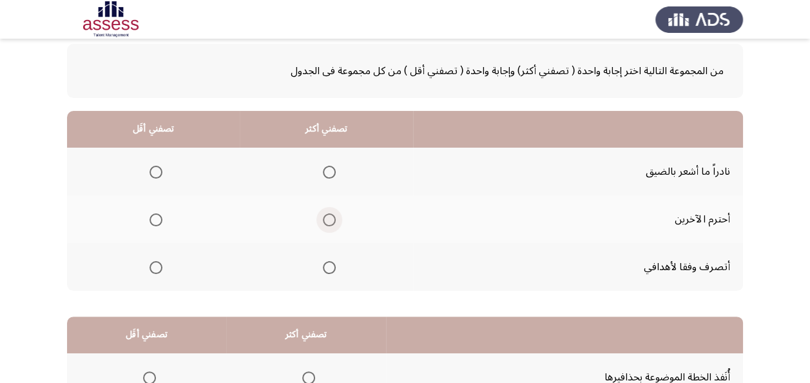
click at [328, 223] on span "Select an option" at bounding box center [329, 219] width 13 height 13
click at [328, 223] on input "Select an option" at bounding box center [329, 219] width 13 height 13
click at [152, 268] on span "Select an option" at bounding box center [156, 267] width 13 height 13
click at [152, 268] on input "Select an option" at bounding box center [156, 267] width 13 height 13
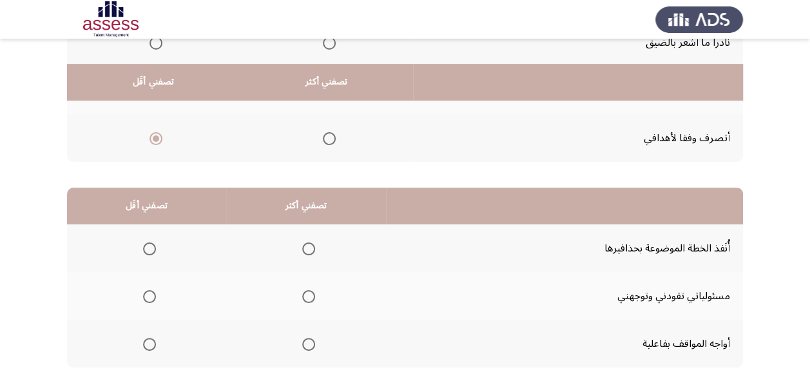
scroll to position [258, 0]
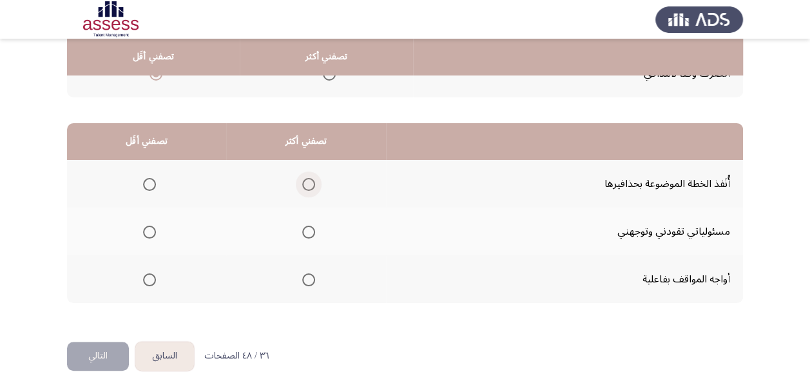
click at [307, 184] on span "Select an option" at bounding box center [308, 184] width 13 height 13
click at [307, 184] on input "Select an option" at bounding box center [308, 184] width 13 height 13
click at [146, 277] on span "Select an option" at bounding box center [149, 279] width 13 height 13
click at [146, 277] on input "Select an option" at bounding box center [149, 279] width 13 height 13
click at [86, 357] on button "التالي" at bounding box center [98, 356] width 62 height 29
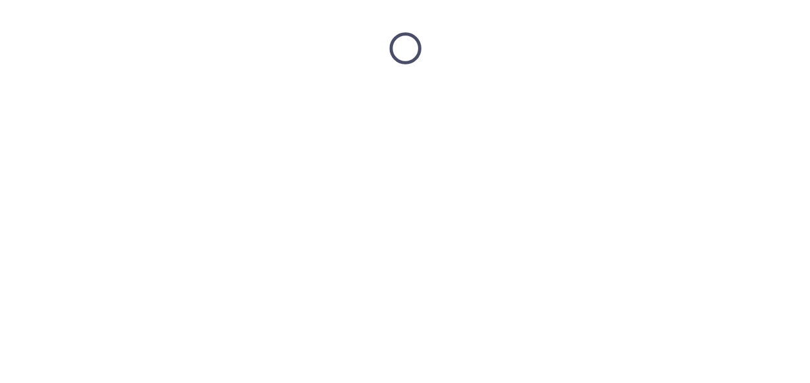
scroll to position [0, 0]
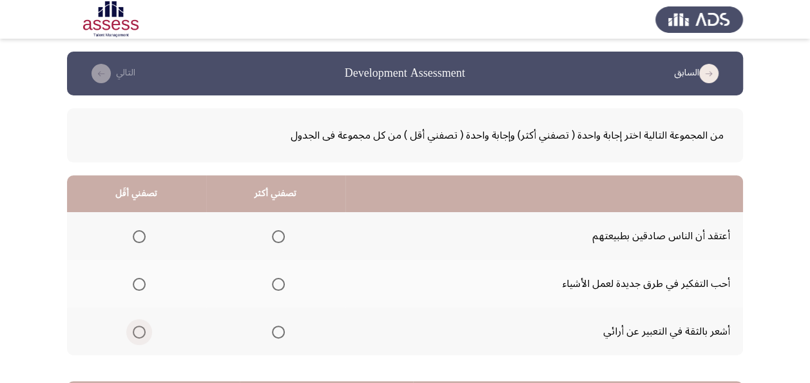
click at [137, 333] on span "Select an option" at bounding box center [139, 332] width 13 height 13
click at [137, 333] on input "Select an option" at bounding box center [139, 332] width 13 height 13
click at [273, 235] on span "Select an option" at bounding box center [278, 236] width 13 height 13
click at [273, 235] on input "Select an option" at bounding box center [278, 236] width 13 height 13
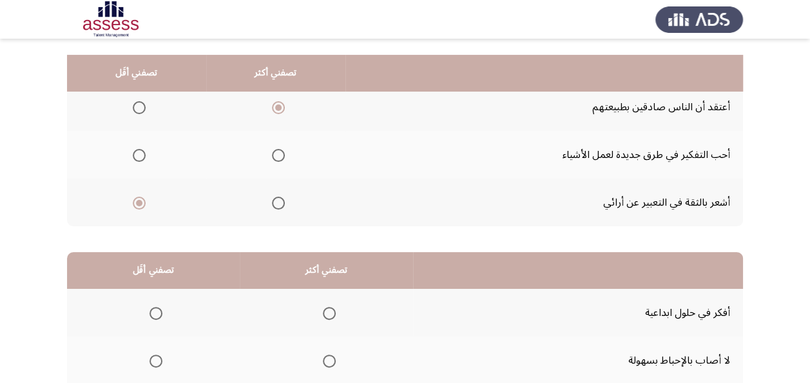
scroll to position [193, 0]
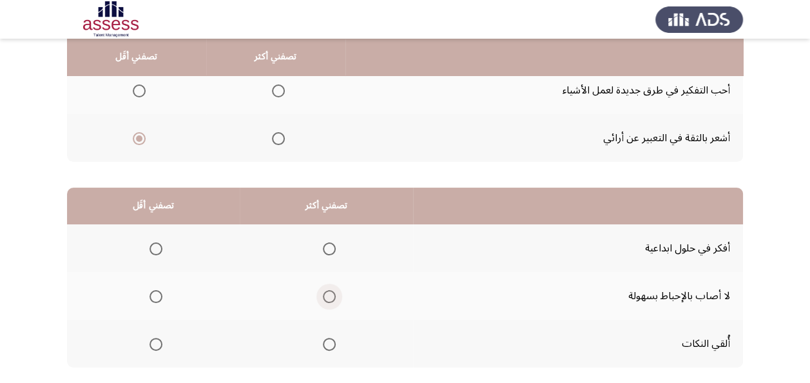
click at [325, 295] on span "Select an option" at bounding box center [329, 296] width 13 height 13
click at [325, 295] on input "Select an option" at bounding box center [329, 296] width 13 height 13
click at [153, 249] on span "Select an option" at bounding box center [156, 248] width 13 height 13
click at [153, 249] on input "Select an option" at bounding box center [156, 248] width 13 height 13
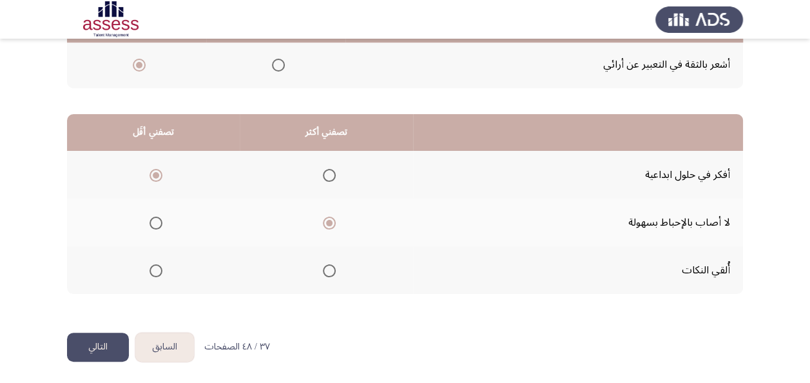
scroll to position [268, 0]
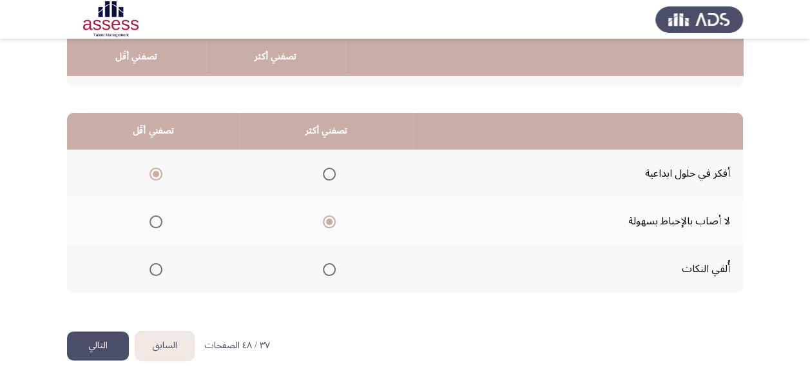
click at [77, 349] on button "التالي" at bounding box center [98, 345] width 62 height 29
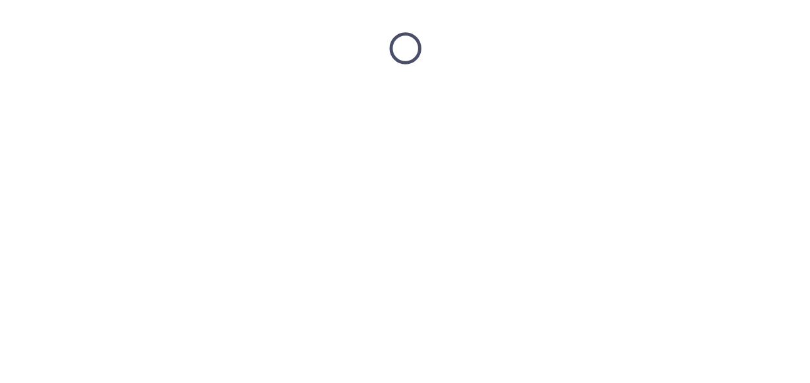
scroll to position [0, 0]
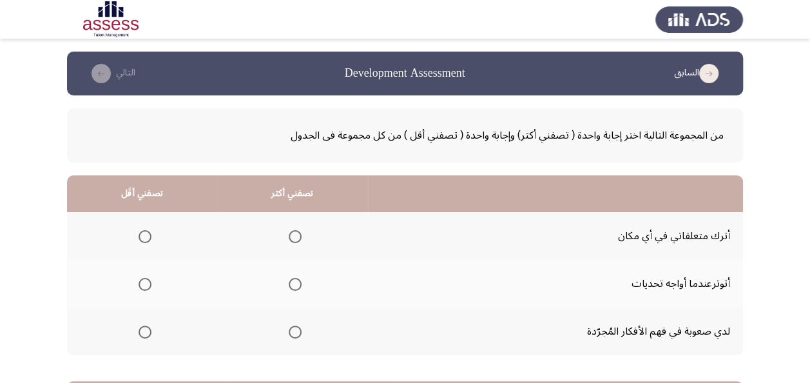
click at [294, 333] on span "Select an option" at bounding box center [295, 332] width 13 height 13
click at [294, 333] on input "Select an option" at bounding box center [295, 332] width 13 height 13
click at [145, 235] on span "Select an option" at bounding box center [145, 236] width 13 height 13
click at [145, 235] on input "Select an option" at bounding box center [145, 236] width 13 height 13
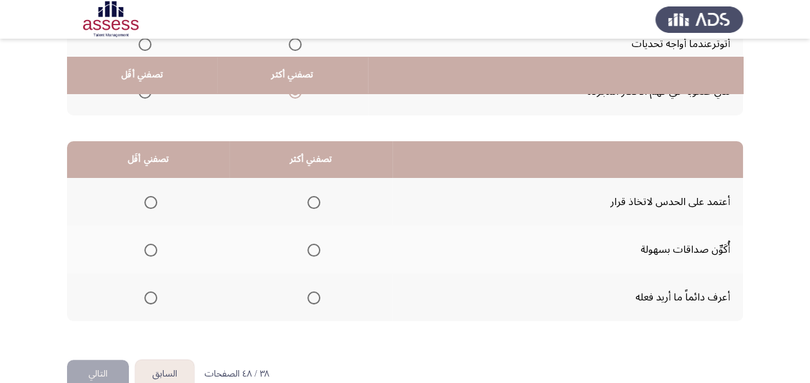
scroll to position [258, 0]
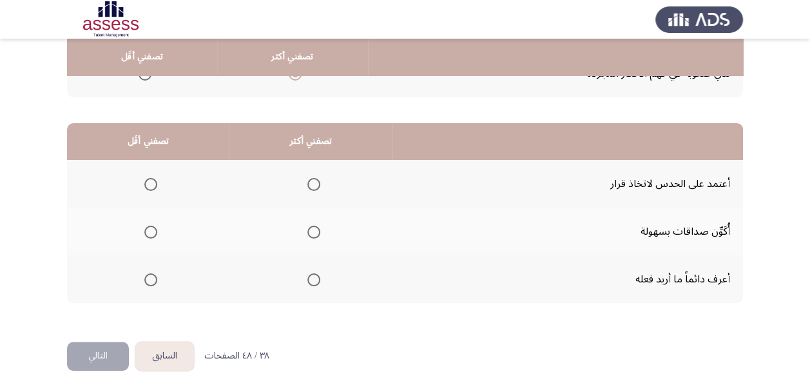
click at [313, 230] on span "Select an option" at bounding box center [314, 232] width 13 height 13
click at [313, 230] on input "Select an option" at bounding box center [314, 232] width 13 height 13
click at [149, 181] on span "Select an option" at bounding box center [150, 184] width 13 height 13
click at [149, 181] on input "Select an option" at bounding box center [150, 184] width 13 height 13
click at [97, 360] on button "التالي" at bounding box center [98, 356] width 62 height 29
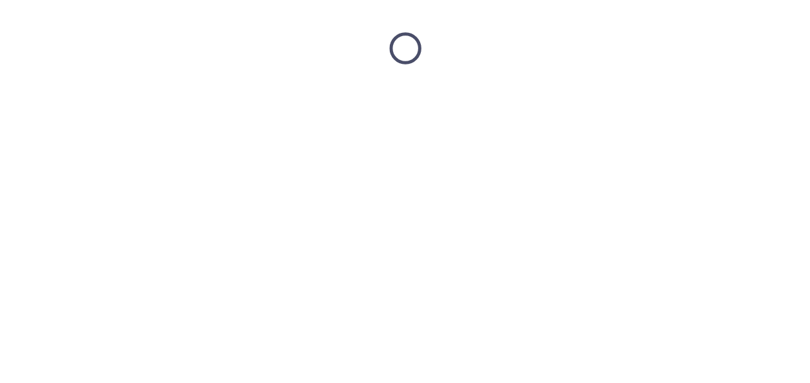
scroll to position [0, 0]
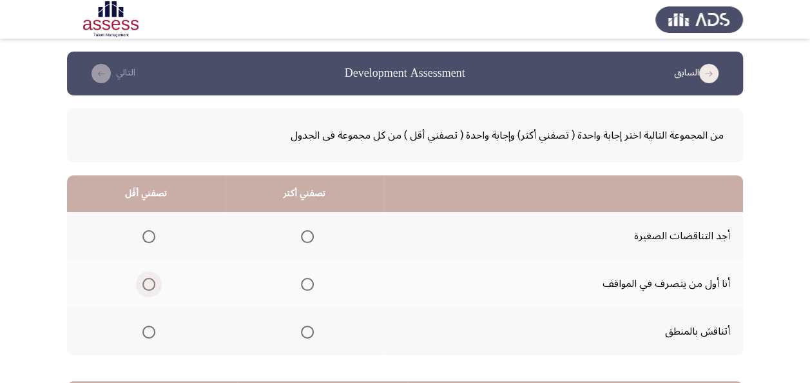
click at [148, 282] on span "Select an option" at bounding box center [148, 284] width 13 height 13
click at [148, 282] on input "Select an option" at bounding box center [148, 284] width 13 height 13
click at [299, 331] on label "Select an option" at bounding box center [305, 332] width 18 height 13
click at [301, 331] on input "Select an option" at bounding box center [307, 332] width 13 height 13
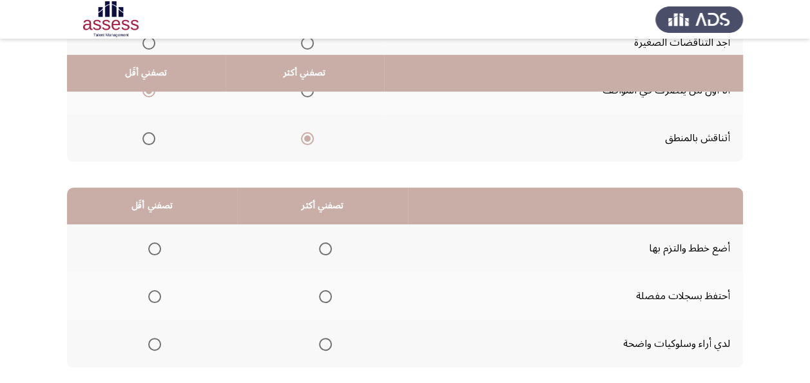
scroll to position [258, 0]
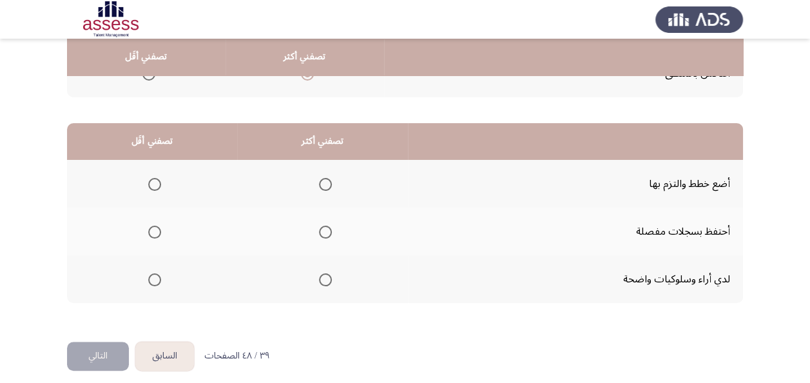
click at [324, 279] on span "Select an option" at bounding box center [325, 279] width 13 height 13
click at [324, 279] on input "Select an option" at bounding box center [325, 279] width 13 height 13
click at [153, 182] on span "Select an option" at bounding box center [154, 184] width 13 height 13
click at [153, 182] on input "Select an option" at bounding box center [154, 184] width 13 height 13
click at [97, 366] on button "التالي" at bounding box center [98, 356] width 62 height 29
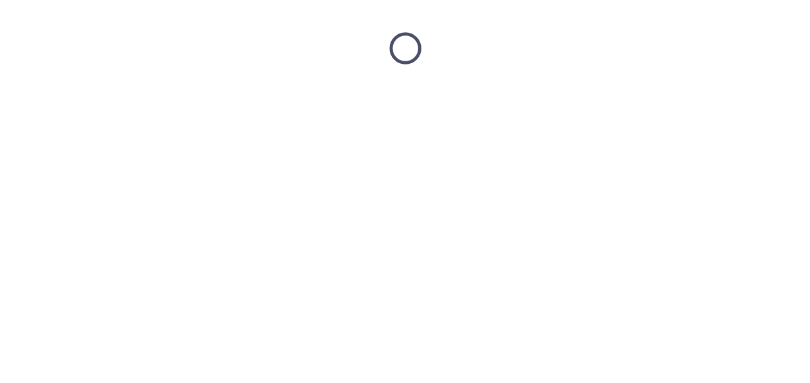
scroll to position [0, 0]
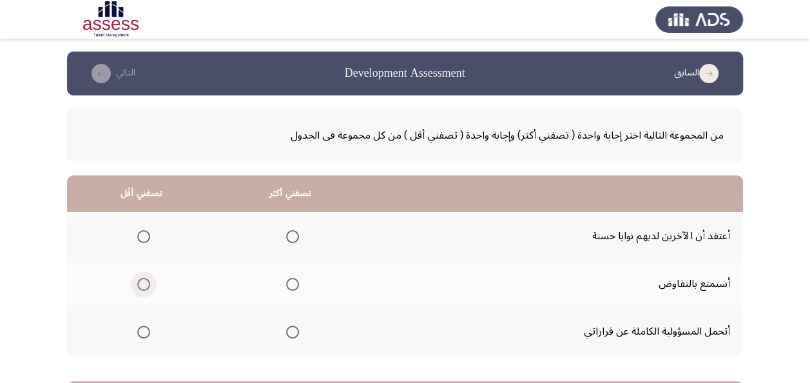
click at [143, 282] on span "Select an option" at bounding box center [143, 284] width 13 height 13
click at [143, 282] on input "Select an option" at bounding box center [143, 284] width 13 height 13
click at [293, 330] on span "Select an option" at bounding box center [292, 332] width 13 height 13
click at [293, 330] on input "Select an option" at bounding box center [292, 332] width 13 height 13
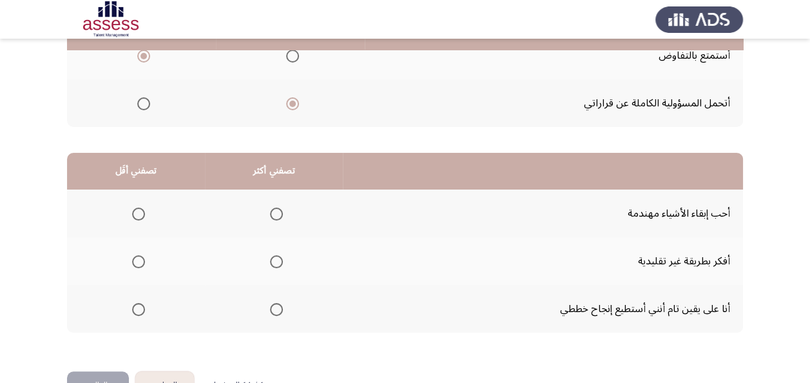
scroll to position [258, 0]
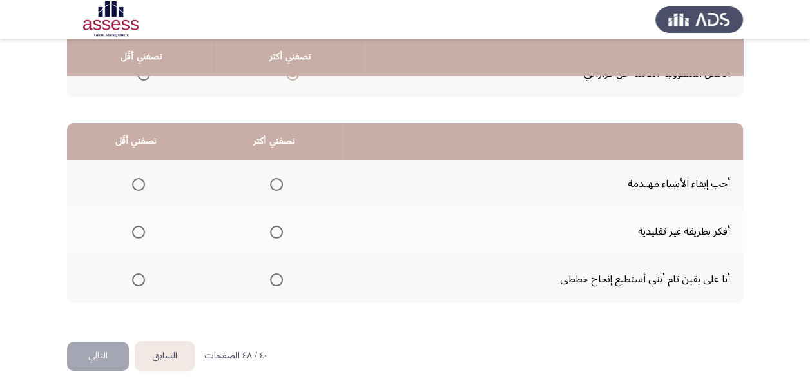
click at [139, 235] on span "Select an option" at bounding box center [138, 232] width 13 height 13
click at [139, 235] on input "Select an option" at bounding box center [138, 232] width 13 height 13
click at [276, 183] on span "Select an option" at bounding box center [276, 184] width 13 height 13
click at [276, 183] on input "Select an option" at bounding box center [276, 184] width 13 height 13
click at [92, 355] on button "التالي" at bounding box center [98, 356] width 62 height 29
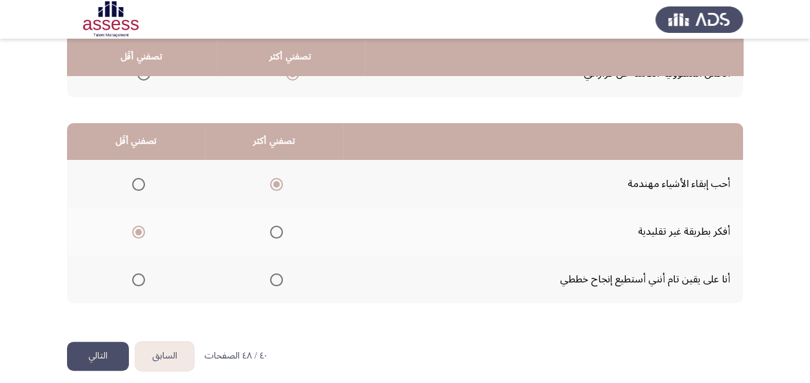
scroll to position [0, 0]
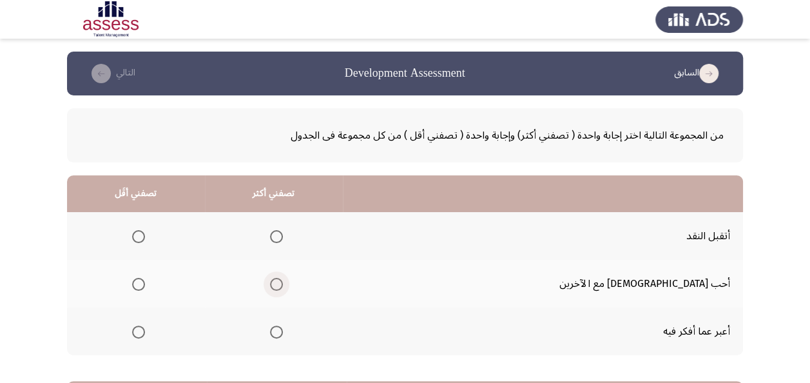
click at [283, 284] on span "Select an option" at bounding box center [276, 284] width 13 height 13
click at [283, 284] on input "Select an option" at bounding box center [276, 284] width 13 height 13
click at [145, 331] on span "Select an option" at bounding box center [138, 332] width 13 height 13
click at [145, 331] on input "Select an option" at bounding box center [138, 332] width 13 height 13
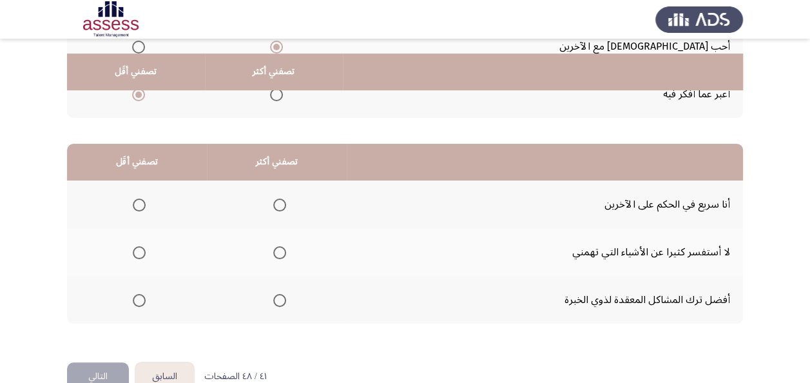
scroll to position [258, 0]
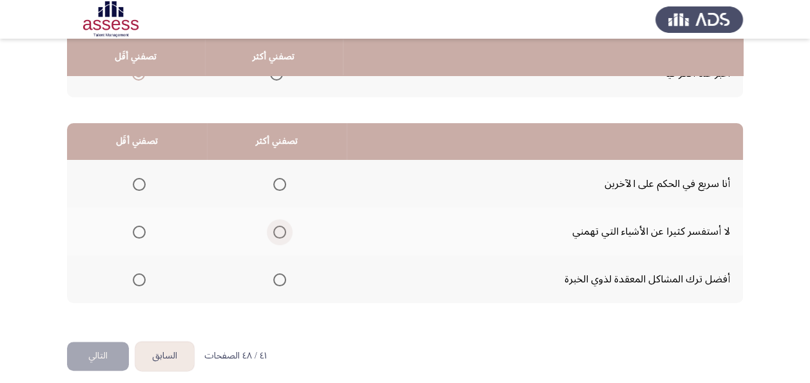
click at [280, 232] on span "Select an option" at bounding box center [279, 232] width 13 height 13
click at [280, 232] on input "Select an option" at bounding box center [279, 232] width 13 height 13
click at [140, 179] on span "Select an option" at bounding box center [139, 184] width 13 height 13
click at [140, 179] on input "Select an option" at bounding box center [139, 184] width 13 height 13
click at [108, 354] on button "التالي" at bounding box center [98, 356] width 62 height 29
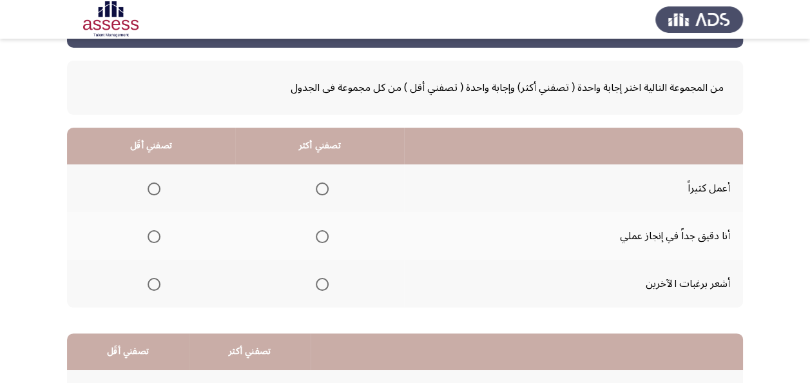
scroll to position [64, 0]
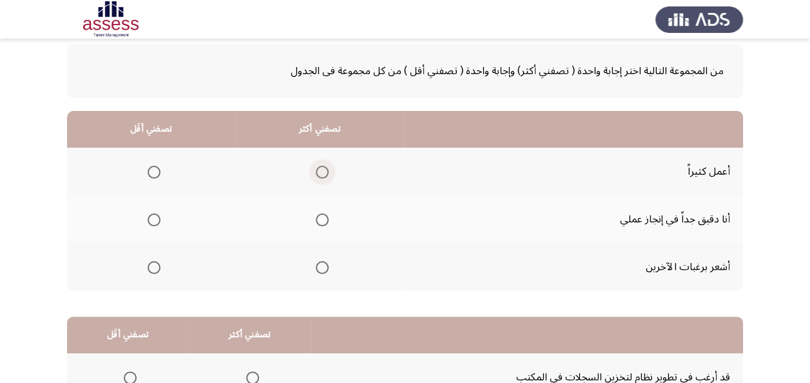
click at [317, 169] on span "Select an option" at bounding box center [322, 172] width 13 height 13
click at [317, 169] on input "Select an option" at bounding box center [322, 172] width 13 height 13
click at [157, 269] on span "Select an option" at bounding box center [154, 267] width 13 height 13
click at [157, 269] on input "Select an option" at bounding box center [154, 267] width 13 height 13
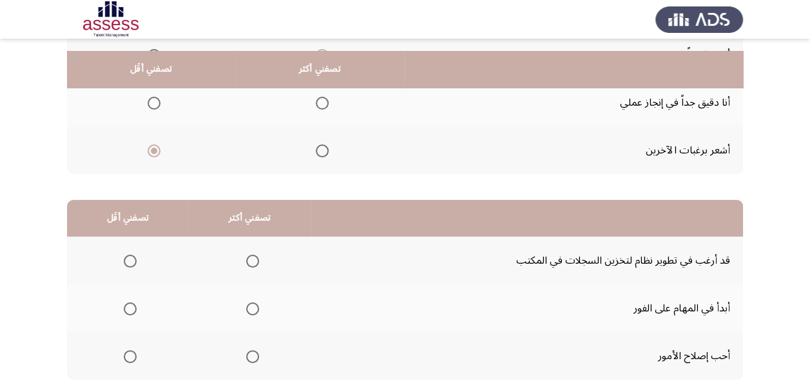
scroll to position [193, 0]
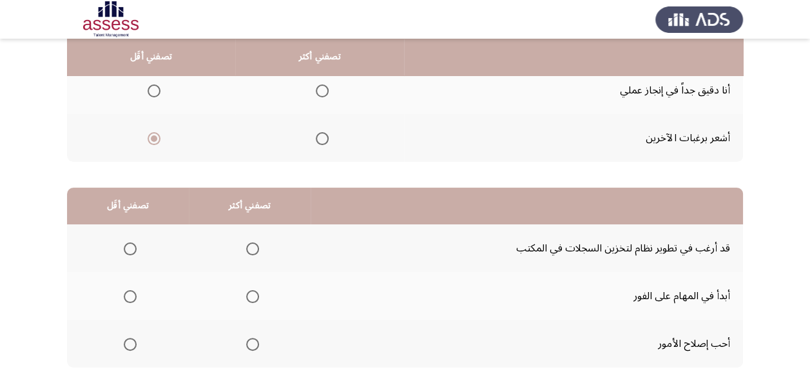
click at [129, 248] on span "Select an option" at bounding box center [130, 248] width 13 height 13
click at [129, 248] on input "Select an option" at bounding box center [130, 248] width 13 height 13
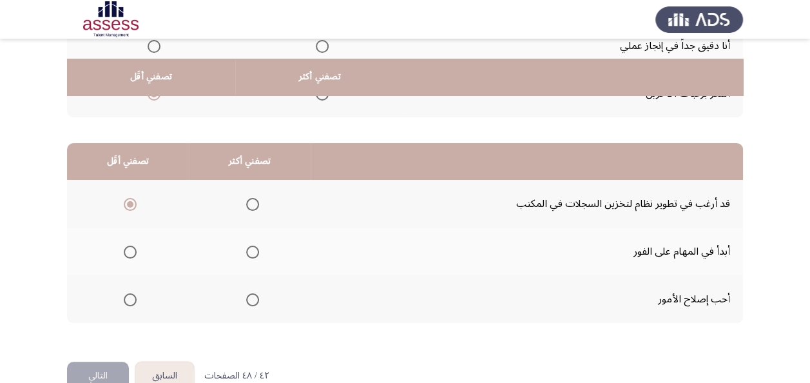
scroll to position [258, 0]
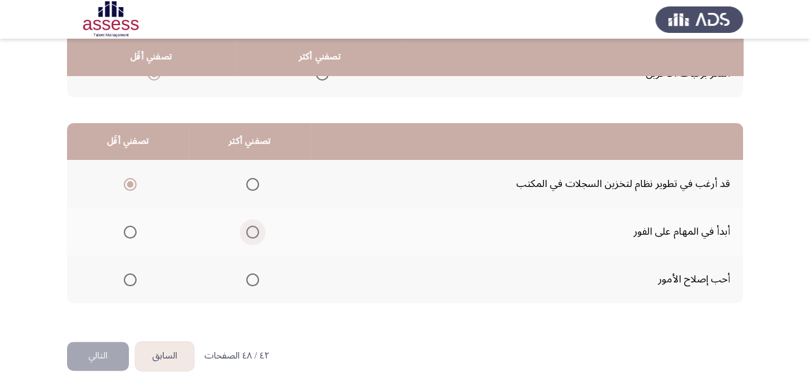
click at [252, 228] on span "Select an option" at bounding box center [252, 232] width 13 height 13
click at [252, 228] on input "Select an option" at bounding box center [252, 232] width 13 height 13
click at [99, 355] on button "التالي" at bounding box center [98, 356] width 62 height 29
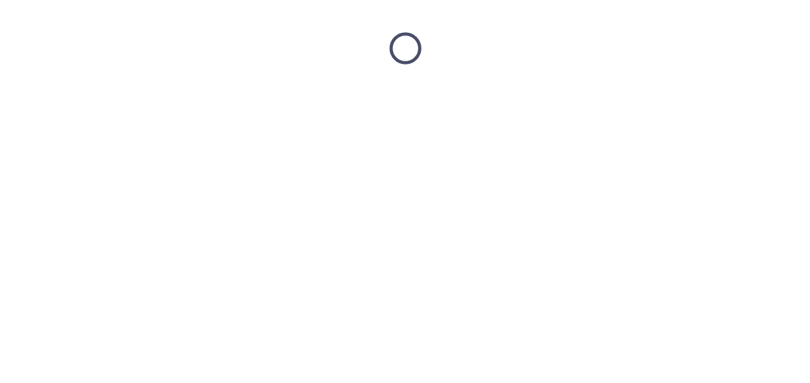
scroll to position [0, 0]
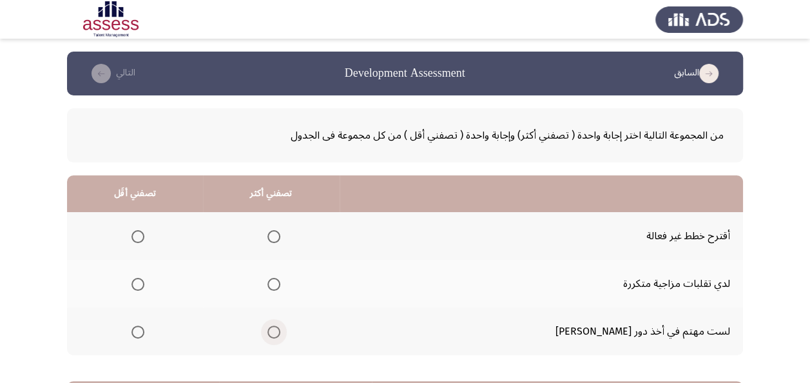
click at [280, 332] on span "Select an option" at bounding box center [274, 332] width 13 height 13
click at [280, 332] on input "Select an option" at bounding box center [274, 332] width 13 height 13
click at [144, 236] on span "Select an option" at bounding box center [138, 236] width 13 height 13
click at [144, 236] on input "Select an option" at bounding box center [138, 236] width 13 height 13
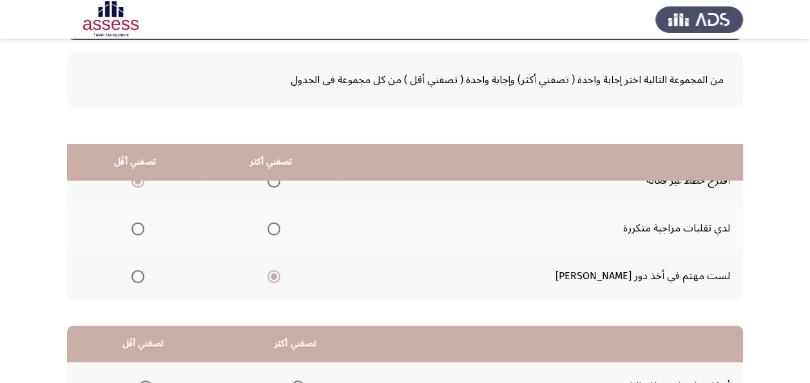
scroll to position [193, 0]
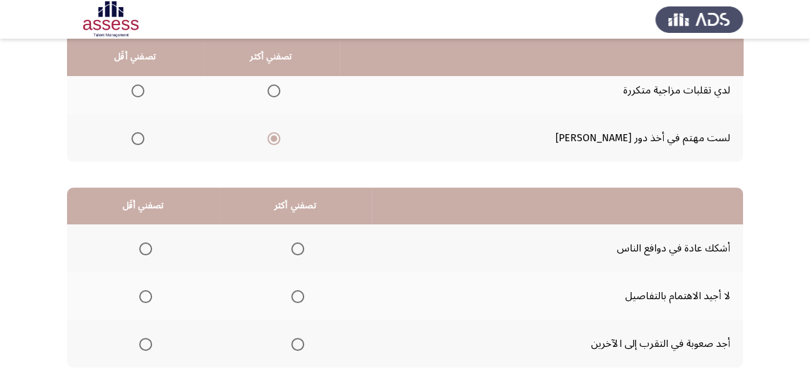
click at [143, 244] on span "Select an option" at bounding box center [145, 248] width 13 height 13
click at [143, 244] on input "Select an option" at bounding box center [145, 248] width 13 height 13
click at [294, 294] on span "Select an option" at bounding box center [297, 296] width 13 height 13
click at [294, 294] on input "Select an option" at bounding box center [297, 296] width 13 height 13
click at [295, 342] on span "Select an option" at bounding box center [297, 344] width 13 height 13
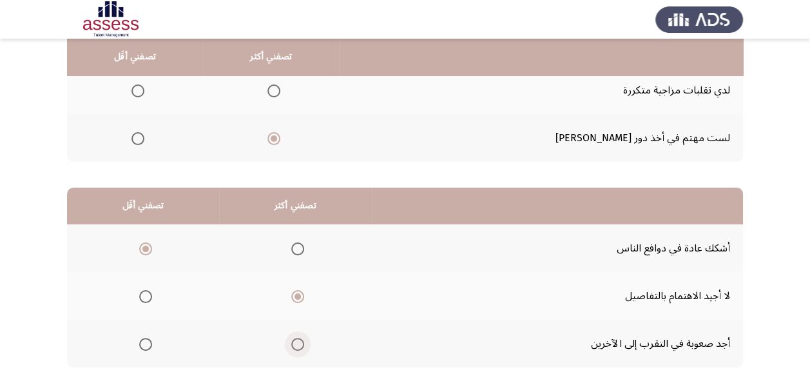
click at [295, 342] on input "Select an option" at bounding box center [297, 344] width 13 height 13
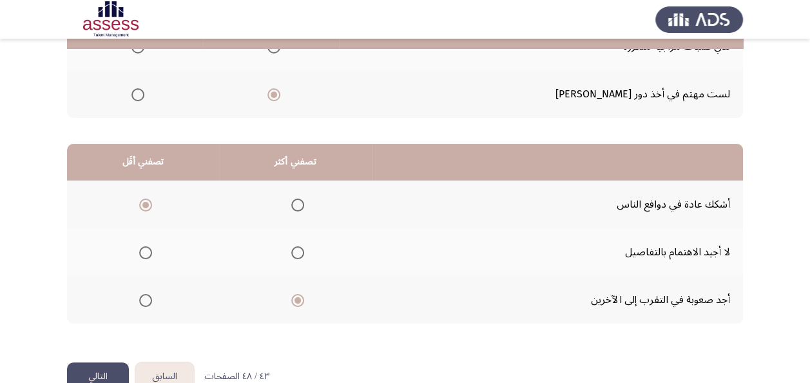
scroll to position [268, 0]
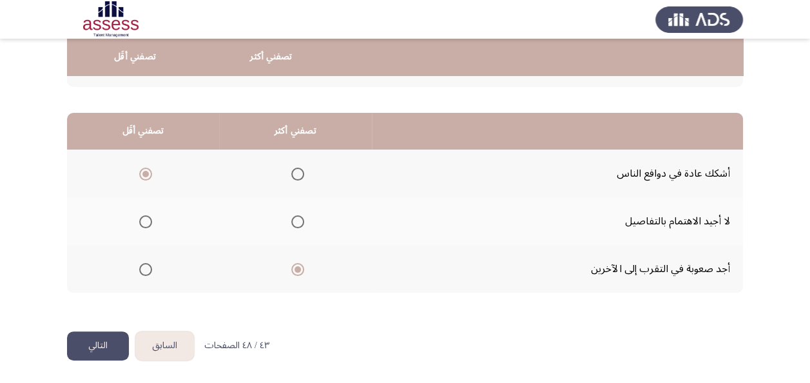
click at [101, 339] on button "التالي" at bounding box center [98, 345] width 62 height 29
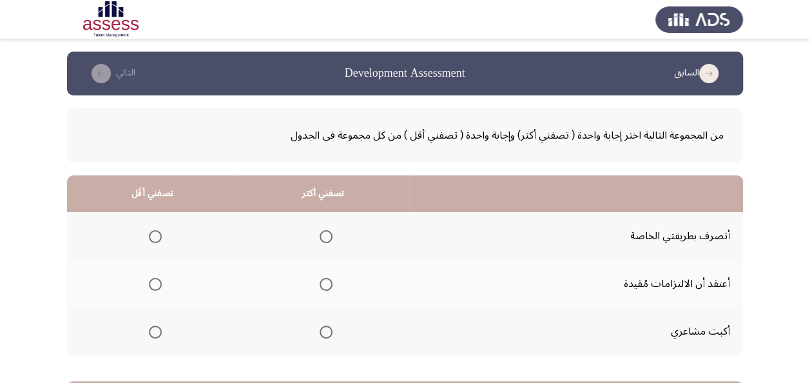
click at [326, 335] on span "Select an option" at bounding box center [326, 332] width 13 height 13
click at [326, 335] on input "Select an option" at bounding box center [326, 332] width 13 height 13
click at [152, 283] on span "Select an option" at bounding box center [155, 284] width 13 height 13
click at [152, 283] on input "Select an option" at bounding box center [155, 284] width 13 height 13
click at [160, 235] on span "Select an option" at bounding box center [155, 236] width 13 height 13
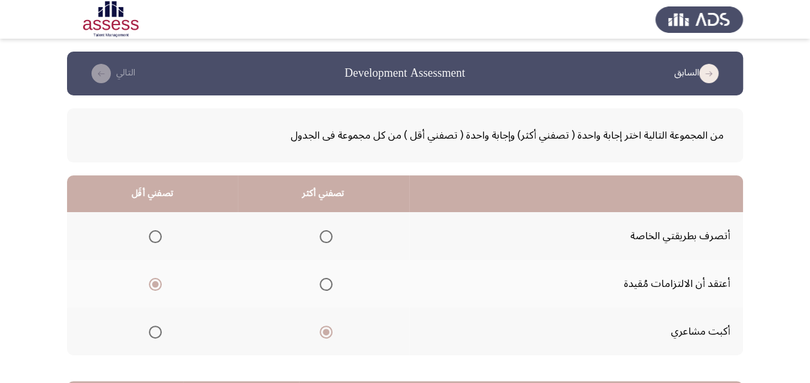
click at [160, 235] on input "Select an option" at bounding box center [155, 236] width 13 height 13
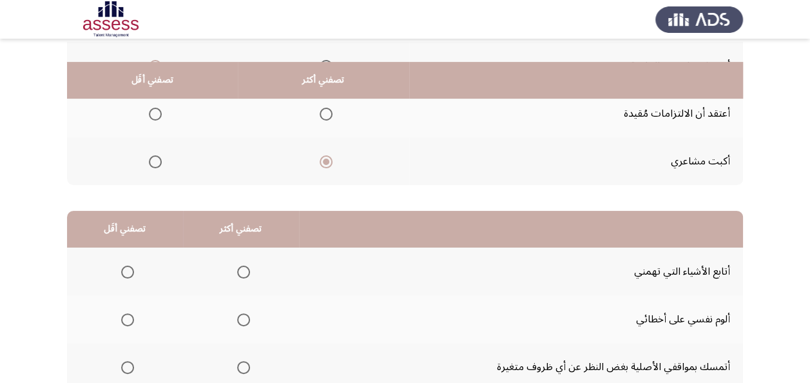
scroll to position [193, 0]
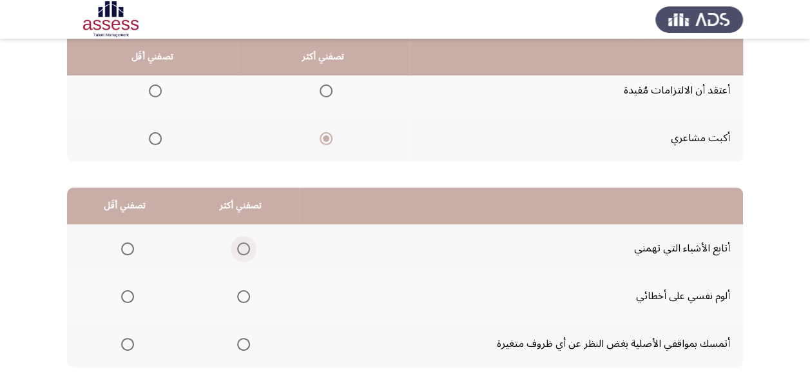
click at [238, 248] on span "Select an option" at bounding box center [243, 248] width 13 height 13
click at [238, 248] on input "Select an option" at bounding box center [243, 248] width 13 height 13
click at [126, 294] on span "Select an option" at bounding box center [127, 296] width 13 height 13
click at [126, 294] on input "Select an option" at bounding box center [127, 296] width 13 height 13
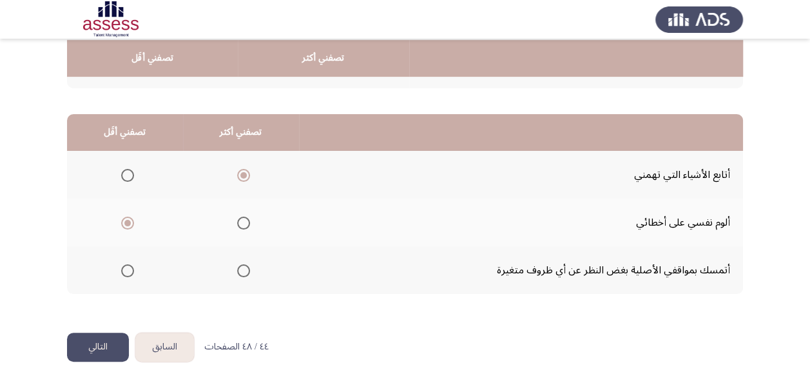
scroll to position [268, 0]
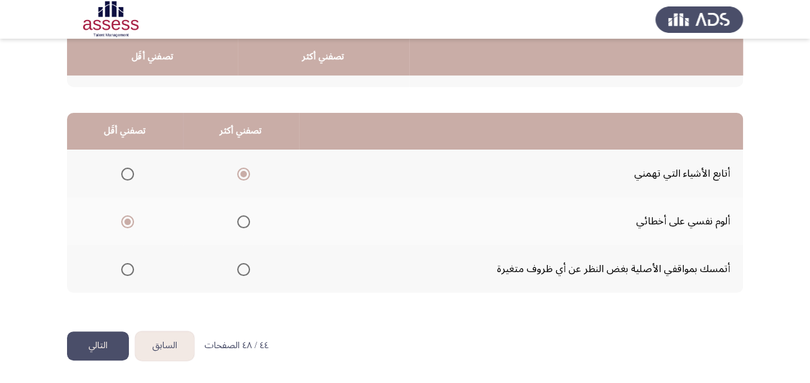
click at [94, 341] on button "التالي" at bounding box center [98, 345] width 62 height 29
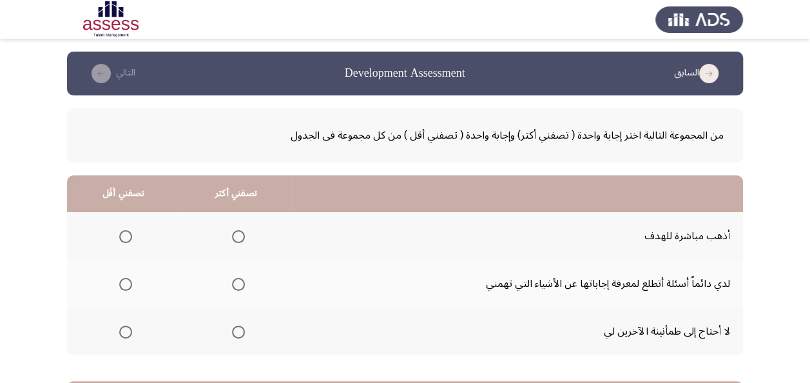
click at [240, 329] on span "Select an option" at bounding box center [238, 332] width 13 height 13
click at [240, 329] on input "Select an option" at bounding box center [238, 332] width 13 height 13
click at [124, 280] on span "Select an option" at bounding box center [125, 284] width 13 height 13
click at [124, 280] on input "Select an option" at bounding box center [125, 284] width 13 height 13
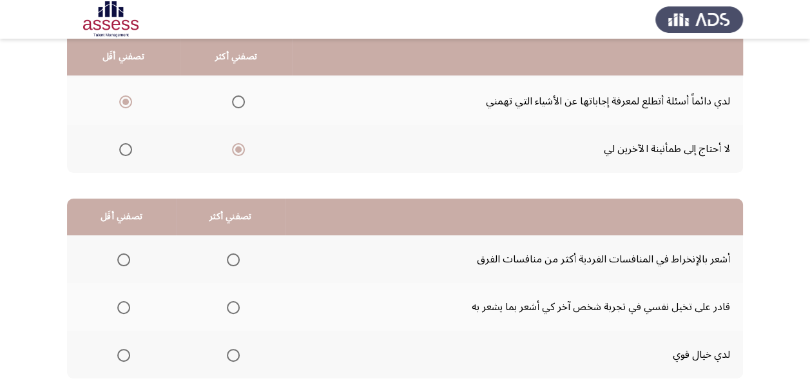
scroll to position [193, 0]
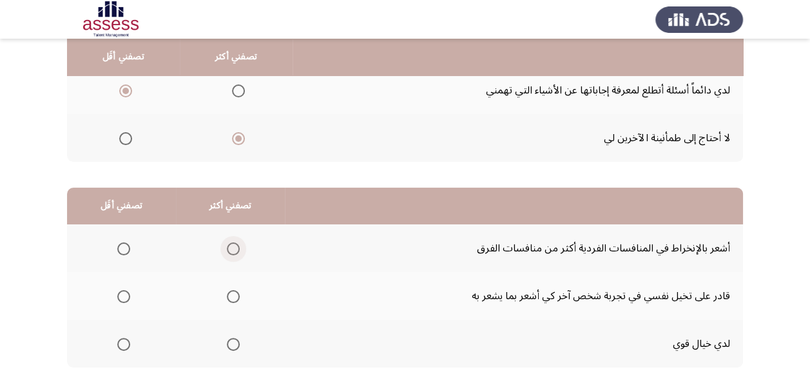
click at [232, 248] on span "Select an option" at bounding box center [233, 248] width 13 height 13
click at [232, 248] on input "Select an option" at bounding box center [233, 248] width 13 height 13
click at [124, 339] on span "Select an option" at bounding box center [123, 344] width 13 height 13
click at [124, 339] on input "Select an option" at bounding box center [123, 344] width 13 height 13
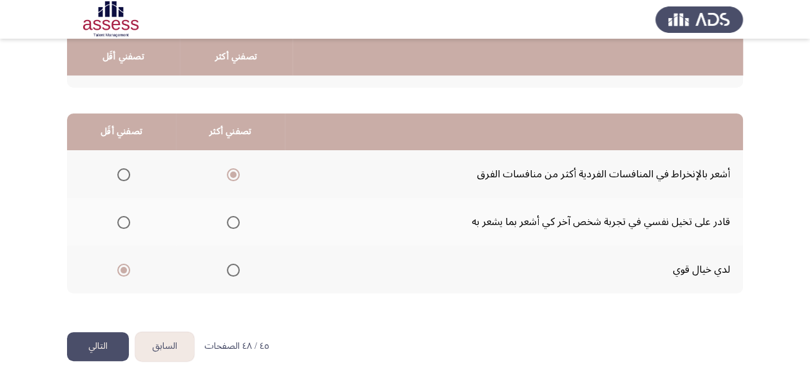
scroll to position [268, 0]
click at [81, 351] on button "التالي" at bounding box center [98, 345] width 62 height 29
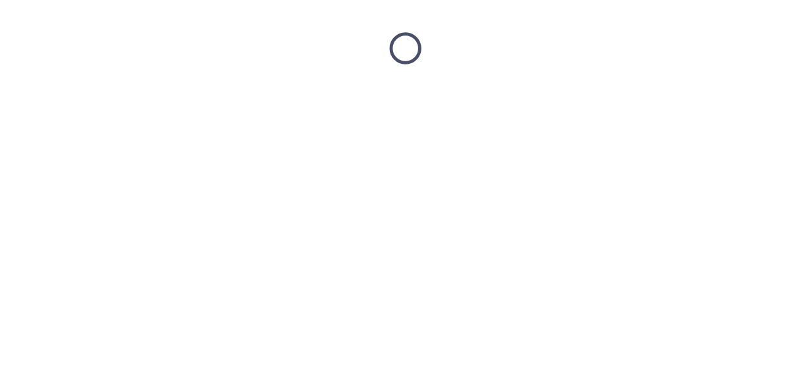
scroll to position [0, 0]
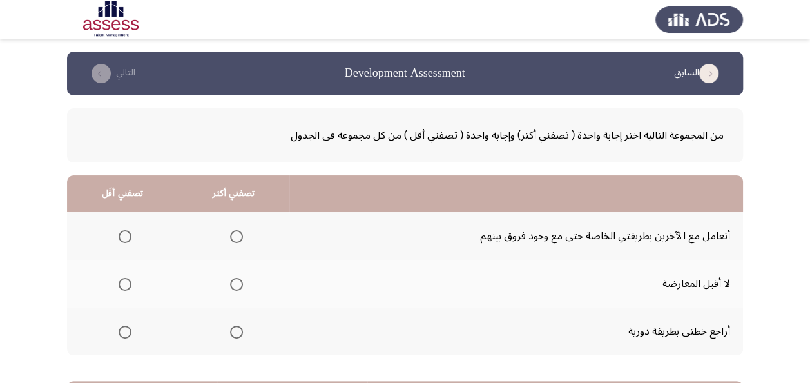
click at [237, 236] on span "Select an option" at bounding box center [236, 236] width 13 height 13
click at [237, 236] on input "Select an option" at bounding box center [236, 236] width 13 height 13
click at [122, 328] on span "Select an option" at bounding box center [125, 332] width 13 height 13
click at [122, 328] on input "Select an option" at bounding box center [125, 332] width 13 height 13
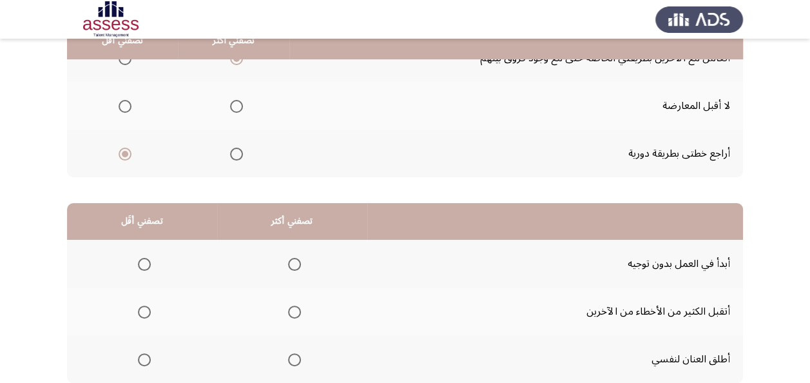
scroll to position [193, 0]
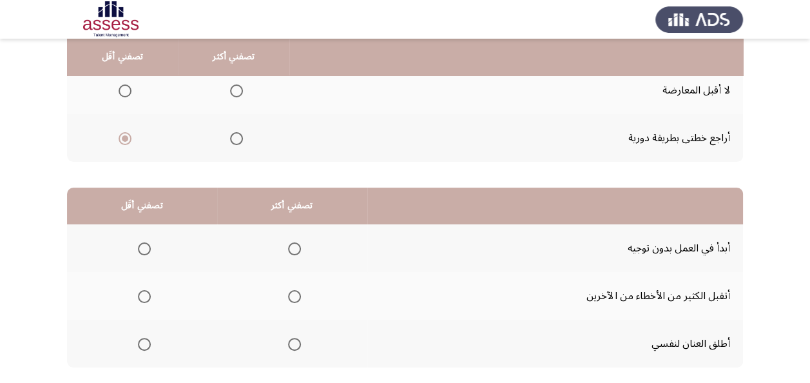
click at [291, 246] on span "Select an option" at bounding box center [294, 248] width 13 height 13
click at [291, 246] on input "Select an option" at bounding box center [294, 248] width 13 height 13
click at [146, 342] on span "Select an option" at bounding box center [144, 344] width 13 height 13
click at [146, 342] on input "Select an option" at bounding box center [144, 344] width 13 height 13
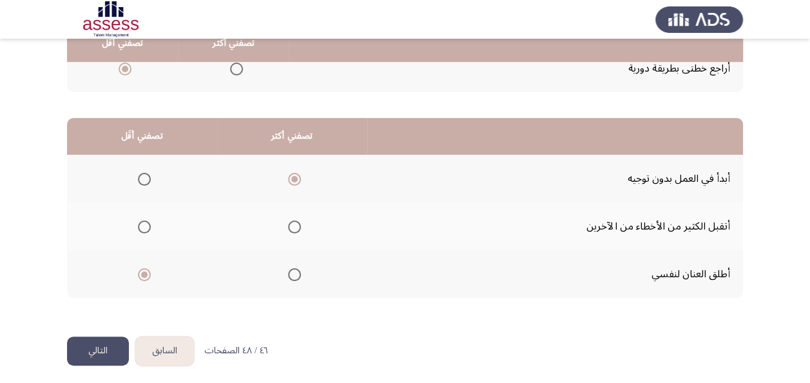
scroll to position [268, 0]
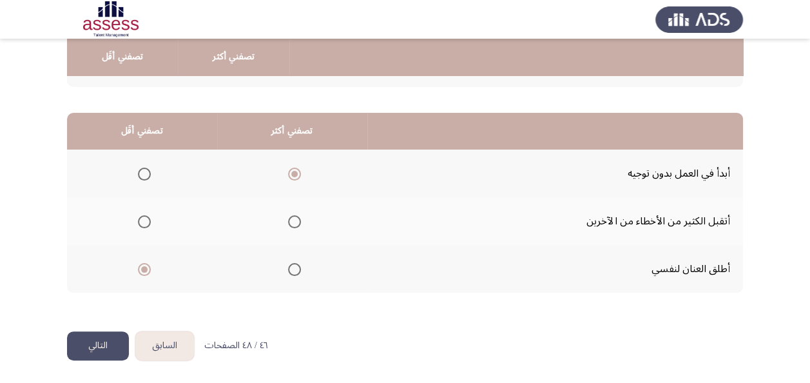
click at [81, 342] on button "التالي" at bounding box center [98, 345] width 62 height 29
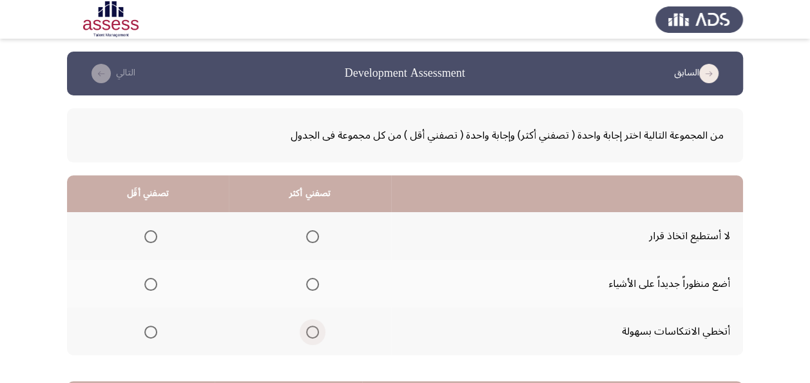
click at [312, 331] on span "Select an option" at bounding box center [312, 332] width 13 height 13
click at [312, 331] on input "Select an option" at bounding box center [312, 332] width 13 height 13
click at [152, 282] on span "Select an option" at bounding box center [150, 284] width 13 height 13
click at [152, 282] on input "Select an option" at bounding box center [150, 284] width 13 height 13
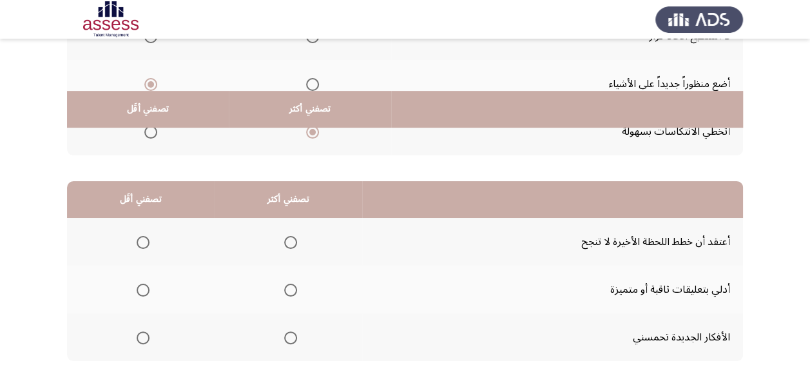
scroll to position [258, 0]
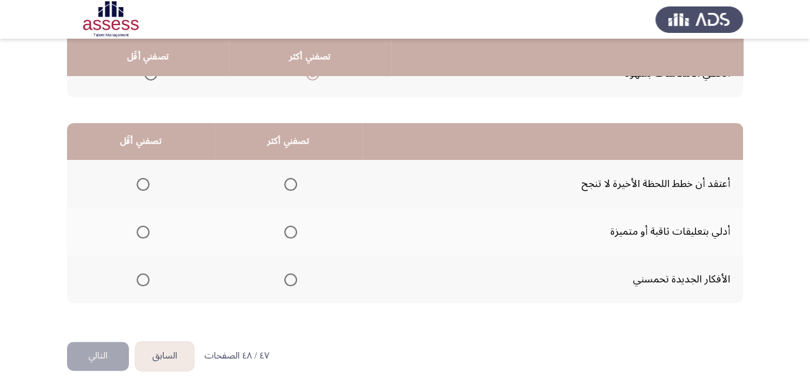
click at [144, 181] on span "Select an option" at bounding box center [143, 184] width 13 height 13
click at [144, 181] on input "Select an option" at bounding box center [143, 184] width 13 height 13
click at [293, 186] on span "Select an option" at bounding box center [290, 184] width 13 height 13
click at [293, 186] on input "Select an option" at bounding box center [290, 184] width 13 height 13
click at [143, 231] on span "Select an option" at bounding box center [143, 232] width 13 height 13
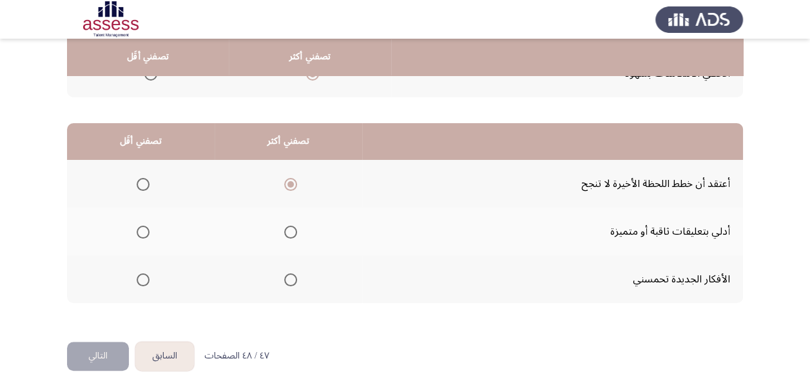
click at [143, 231] on input "Select an option" at bounding box center [143, 232] width 13 height 13
click at [92, 353] on button "التالي" at bounding box center [98, 356] width 62 height 29
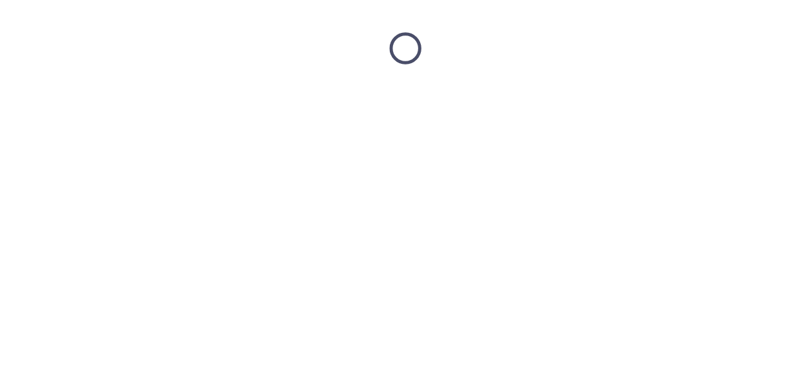
scroll to position [0, 0]
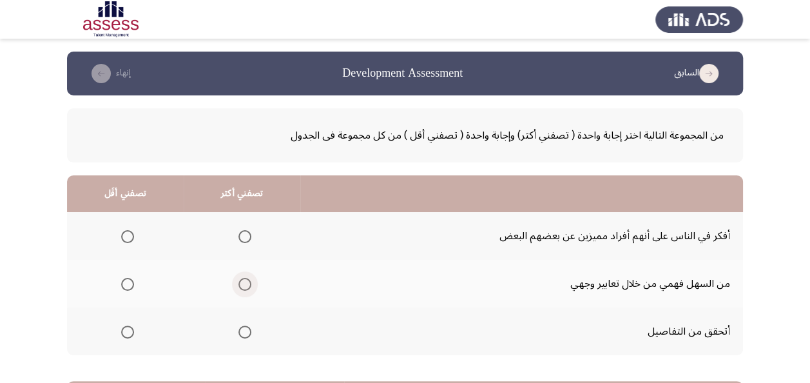
click at [239, 279] on span "Select an option" at bounding box center [245, 284] width 13 height 13
click at [239, 279] on input "Select an option" at bounding box center [245, 284] width 13 height 13
click at [130, 236] on span "Select an option" at bounding box center [127, 236] width 13 height 13
click at [130, 236] on input "Select an option" at bounding box center [127, 236] width 13 height 13
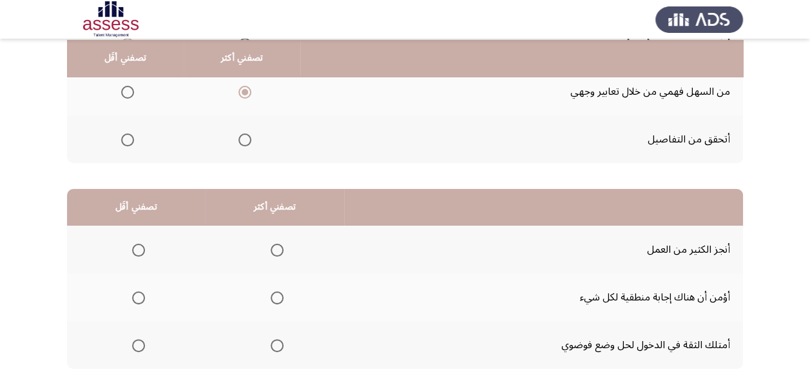
scroll to position [193, 0]
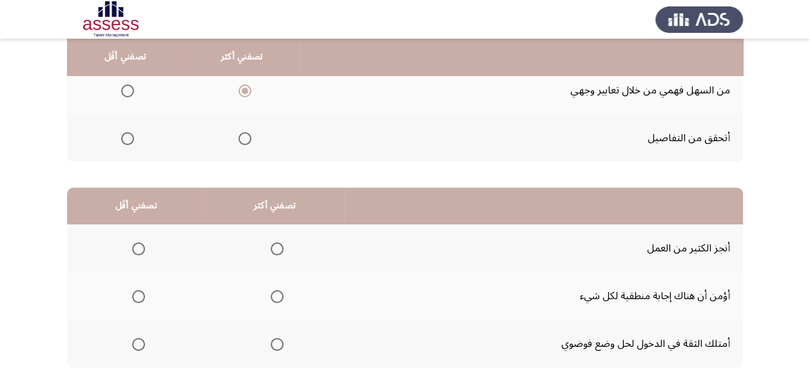
click at [279, 248] on span "Select an option" at bounding box center [277, 248] width 13 height 13
click at [279, 248] on input "Select an option" at bounding box center [277, 248] width 13 height 13
click at [276, 346] on span "Select an option" at bounding box center [277, 344] width 13 height 13
click at [276, 346] on input "Select an option" at bounding box center [277, 344] width 13 height 13
click at [141, 295] on span "Select an option" at bounding box center [138, 296] width 13 height 13
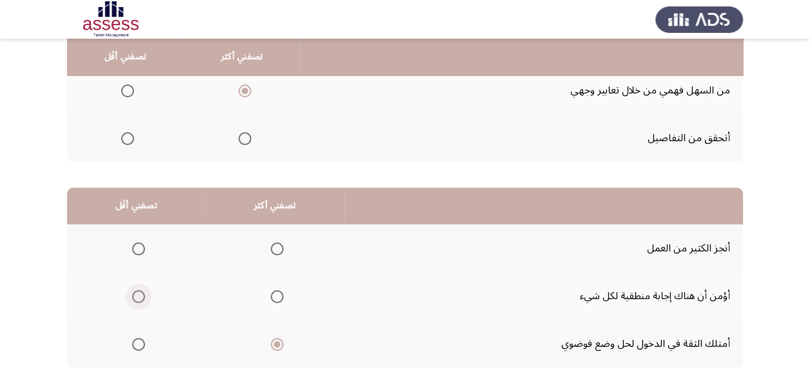
click at [141, 295] on input "Select an option" at bounding box center [138, 296] width 13 height 13
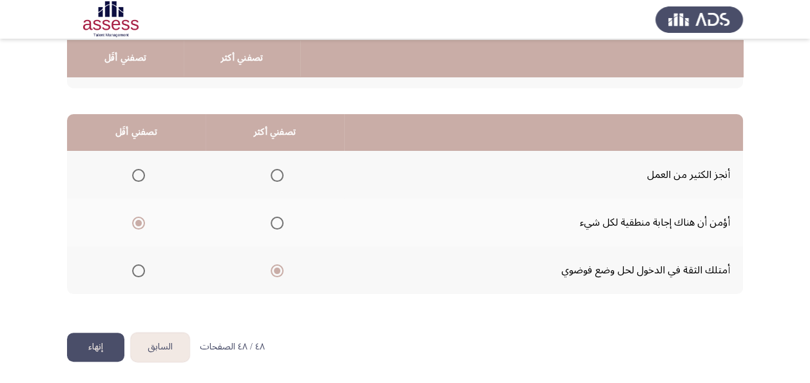
scroll to position [268, 0]
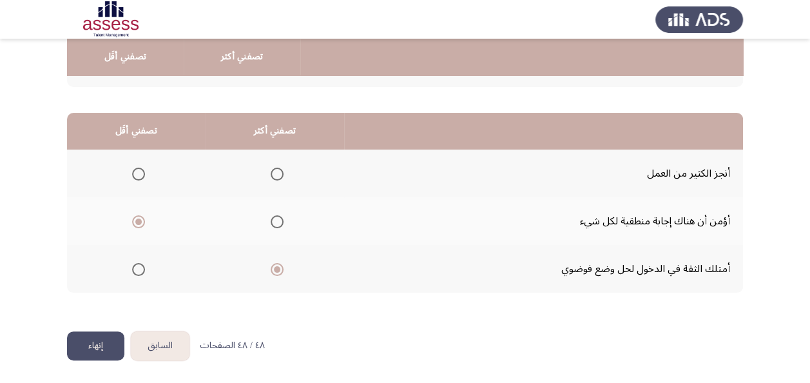
click at [94, 343] on button "إنهاء" at bounding box center [95, 345] width 57 height 29
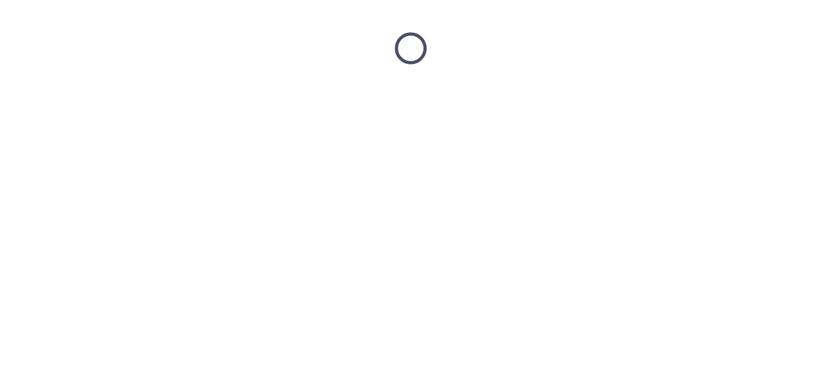
scroll to position [0, 0]
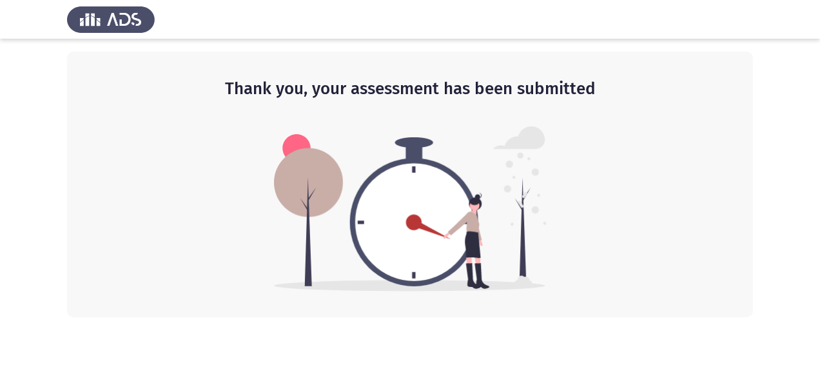
click at [404, 146] on img at bounding box center [410, 208] width 273 height 165
click at [108, 21] on img at bounding box center [111, 19] width 88 height 36
